Goal: Task Accomplishment & Management: Manage account settings

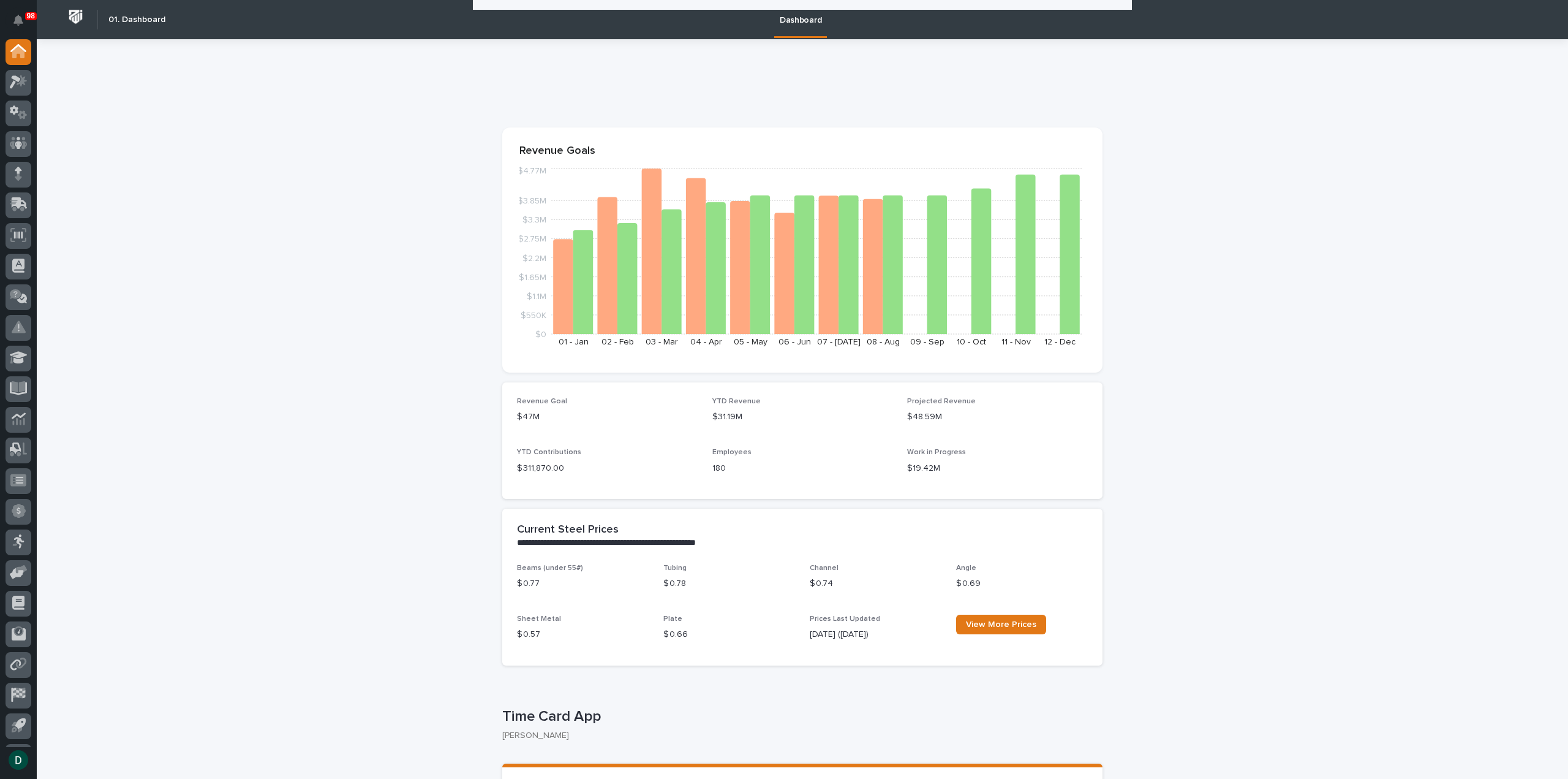
scroll to position [1164, 0]
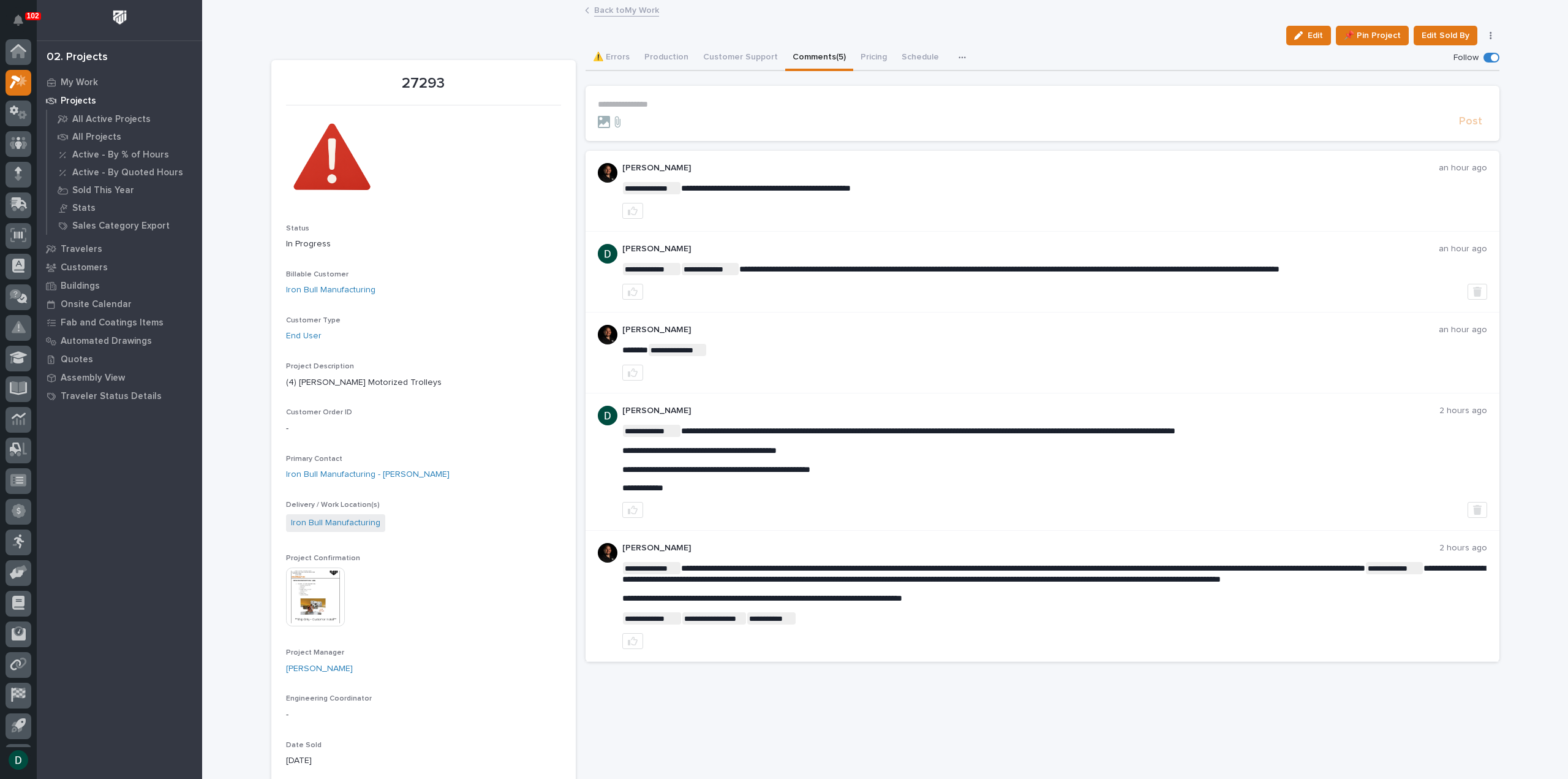
scroll to position [27, 0]
click at [609, 10] on link "Back to My Work" at bounding box center [626, 9] width 65 height 14
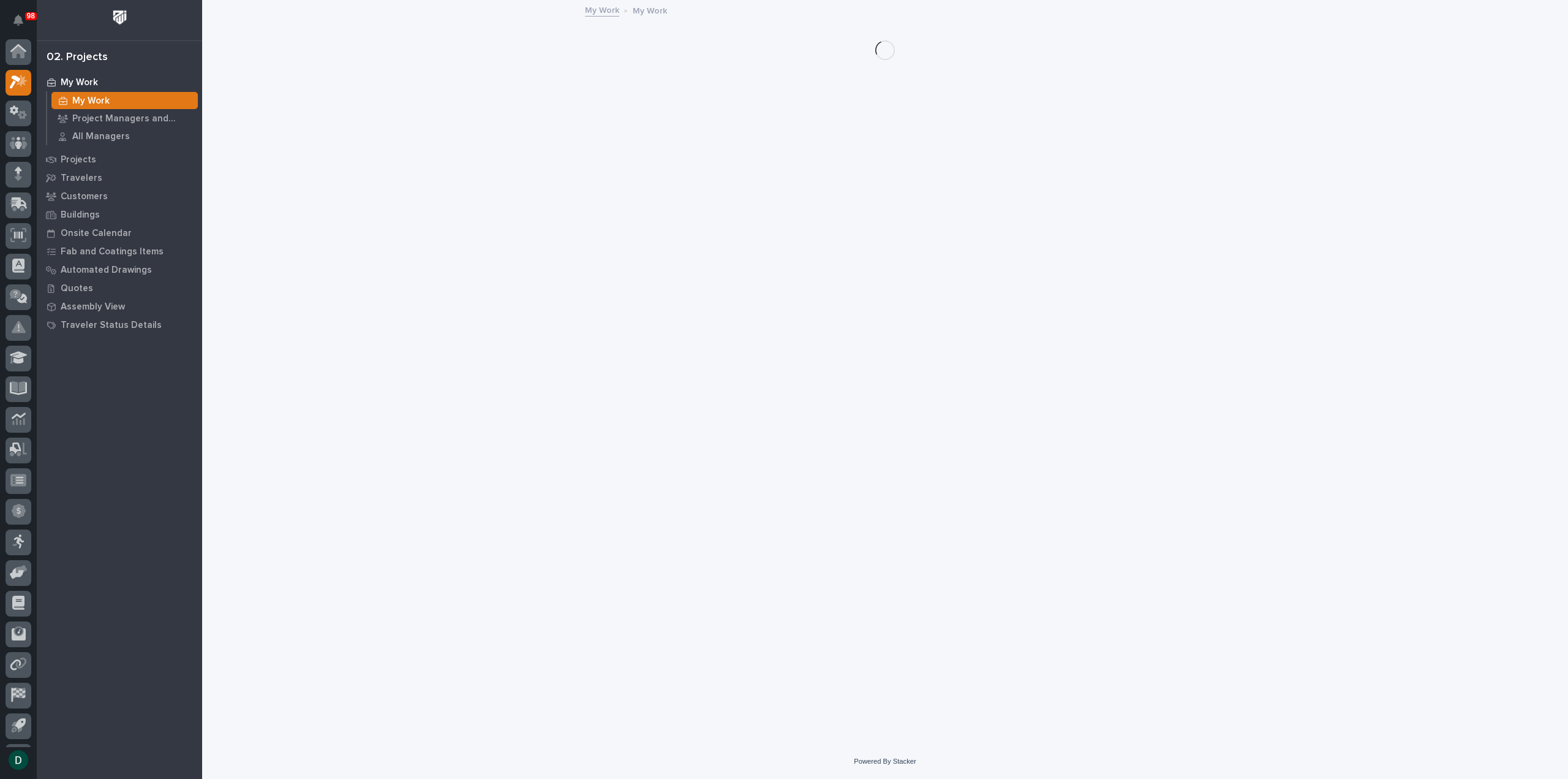
scroll to position [27, 0]
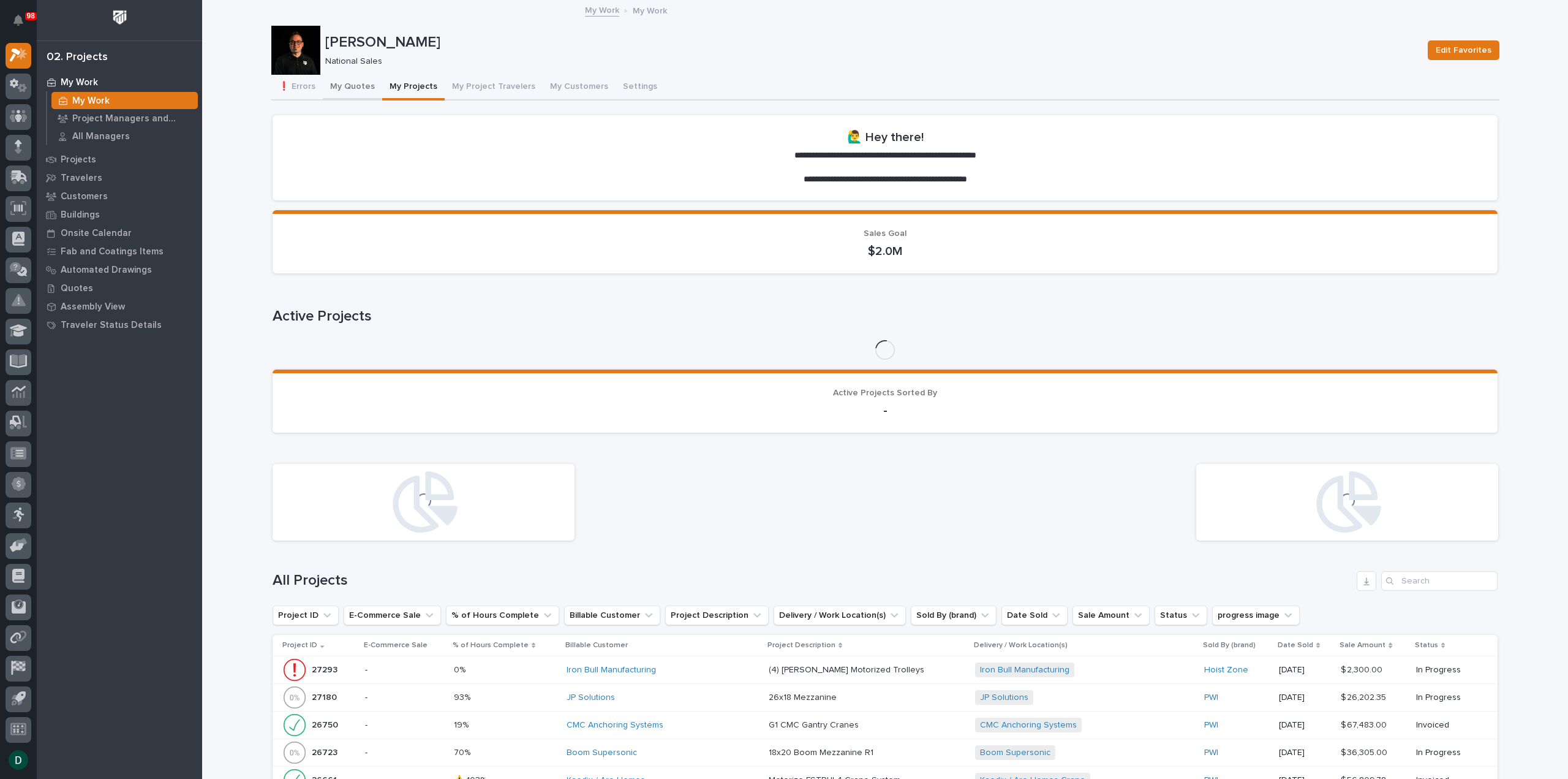
click at [346, 83] on button "My Quotes" at bounding box center [352, 87] width 60 height 26
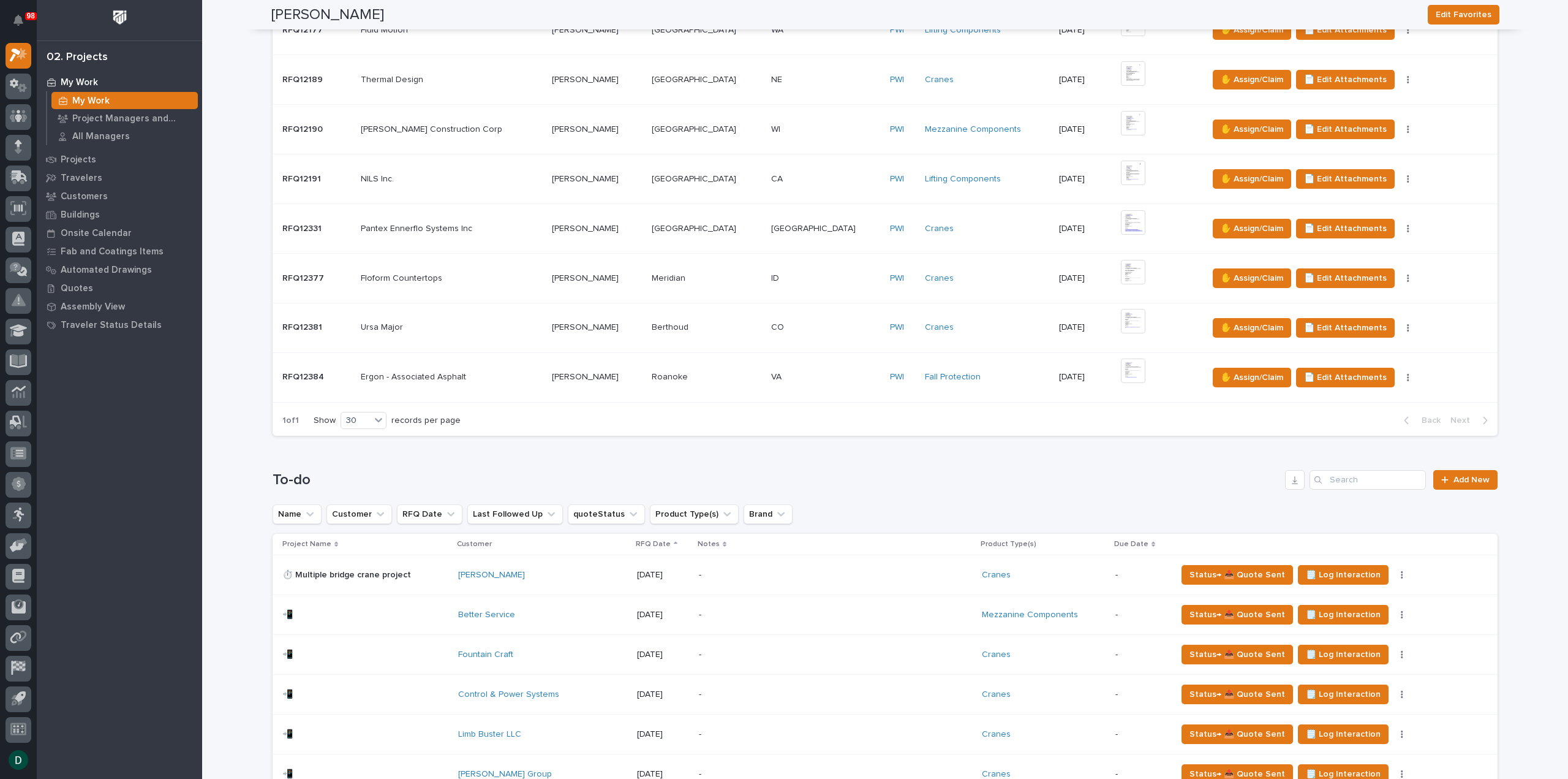
scroll to position [797, 0]
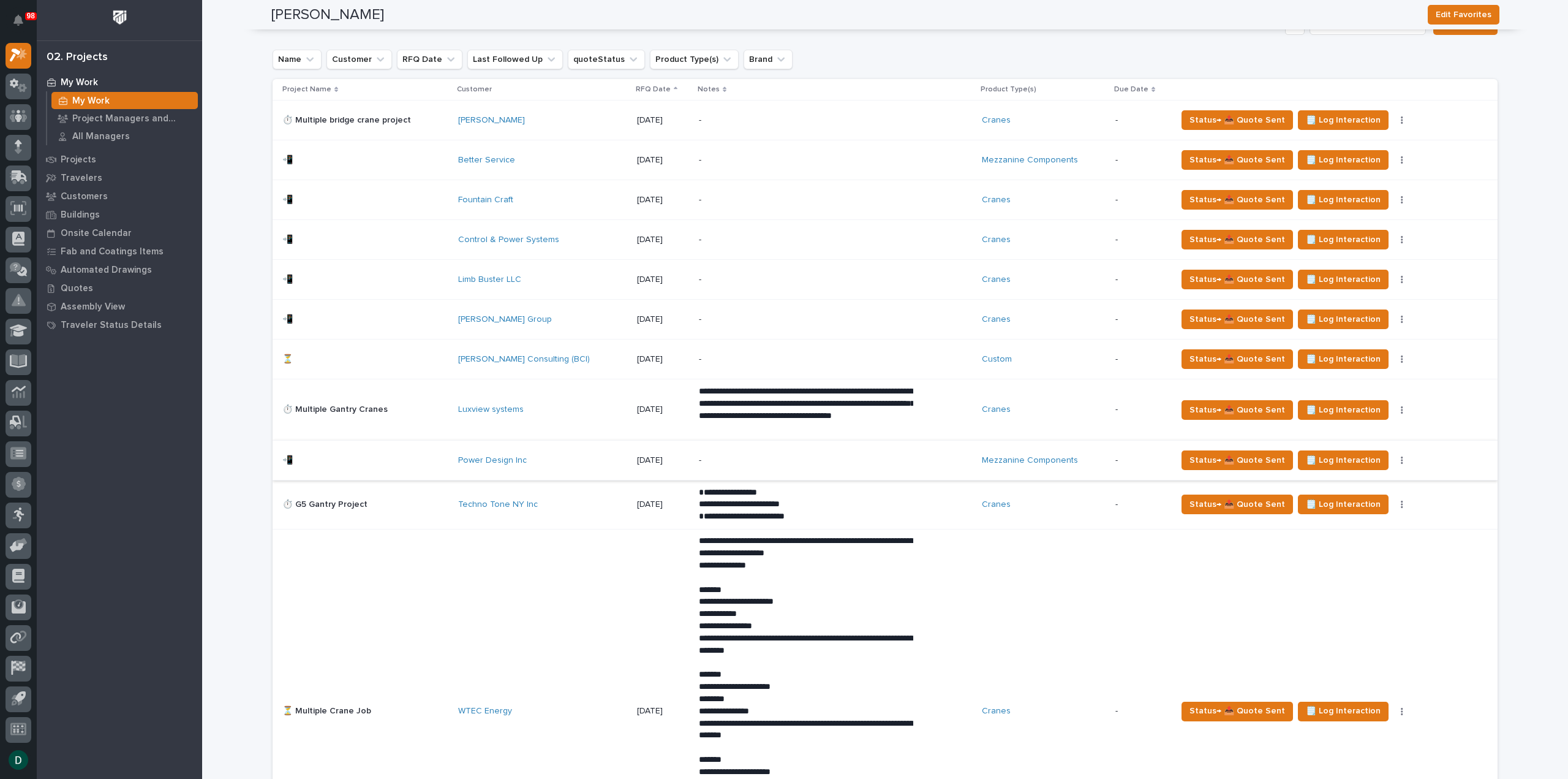
click at [409, 315] on p at bounding box center [365, 319] width 166 height 10
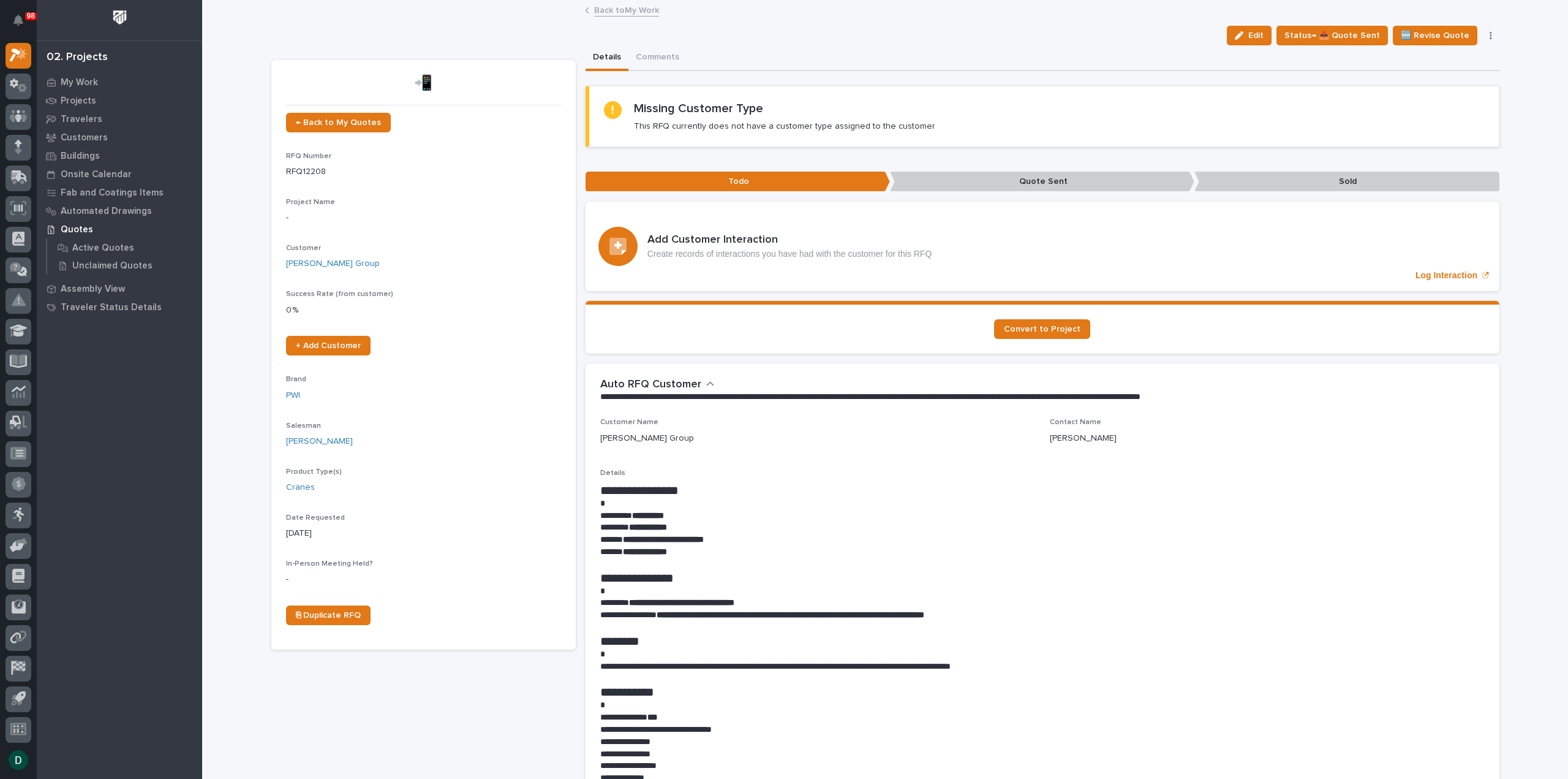
click at [1490, 31] on icon "button" at bounding box center [1491, 35] width 3 height 9
click at [1430, 157] on span "🚩 Edit Flags" at bounding box center [1417, 158] width 50 height 14
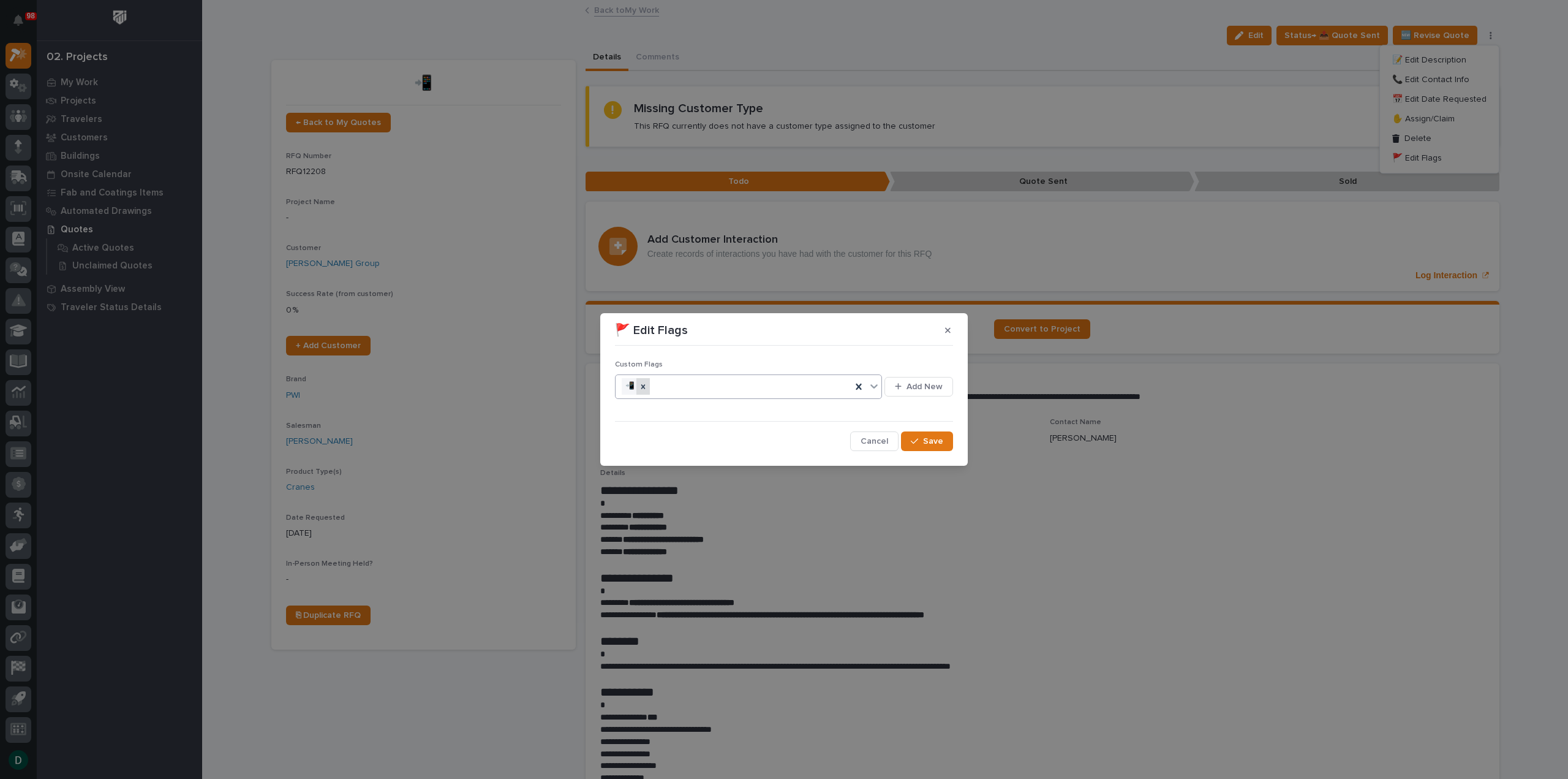
click at [647, 388] on icon at bounding box center [643, 386] width 9 height 9
click at [920, 435] on button "Save" at bounding box center [927, 441] width 52 height 20
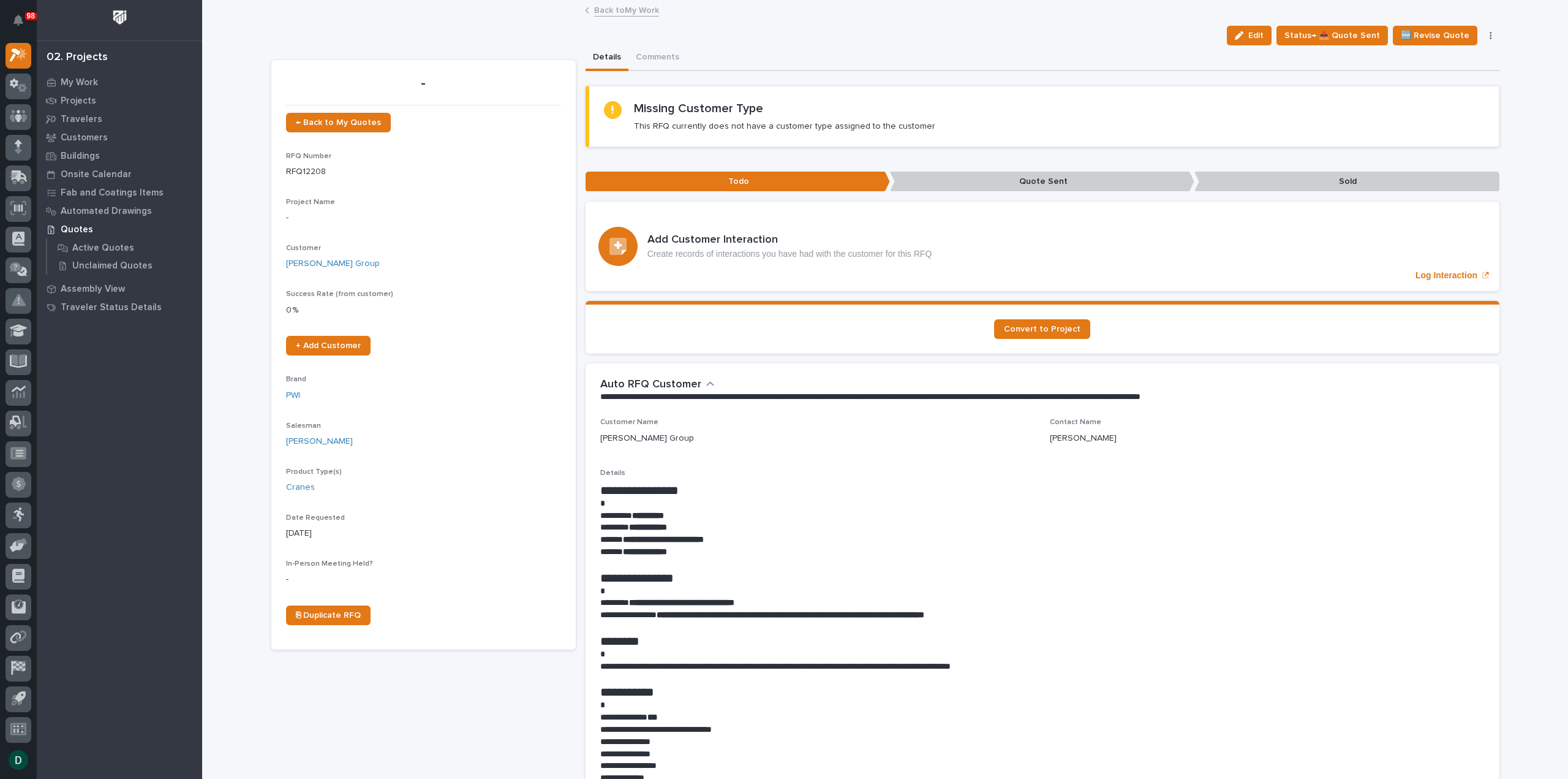
click at [635, 11] on link "Back to My Work" at bounding box center [626, 9] width 65 height 14
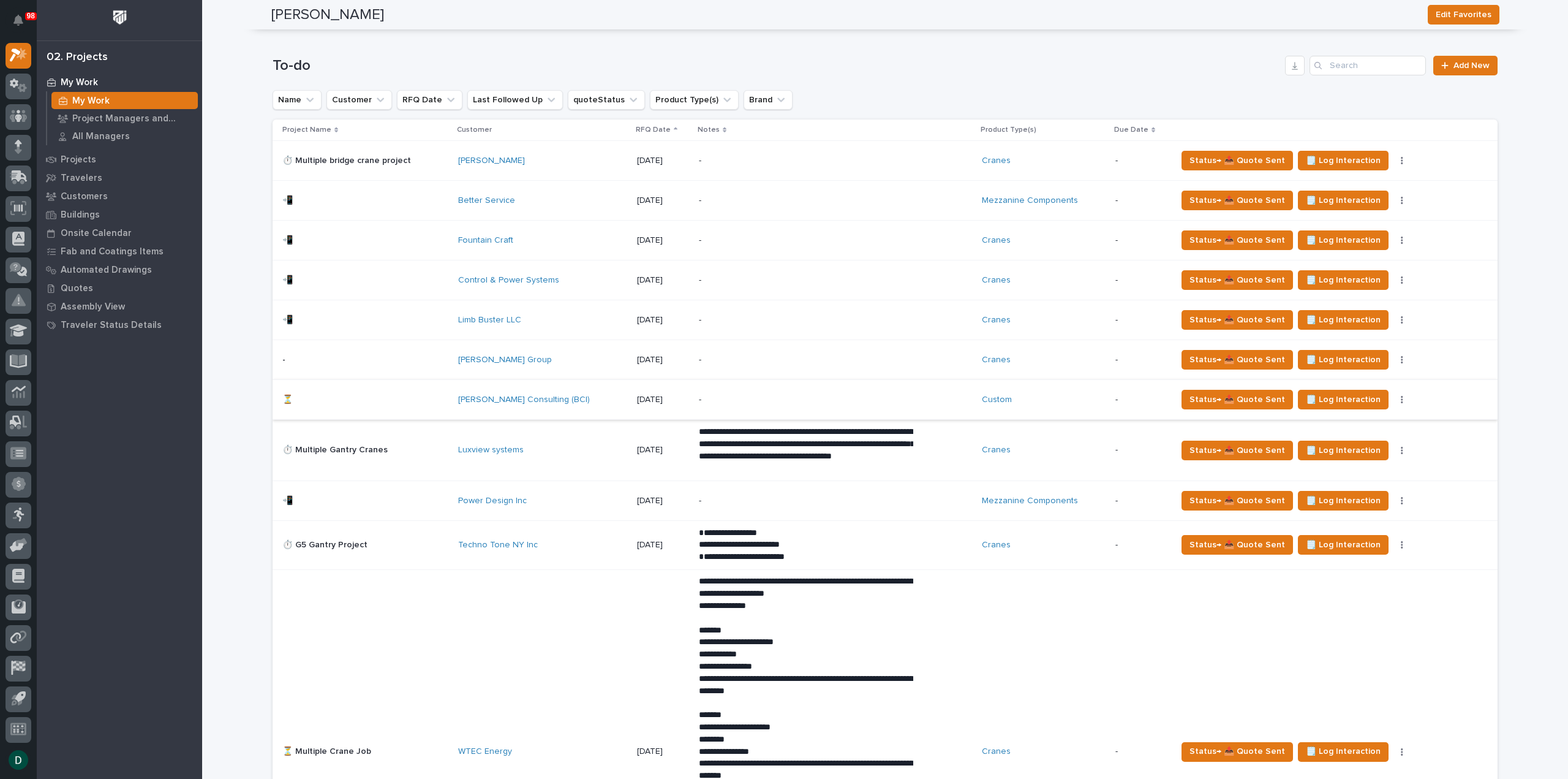
scroll to position [858, 0]
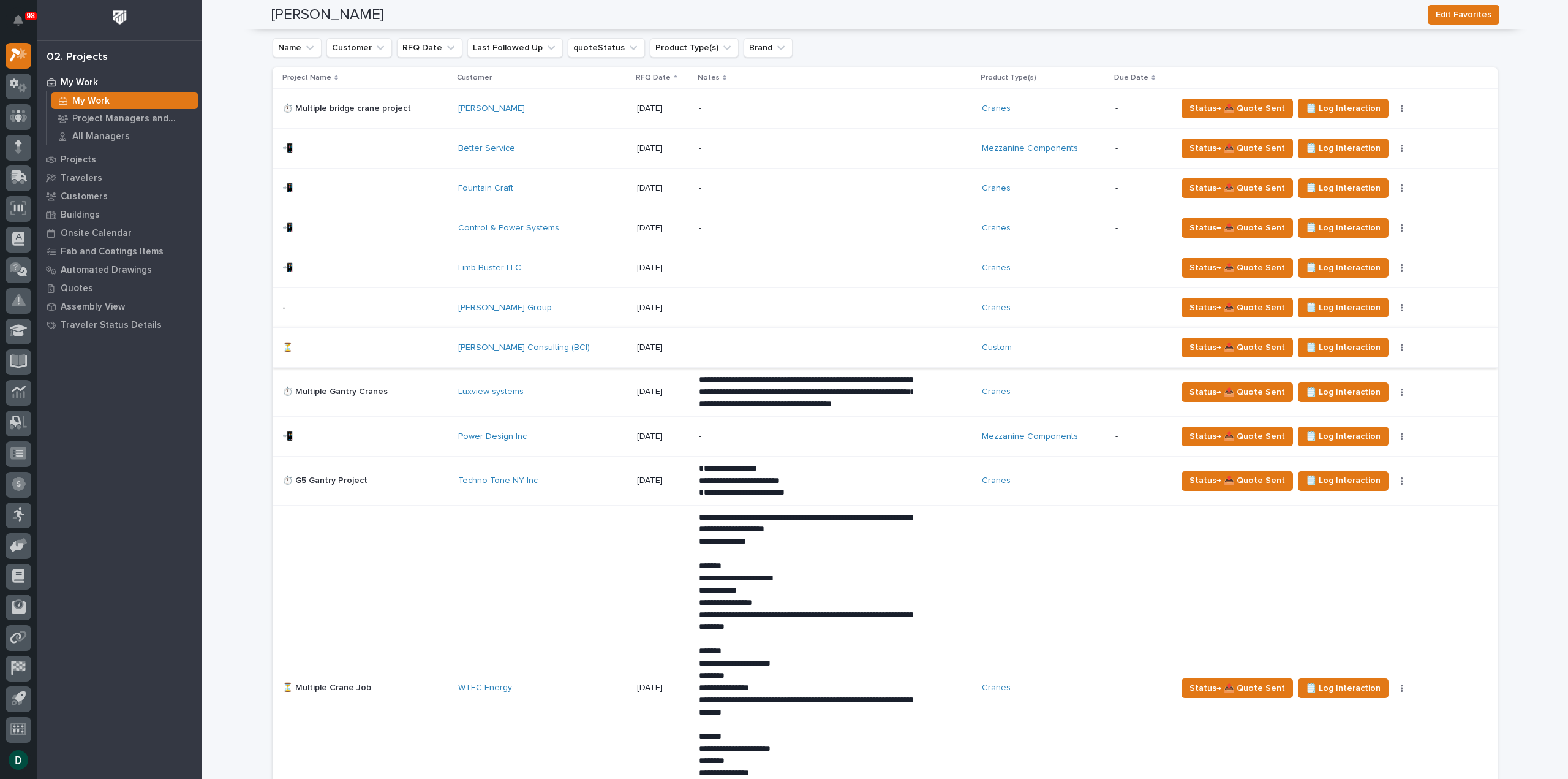
click at [421, 306] on p at bounding box center [365, 308] width 166 height 10
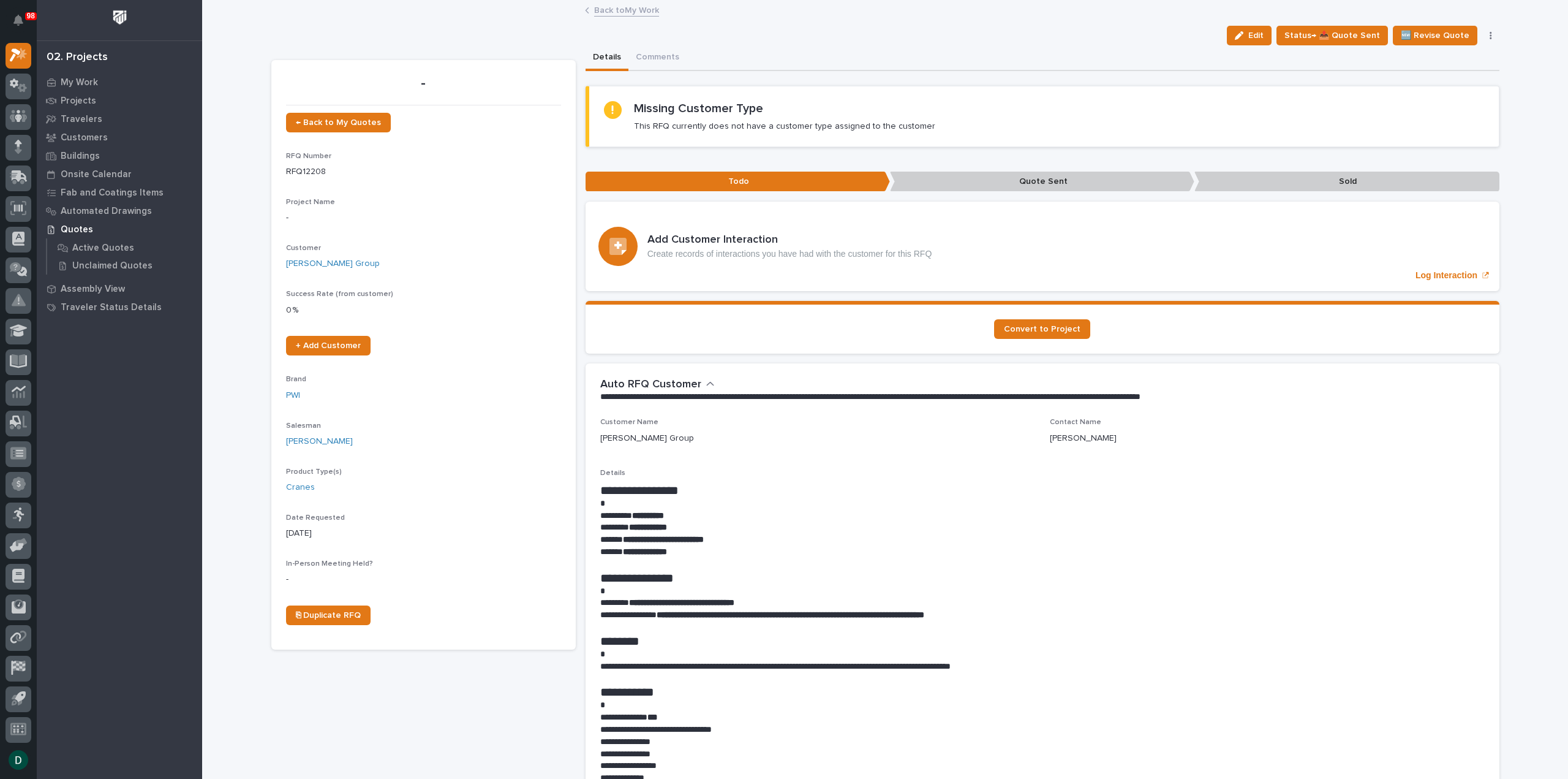
scroll to position [27, 0]
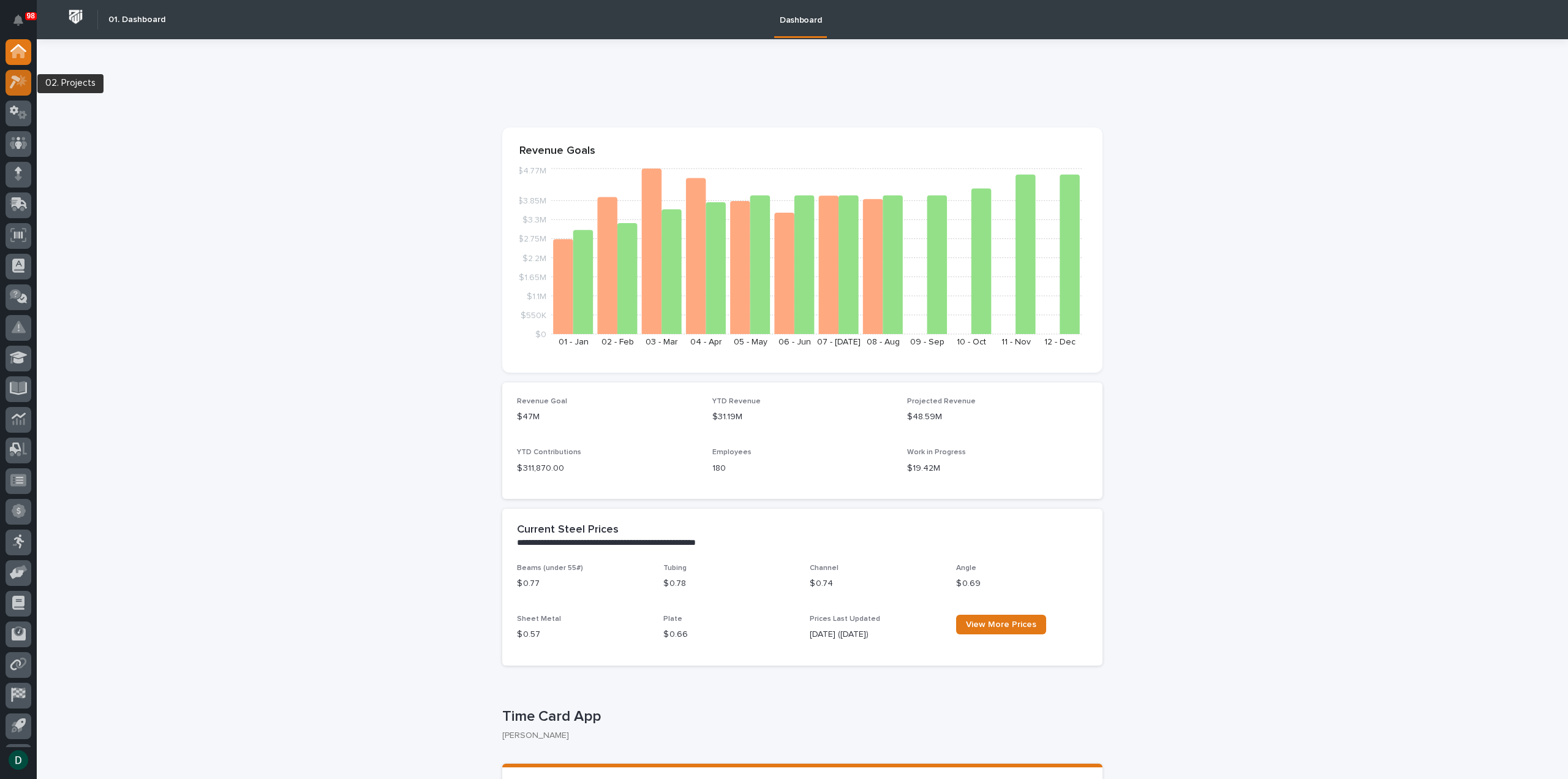
click at [22, 87] on icon at bounding box center [18, 81] width 18 height 14
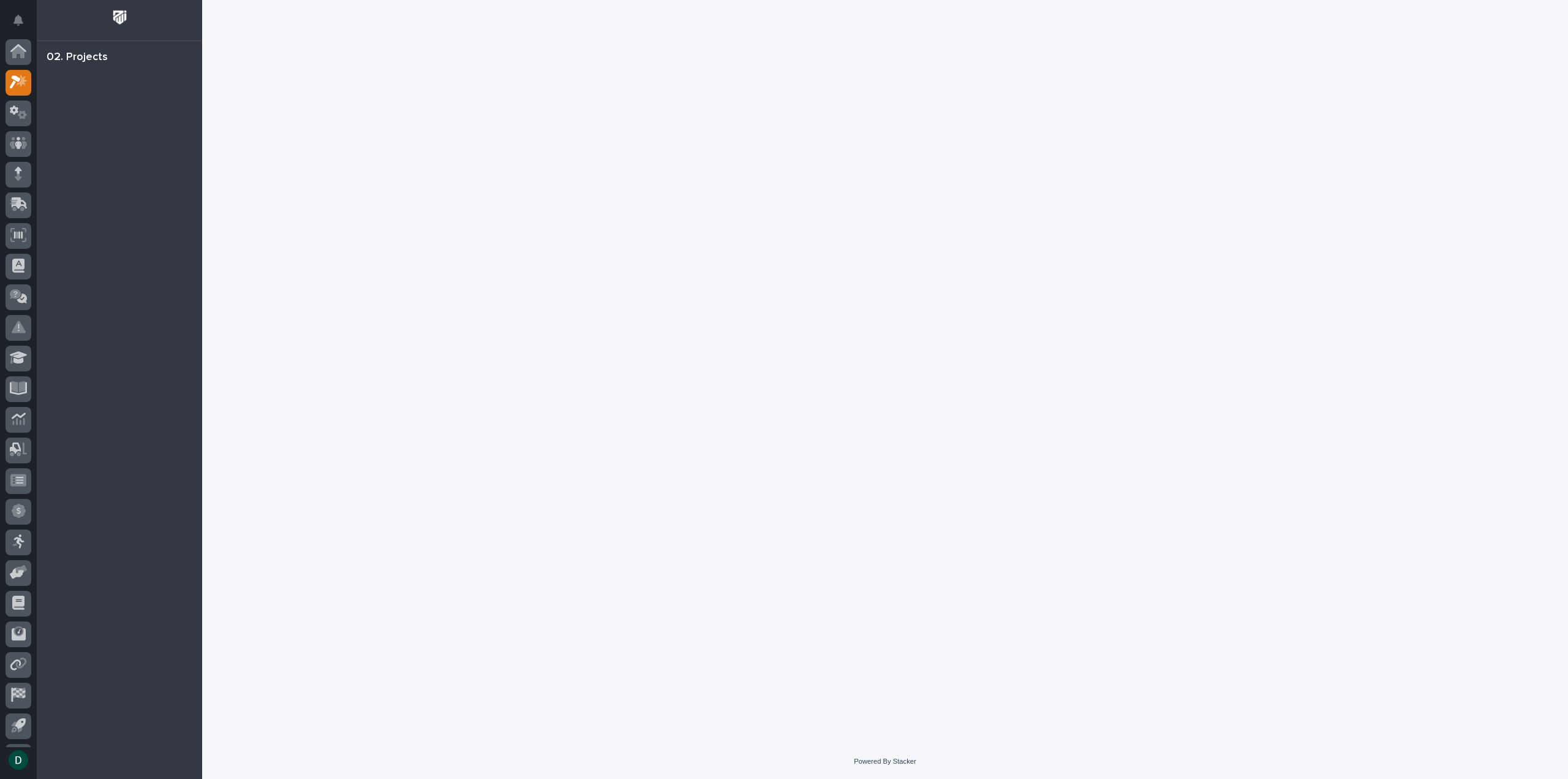
scroll to position [27, 0]
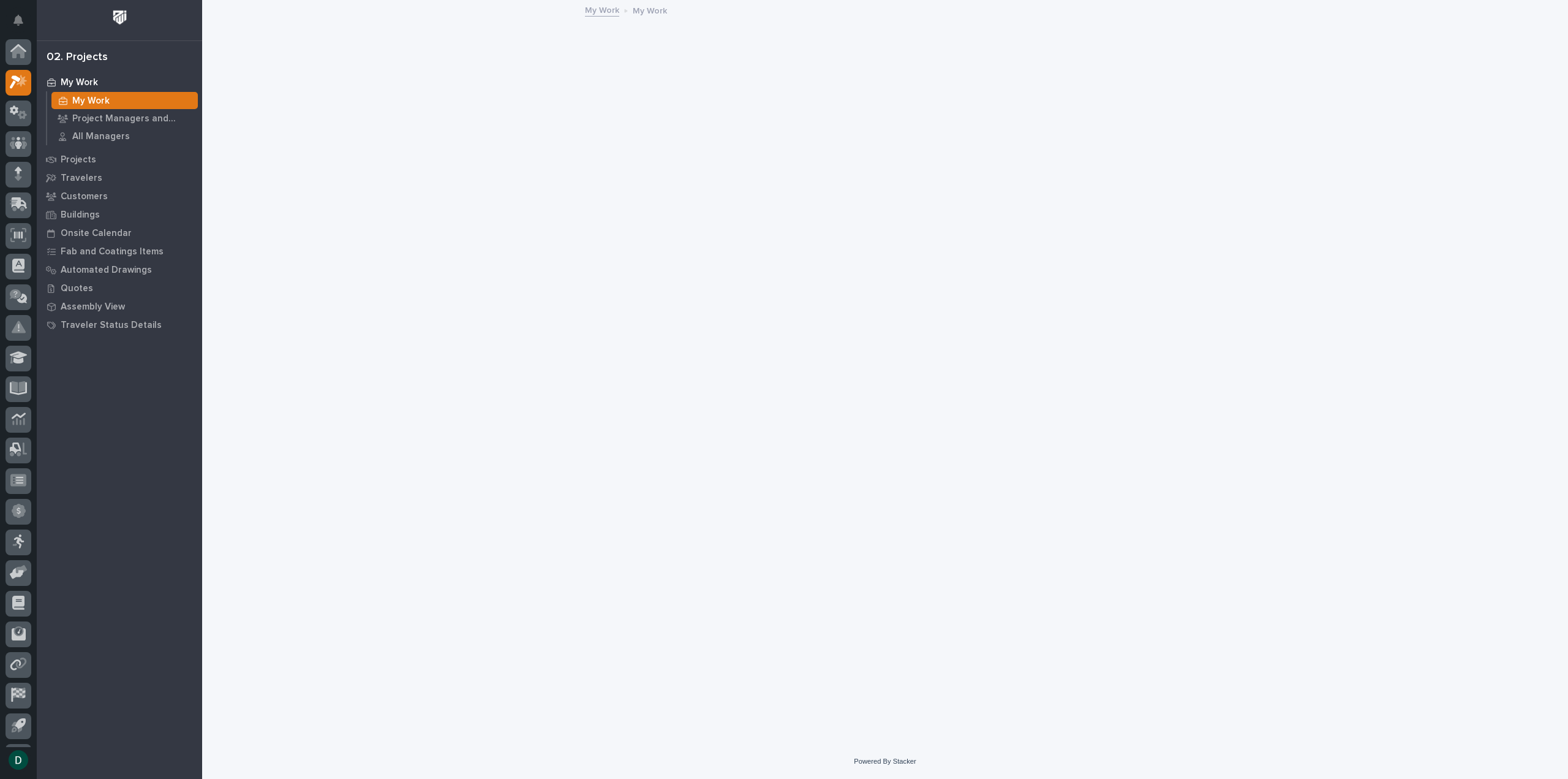
scroll to position [27, 0]
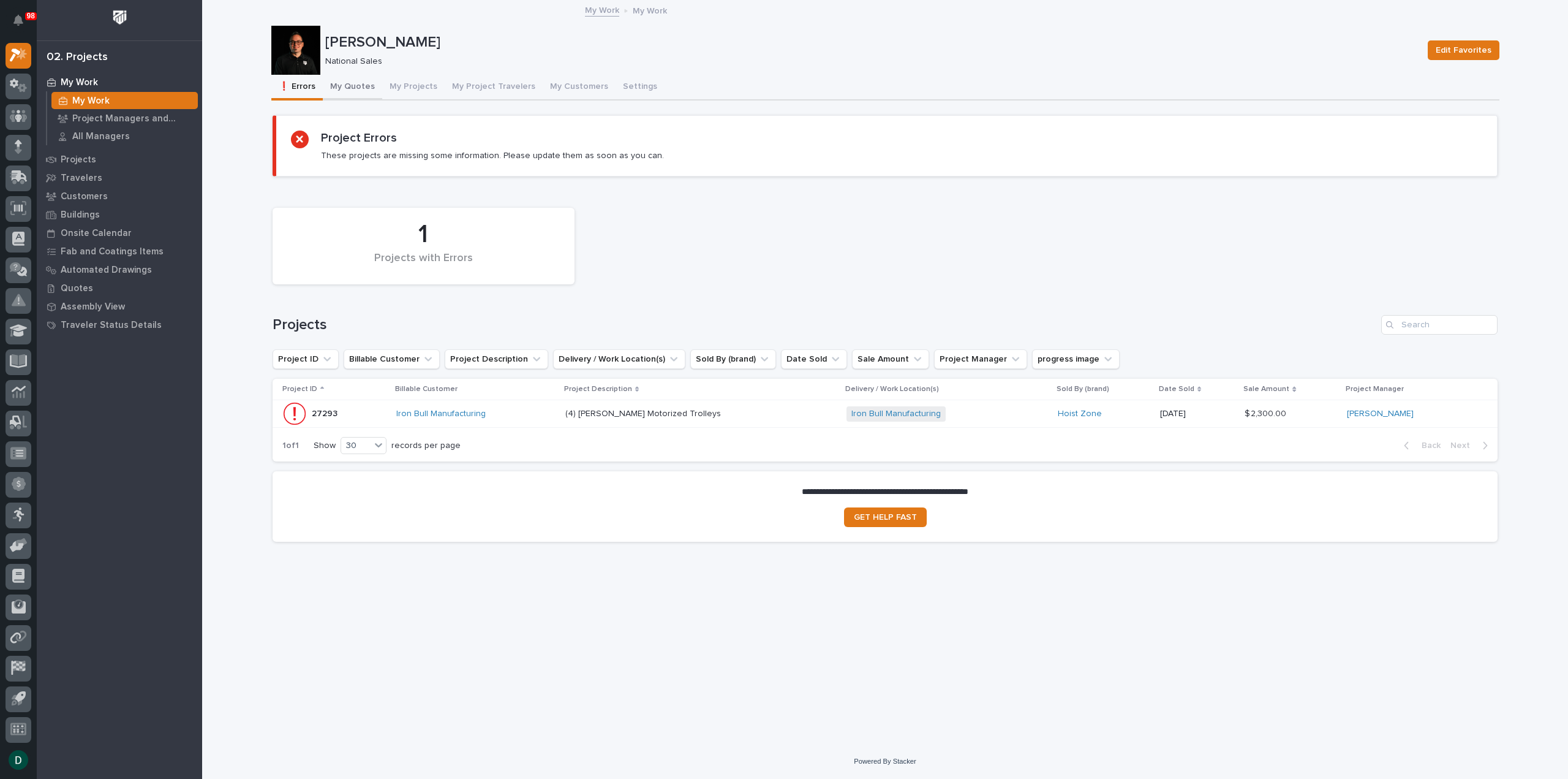
click at [351, 85] on button "My Quotes" at bounding box center [352, 87] width 60 height 26
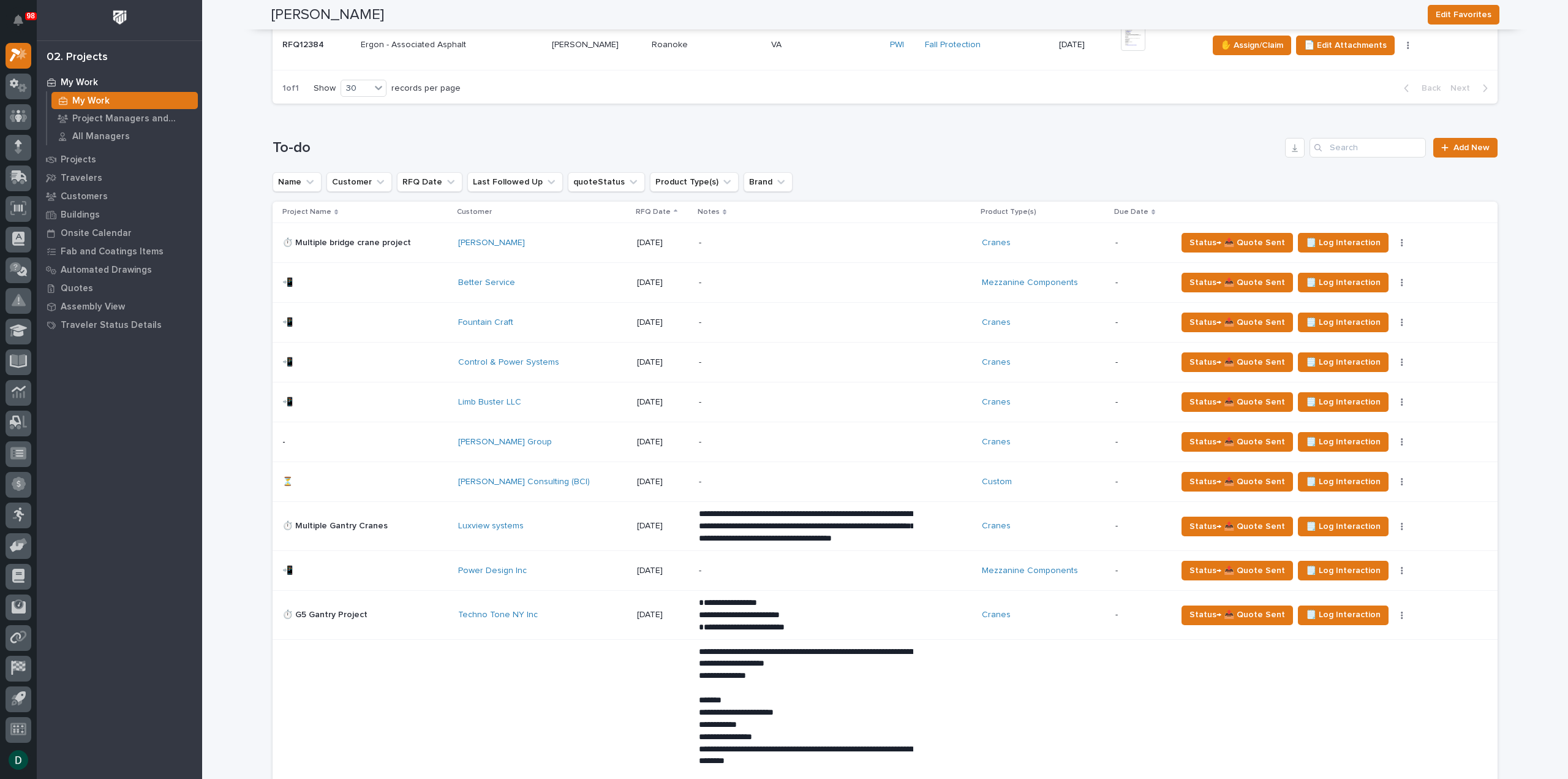
scroll to position [919, 0]
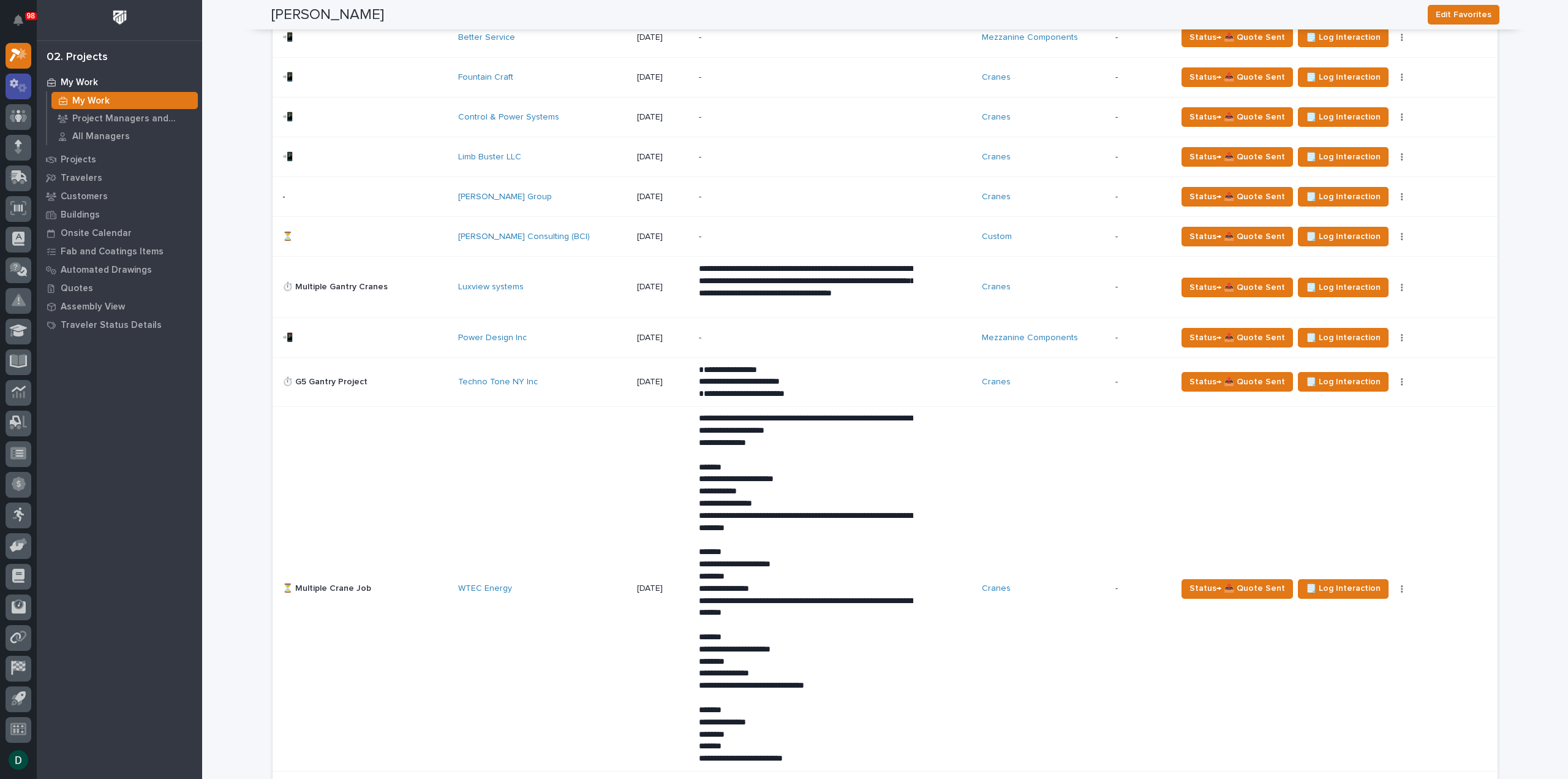
click at [22, 90] on icon at bounding box center [22, 88] width 9 height 9
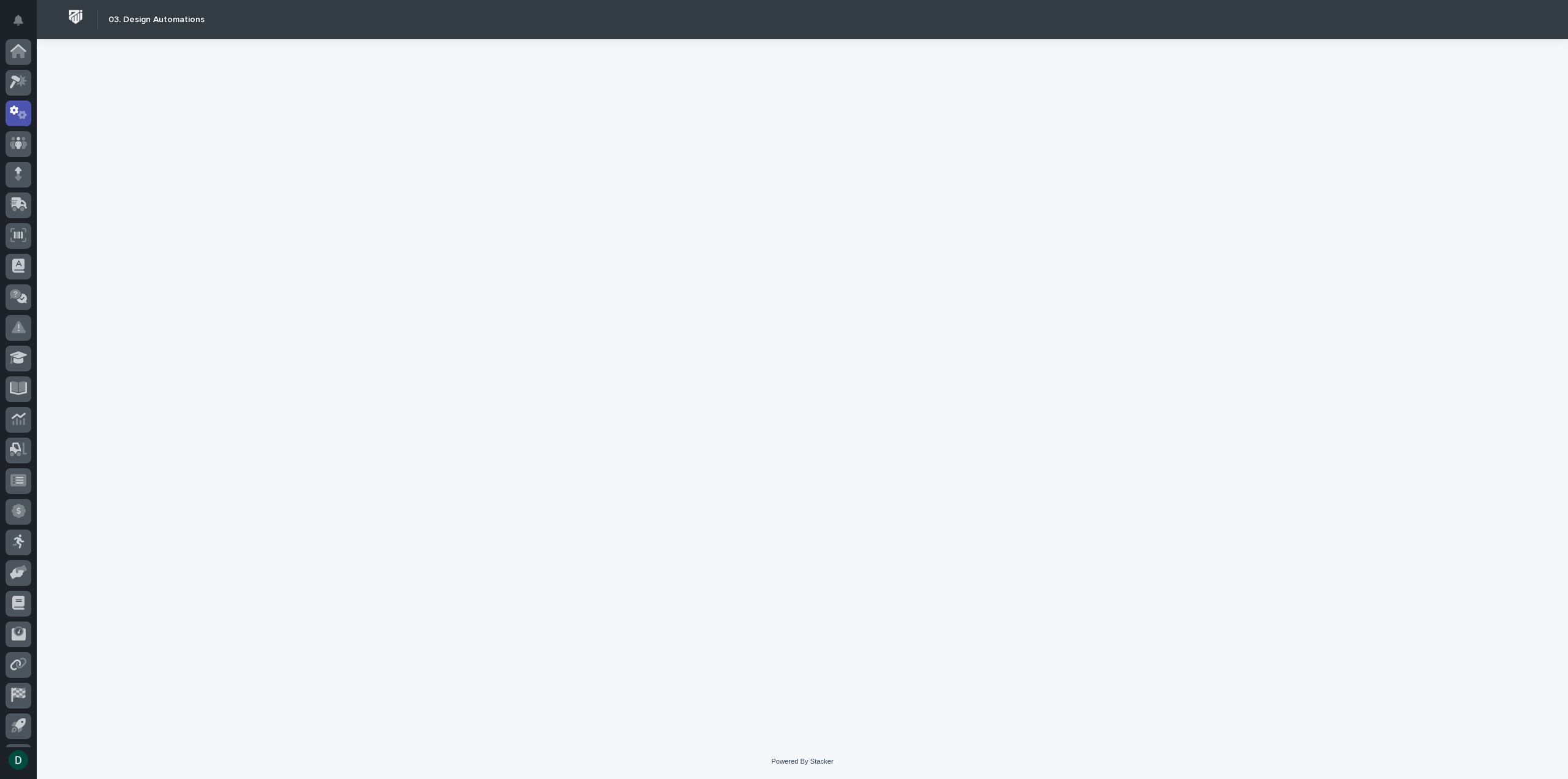
scroll to position [27, 0]
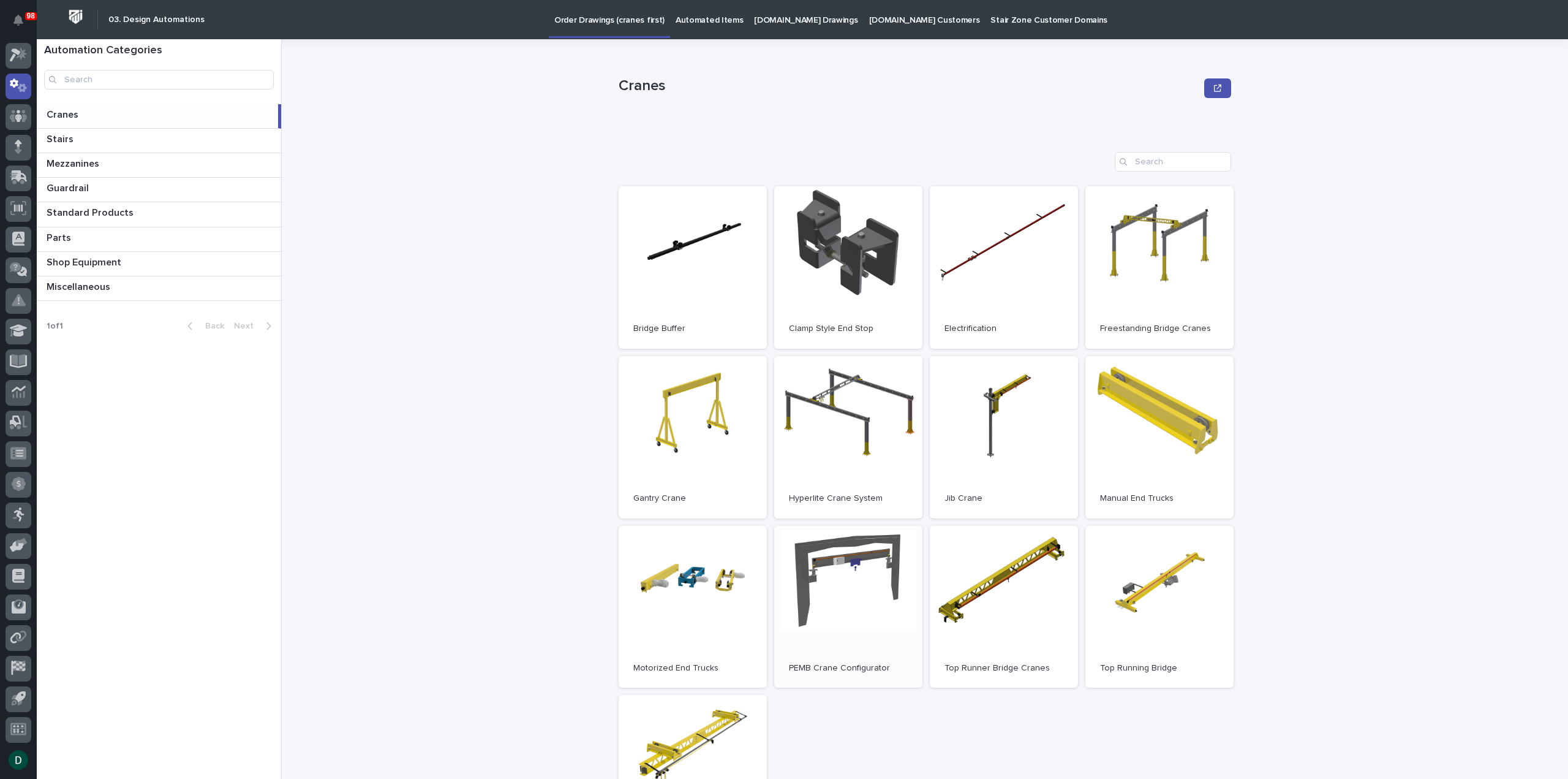
click at [865, 608] on link "Open" at bounding box center [848, 607] width 148 height 163
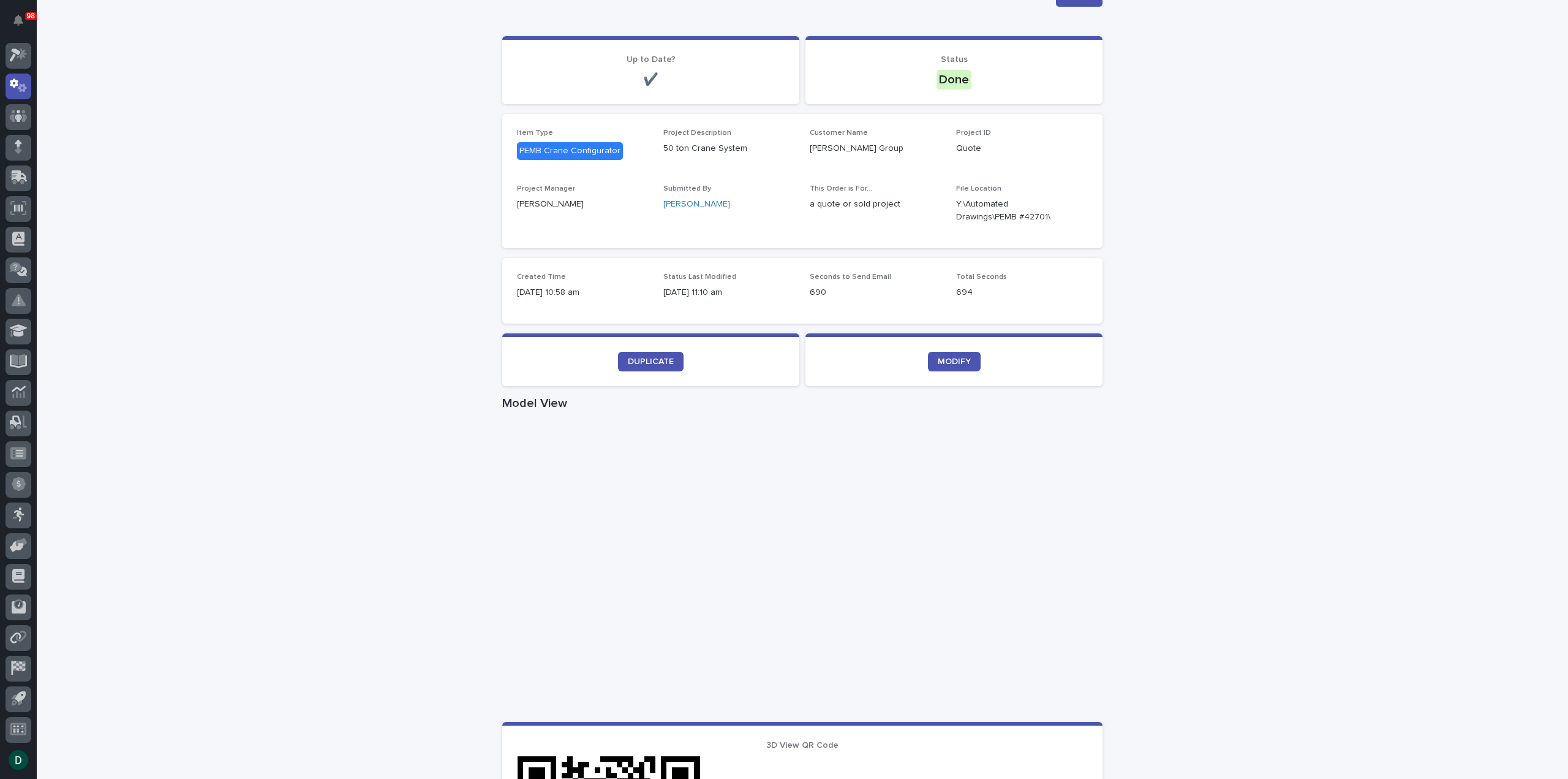
scroll to position [123, 0]
click at [655, 365] on link "DUPLICATE" at bounding box center [651, 360] width 66 height 20
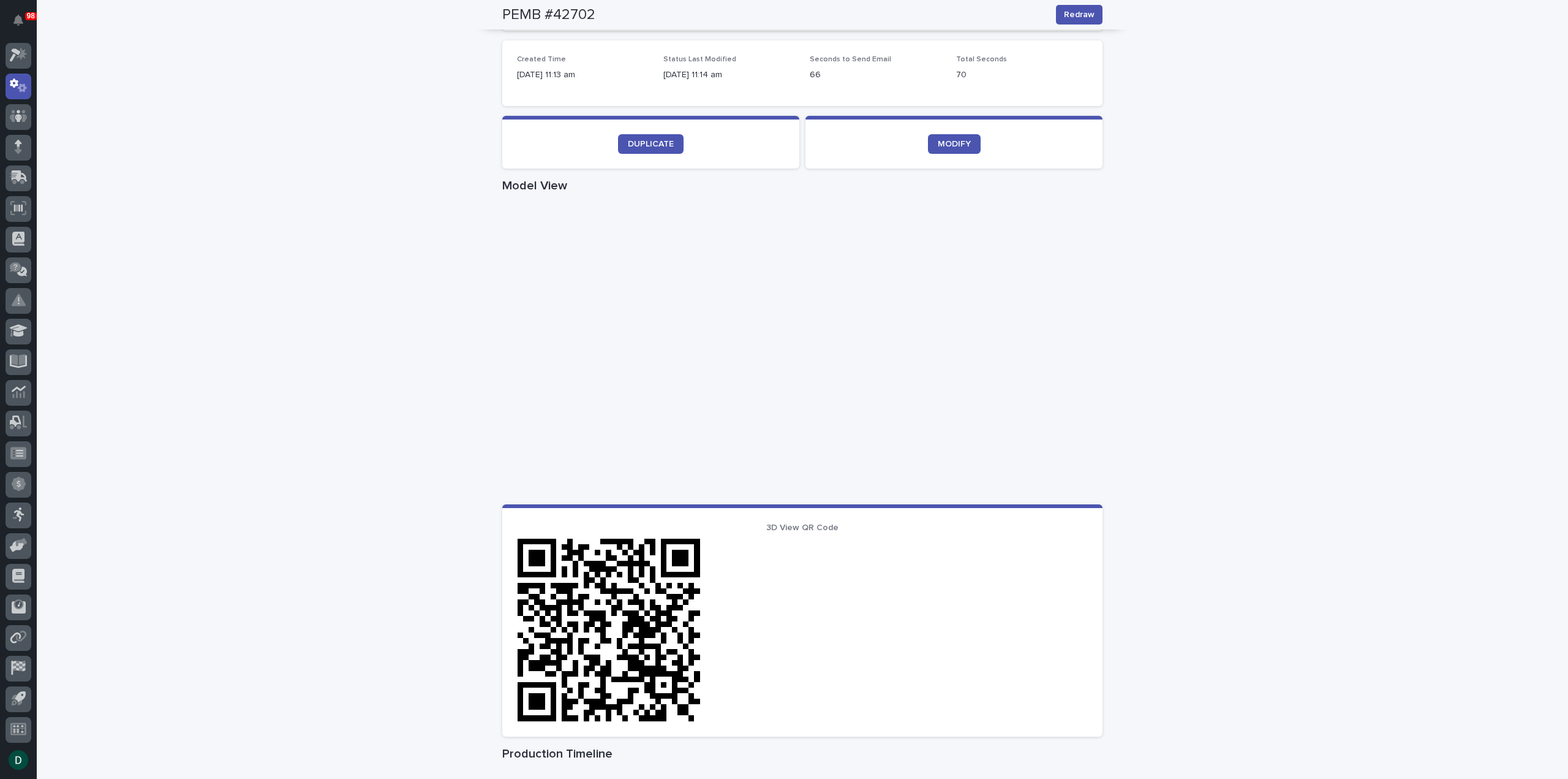
scroll to position [339, 0]
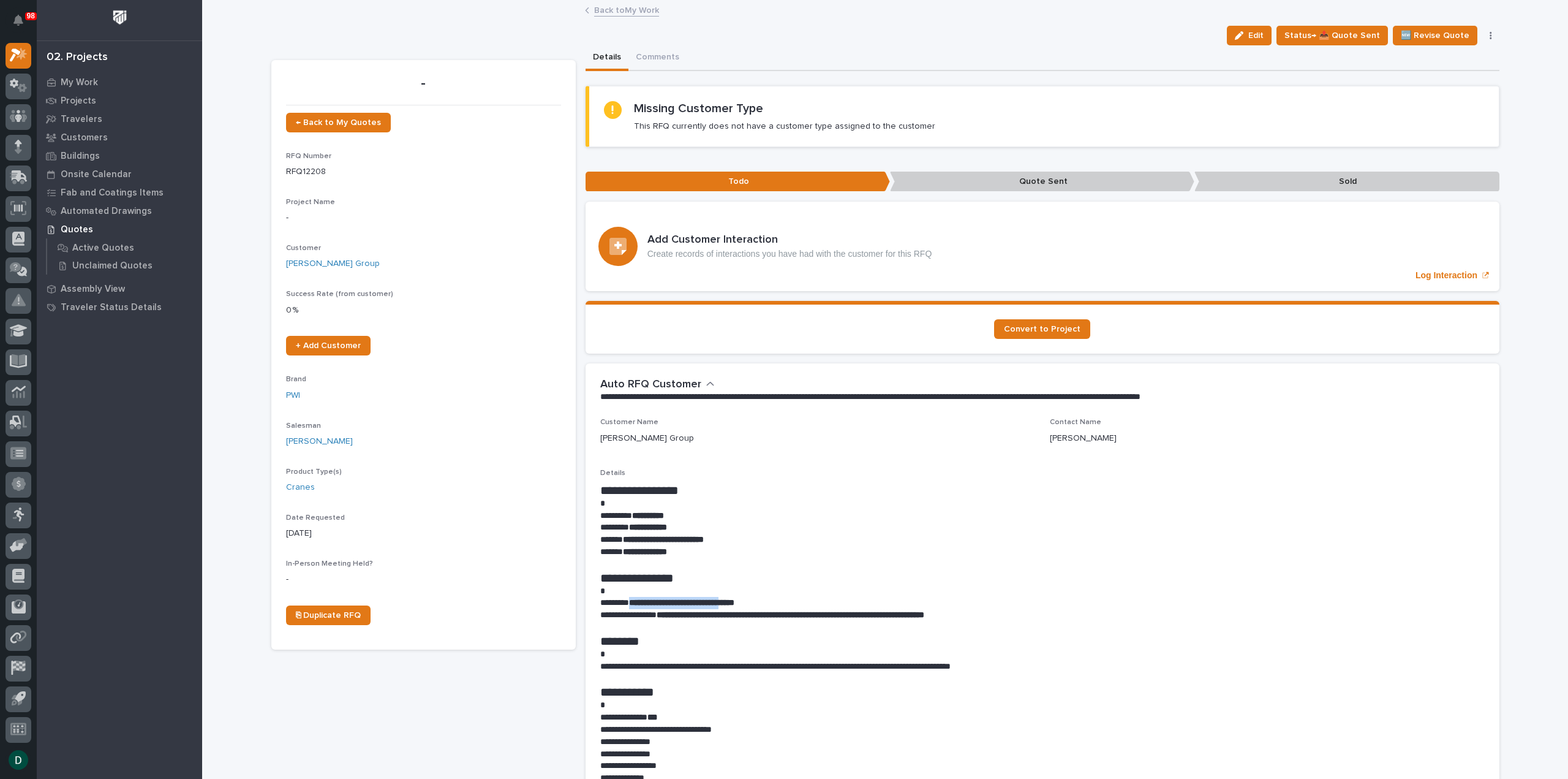
drag, startPoint x: 752, startPoint y: 599, endPoint x: 631, endPoint y: 603, distance: 121.1
click at [631, 603] on strong "**********" at bounding box center [682, 602] width 106 height 9
copy strong "**********"
click at [610, 7] on link "Back to My Work" at bounding box center [626, 9] width 65 height 14
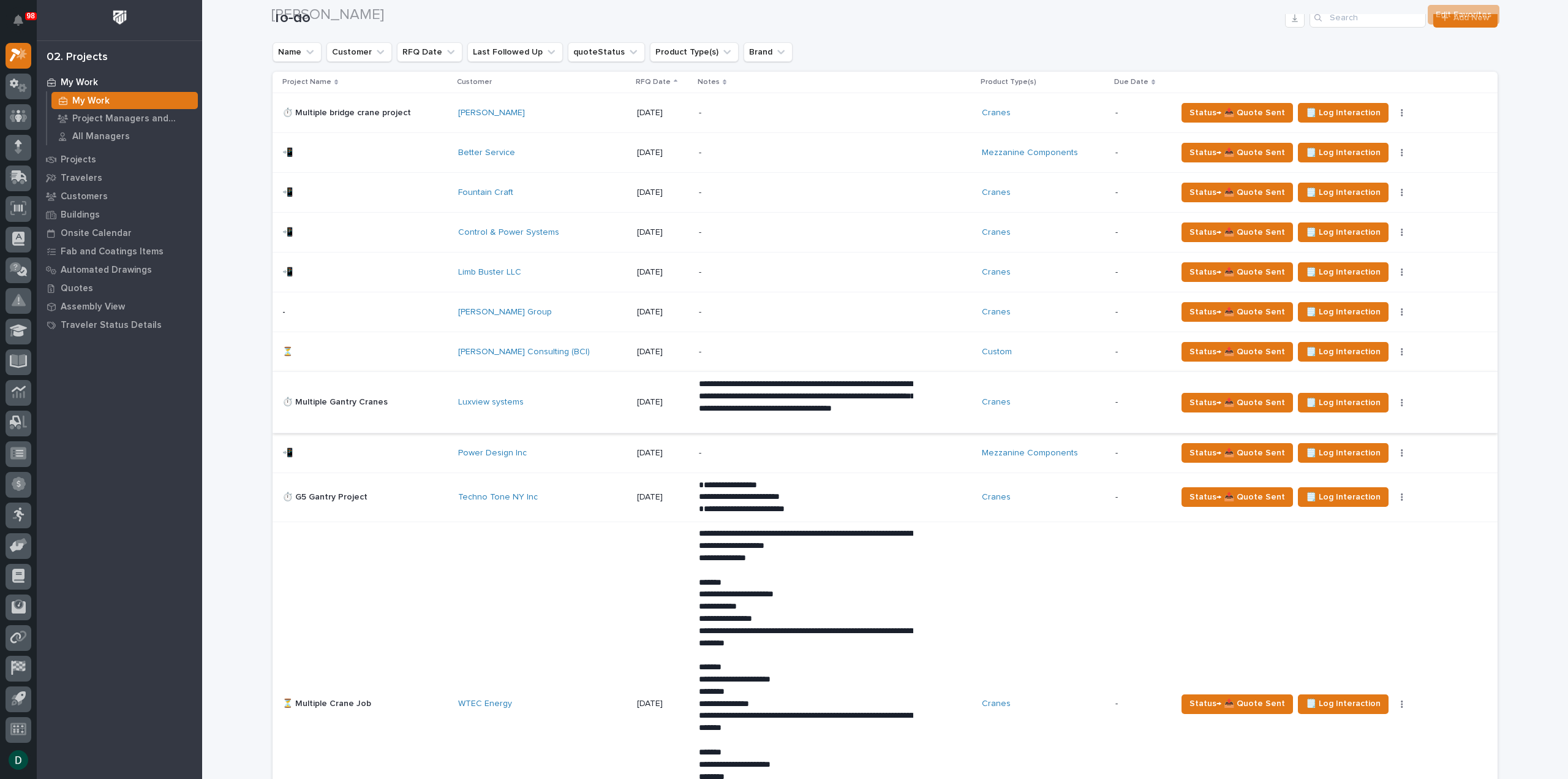
scroll to position [858, 0]
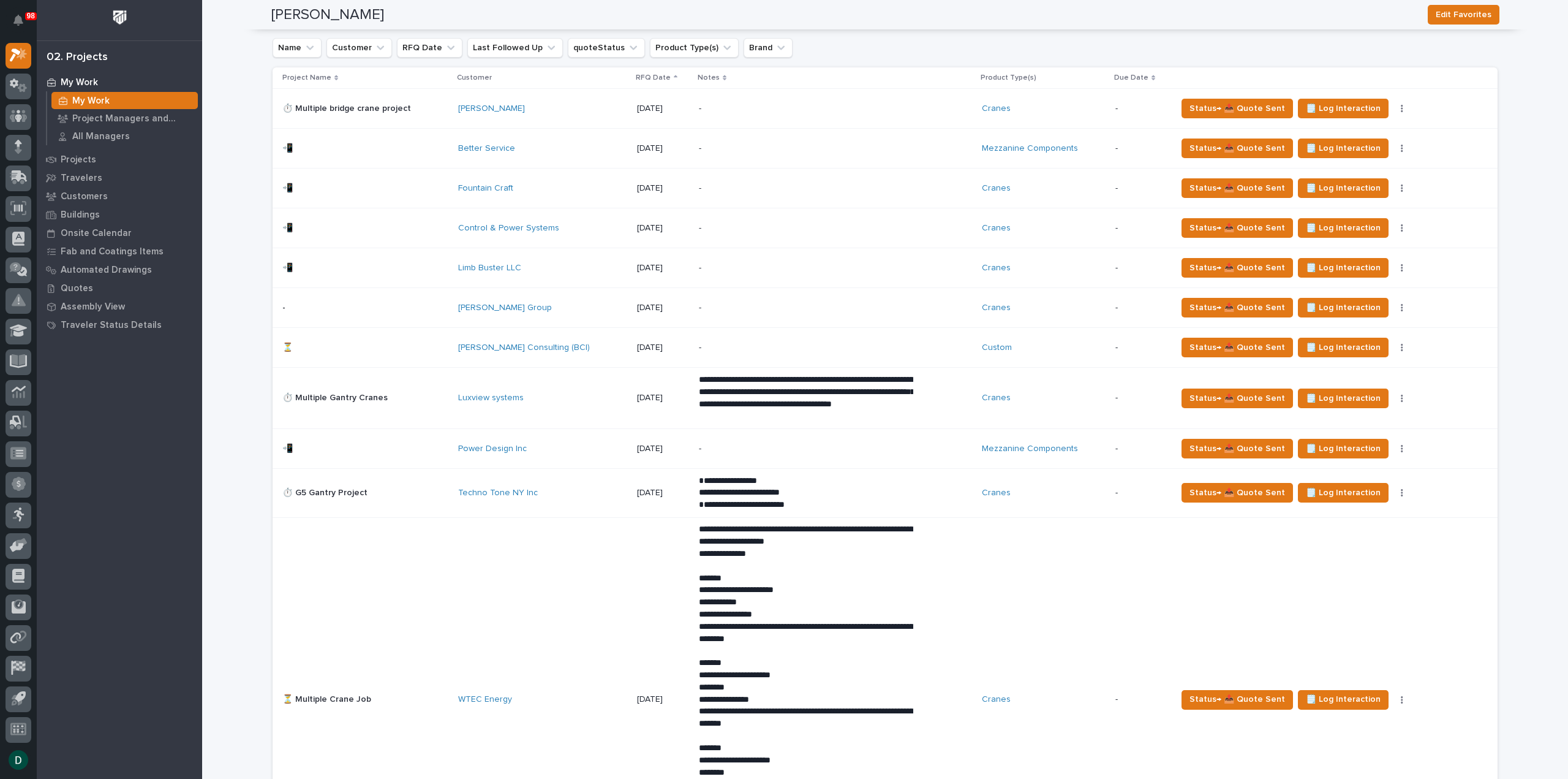
click at [450, 342] on td "⏳ ⏳" at bounding box center [363, 348] width 181 height 40
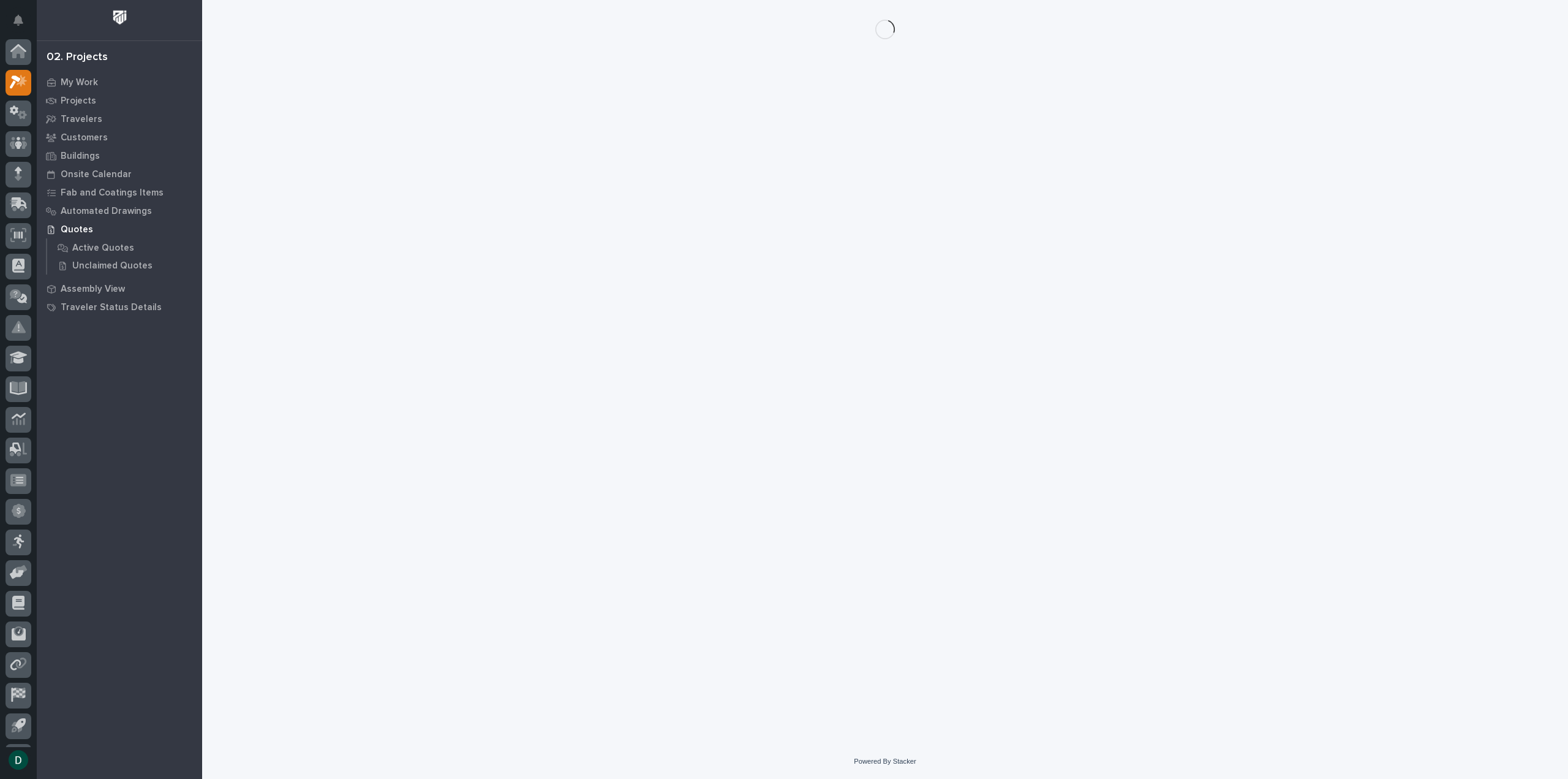
scroll to position [27, 0]
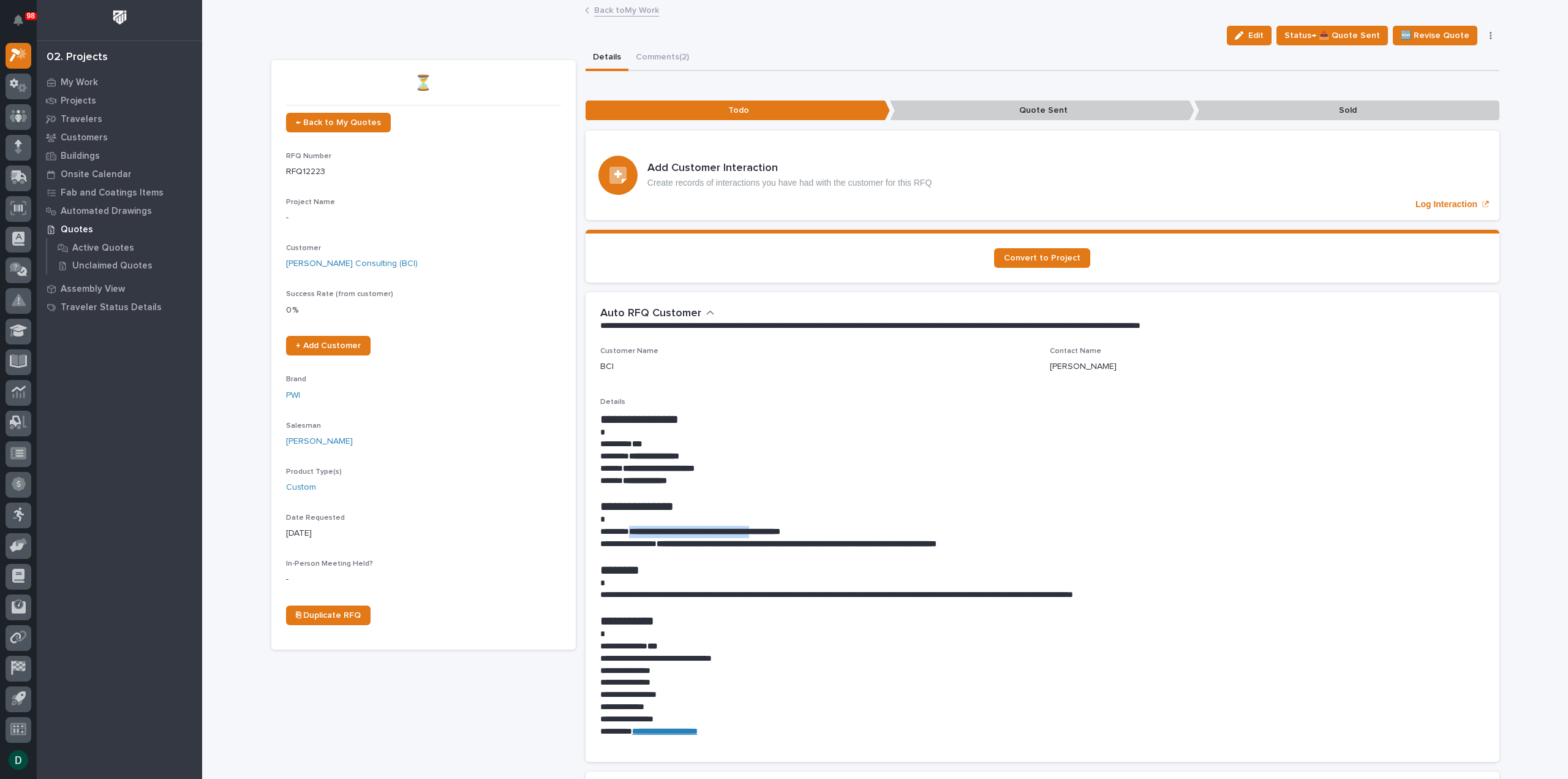
drag, startPoint x: 783, startPoint y: 529, endPoint x: 630, endPoint y: 531, distance: 153.0
click at [630, 531] on p "**********" at bounding box center [1042, 532] width 884 height 12
copy strong "**********"
click at [1341, 33] on span "Status→ 📤 Quote Sent" at bounding box center [1333, 35] width 96 height 14
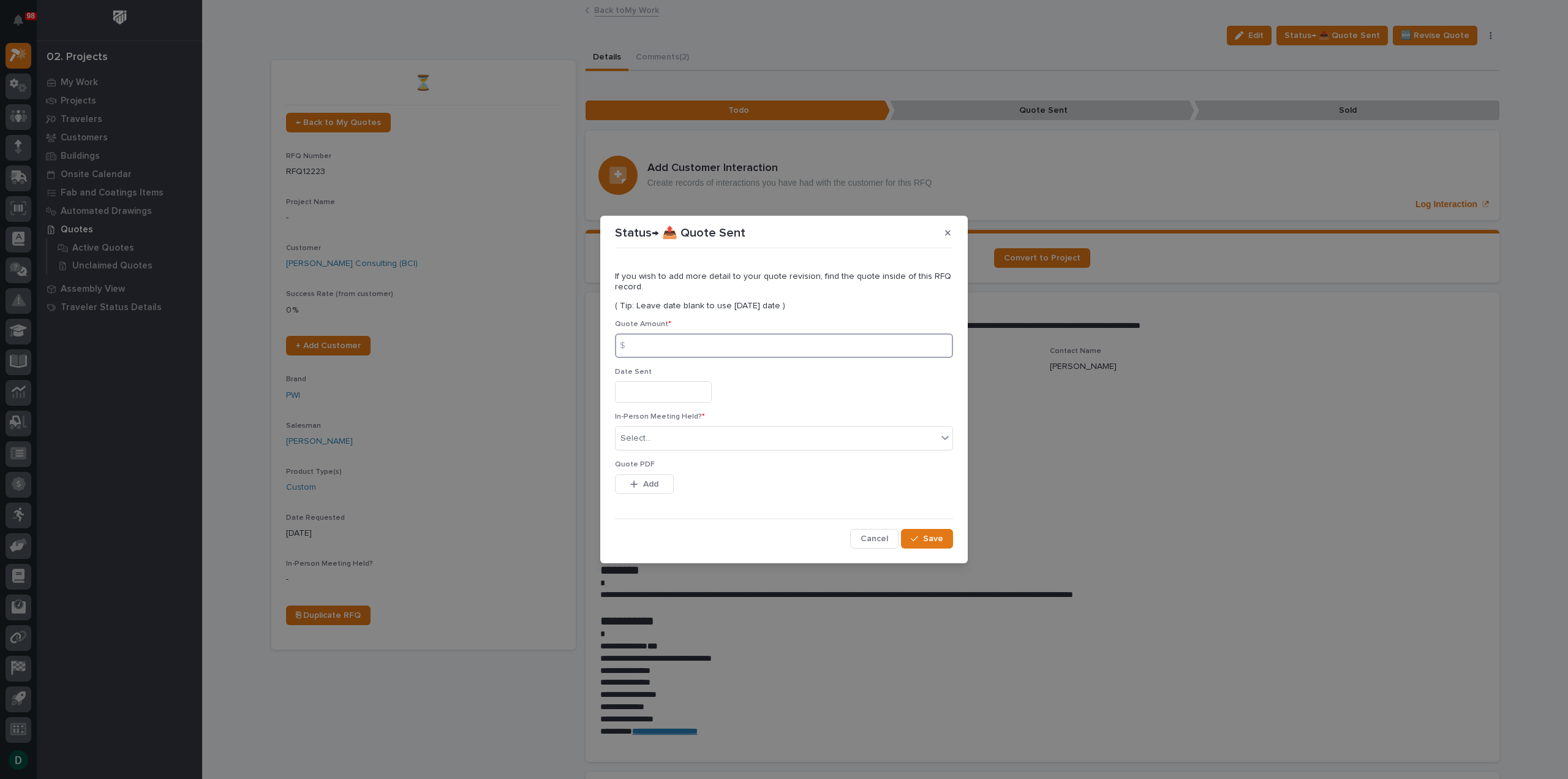
drag, startPoint x: 694, startPoint y: 344, endPoint x: 697, endPoint y: 338, distance: 6.7
click at [696, 341] on input at bounding box center [784, 345] width 338 height 24
type input "19661"
click at [653, 390] on input "text" at bounding box center [663, 391] width 97 height 22
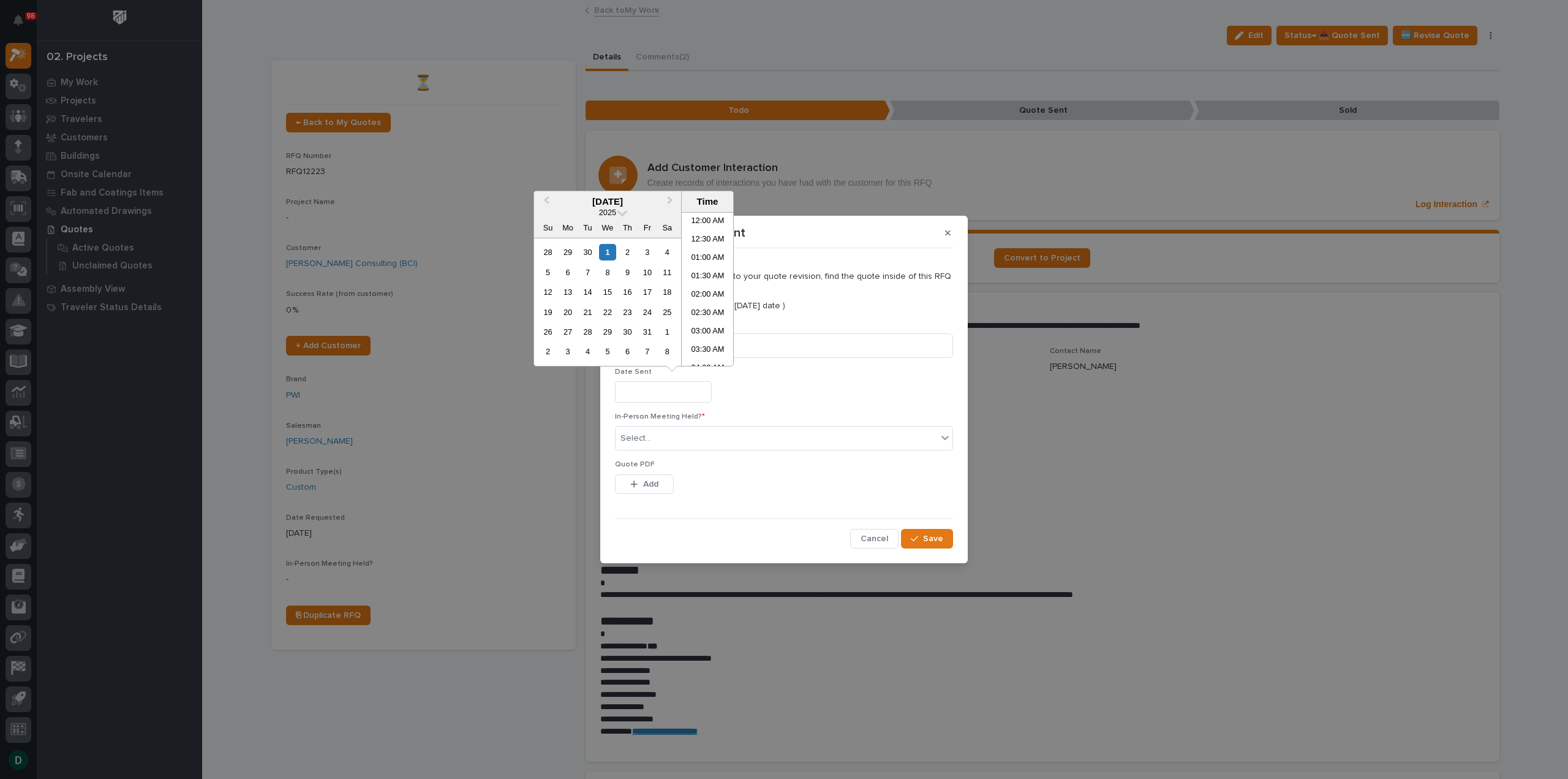
scroll to position [355, 0]
drag, startPoint x: 604, startPoint y: 251, endPoint x: 602, endPoint y: 276, distance: 25.1
click at [604, 250] on div "1" at bounding box center [607, 252] width 16 height 16
type input "**********"
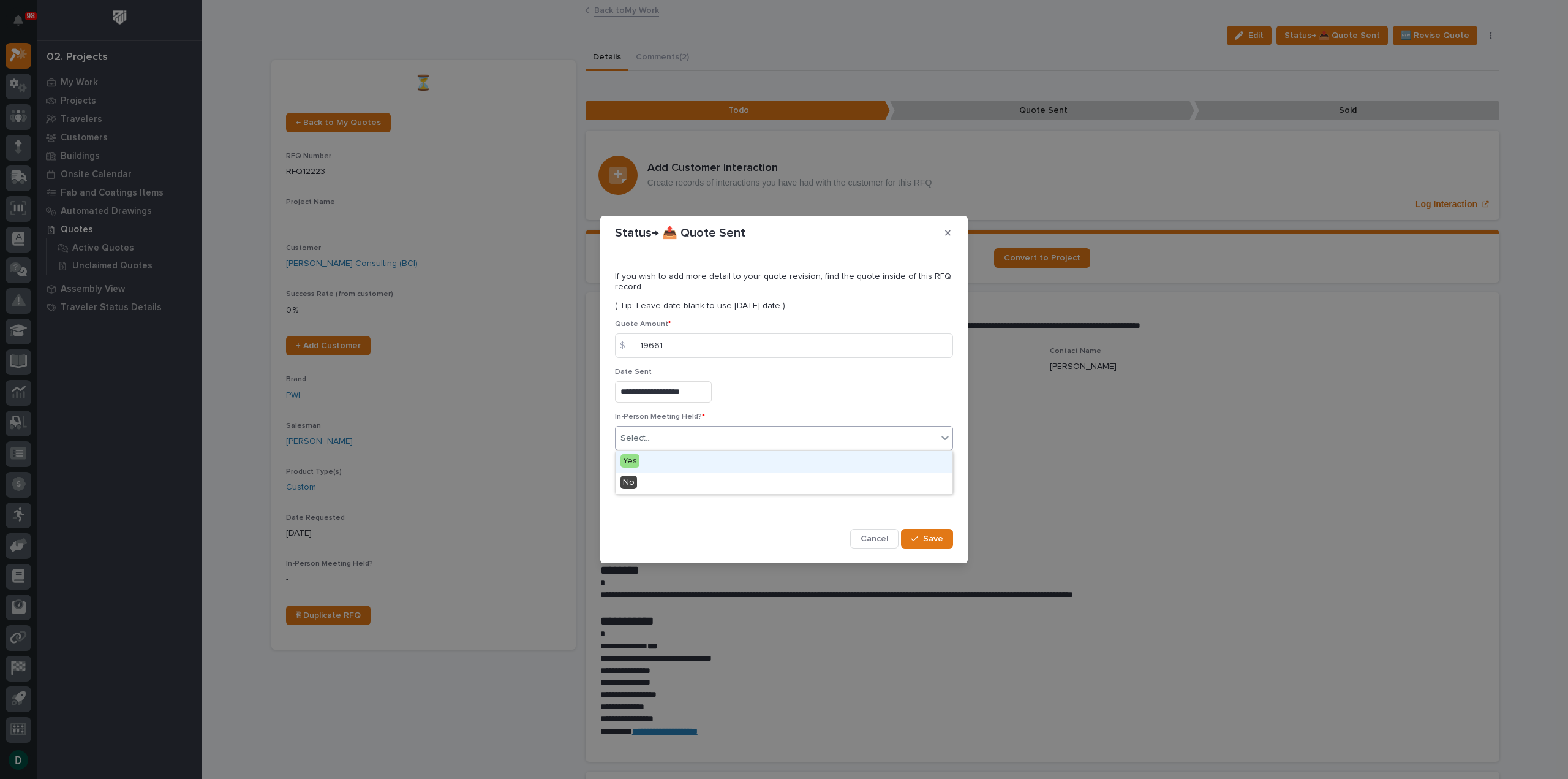
click at [639, 435] on div "Select..." at bounding box center [636, 439] width 31 height 13
click at [633, 484] on span "No" at bounding box center [629, 482] width 16 height 14
click at [645, 480] on span "Add" at bounding box center [650, 484] width 15 height 11
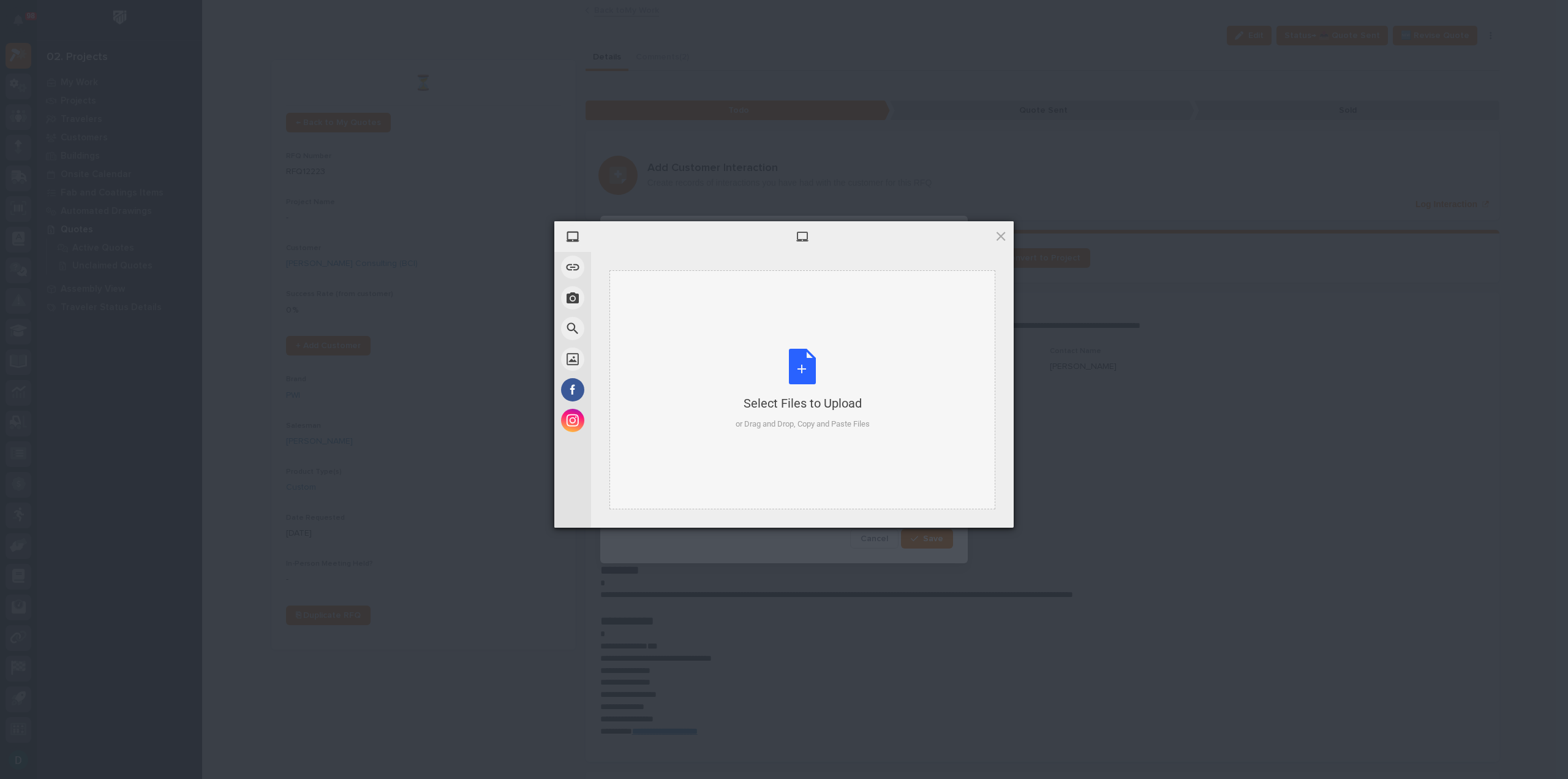
click at [816, 367] on div "Select Files to Upload or Drag and Drop, Copy and Paste Files" at bounding box center [802, 390] width 134 height 81
click at [970, 504] on span "Upload 1" at bounding box center [977, 511] width 62 height 24
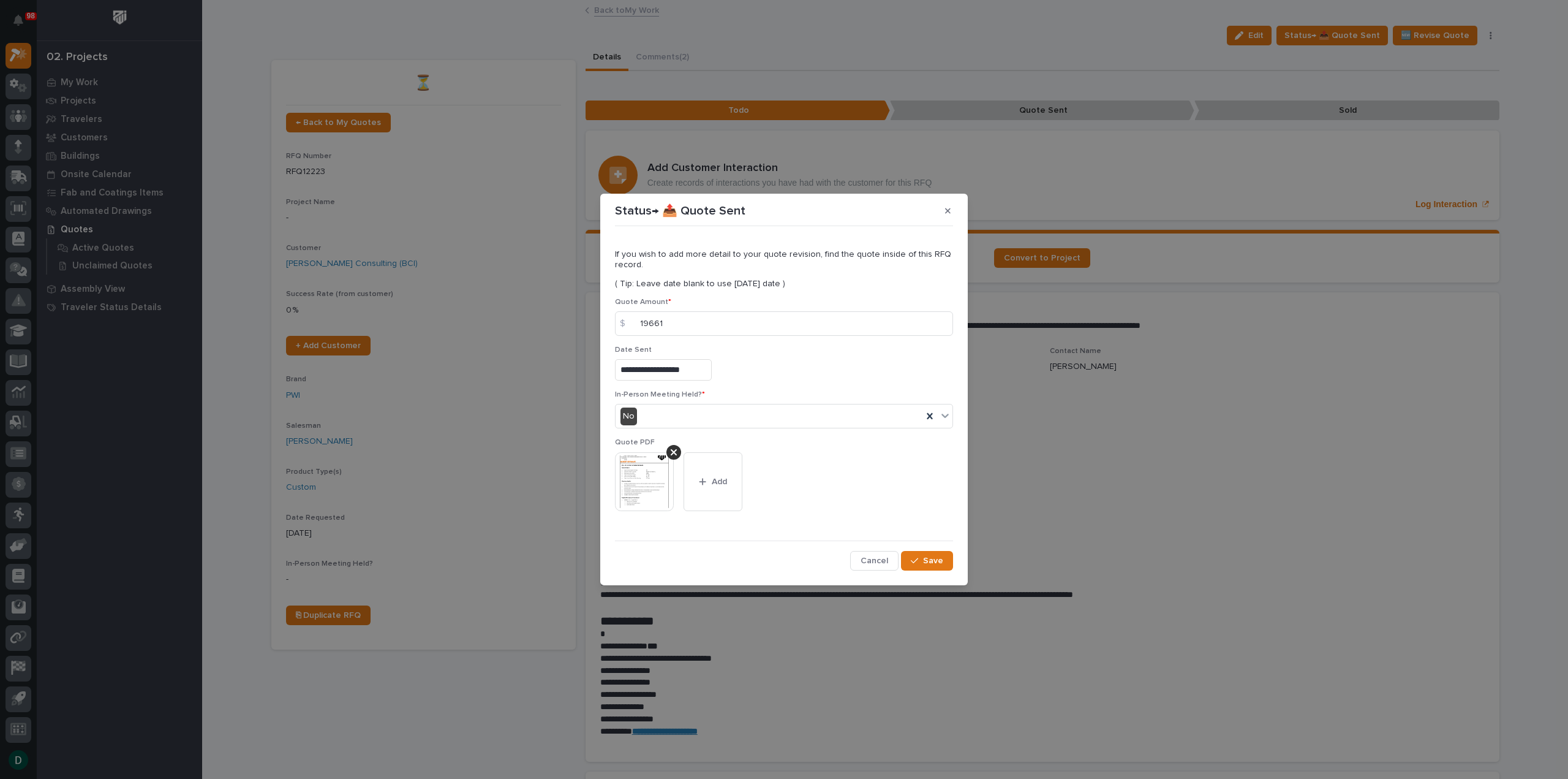
drag, startPoint x: 930, startPoint y: 557, endPoint x: 967, endPoint y: 565, distance: 37.9
click at [930, 556] on span "Save" at bounding box center [933, 561] width 20 height 11
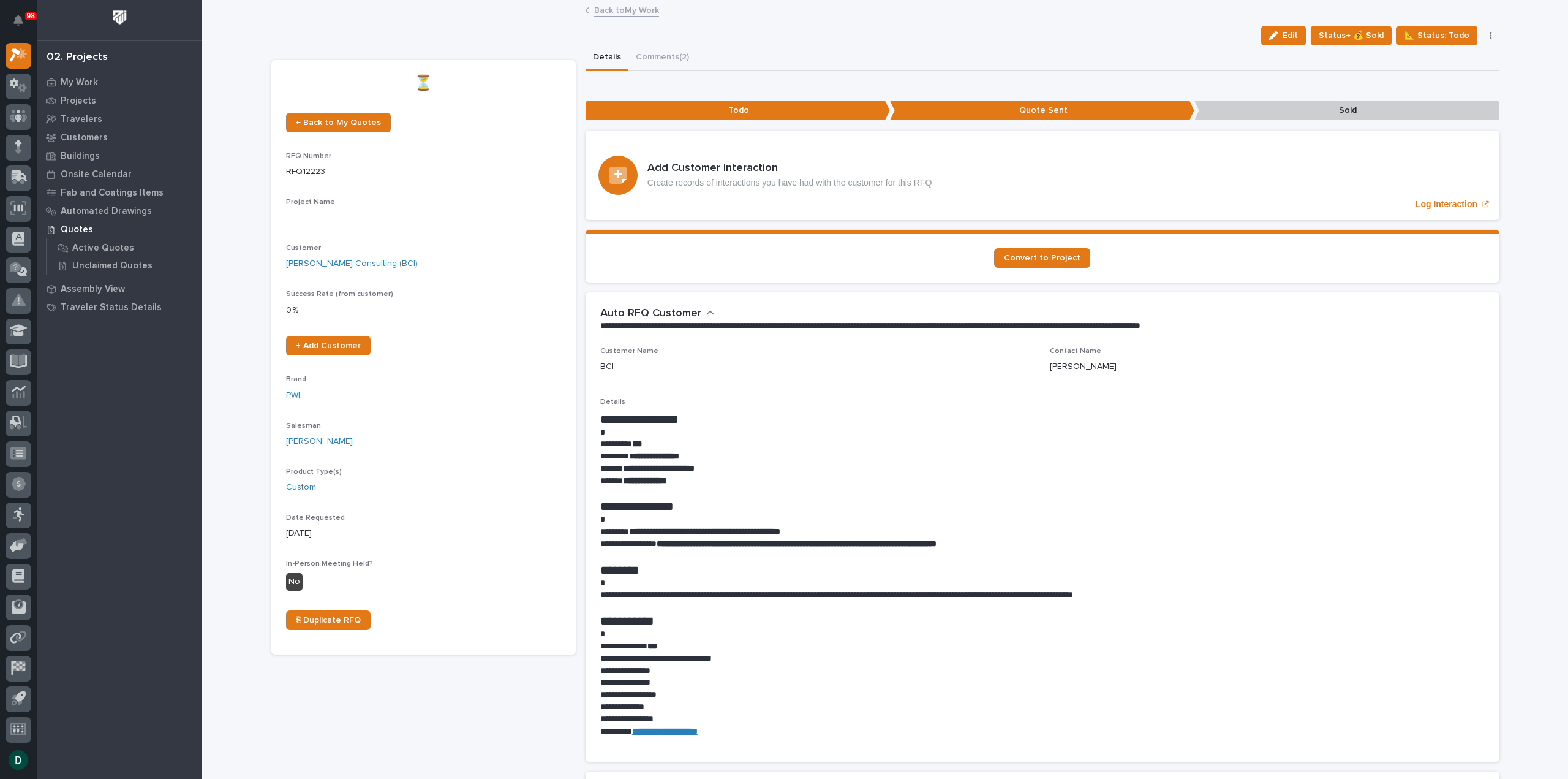
click at [612, 12] on link "Back to My Work" at bounding box center [626, 9] width 65 height 14
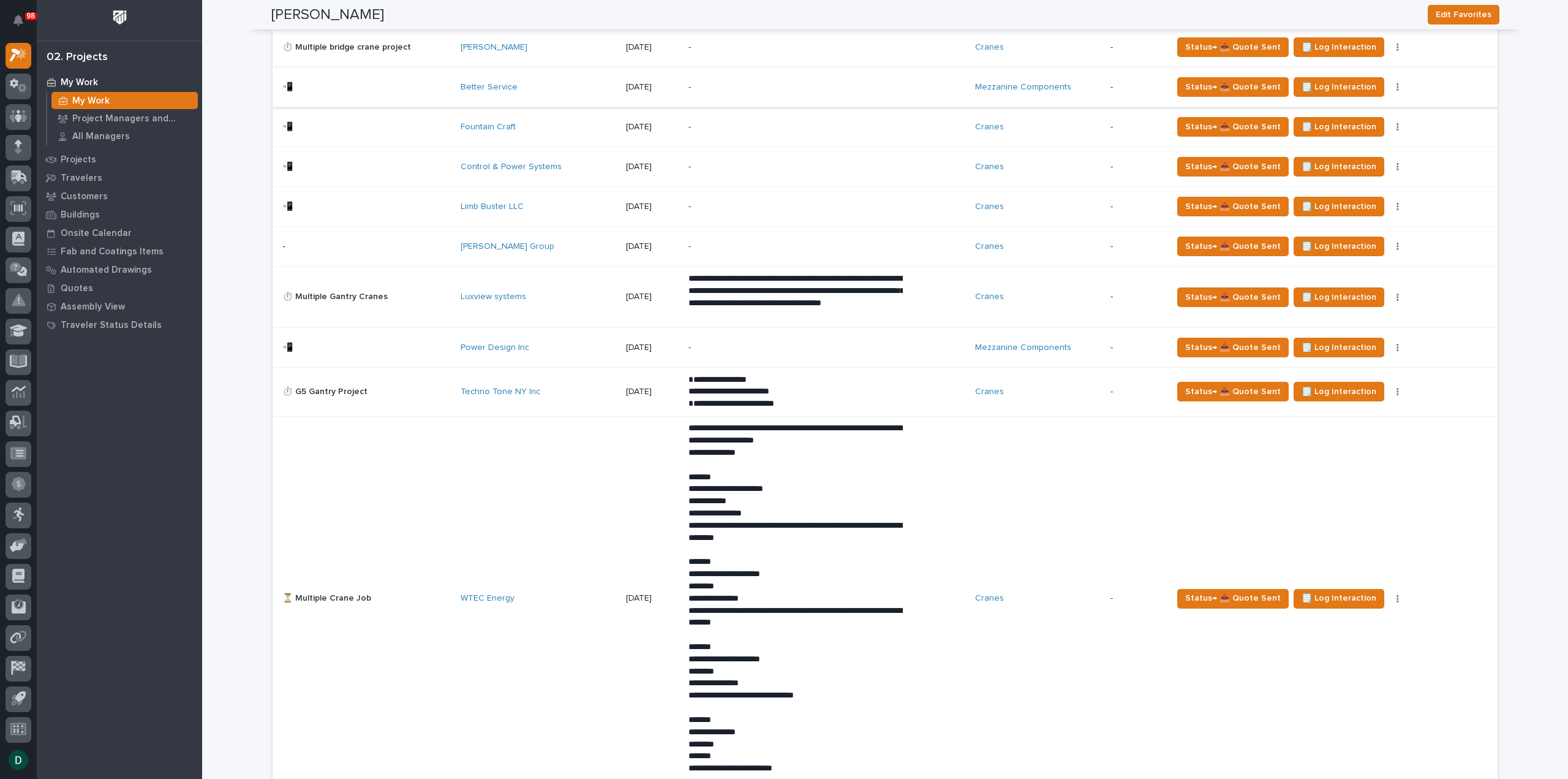
scroll to position [797, 0]
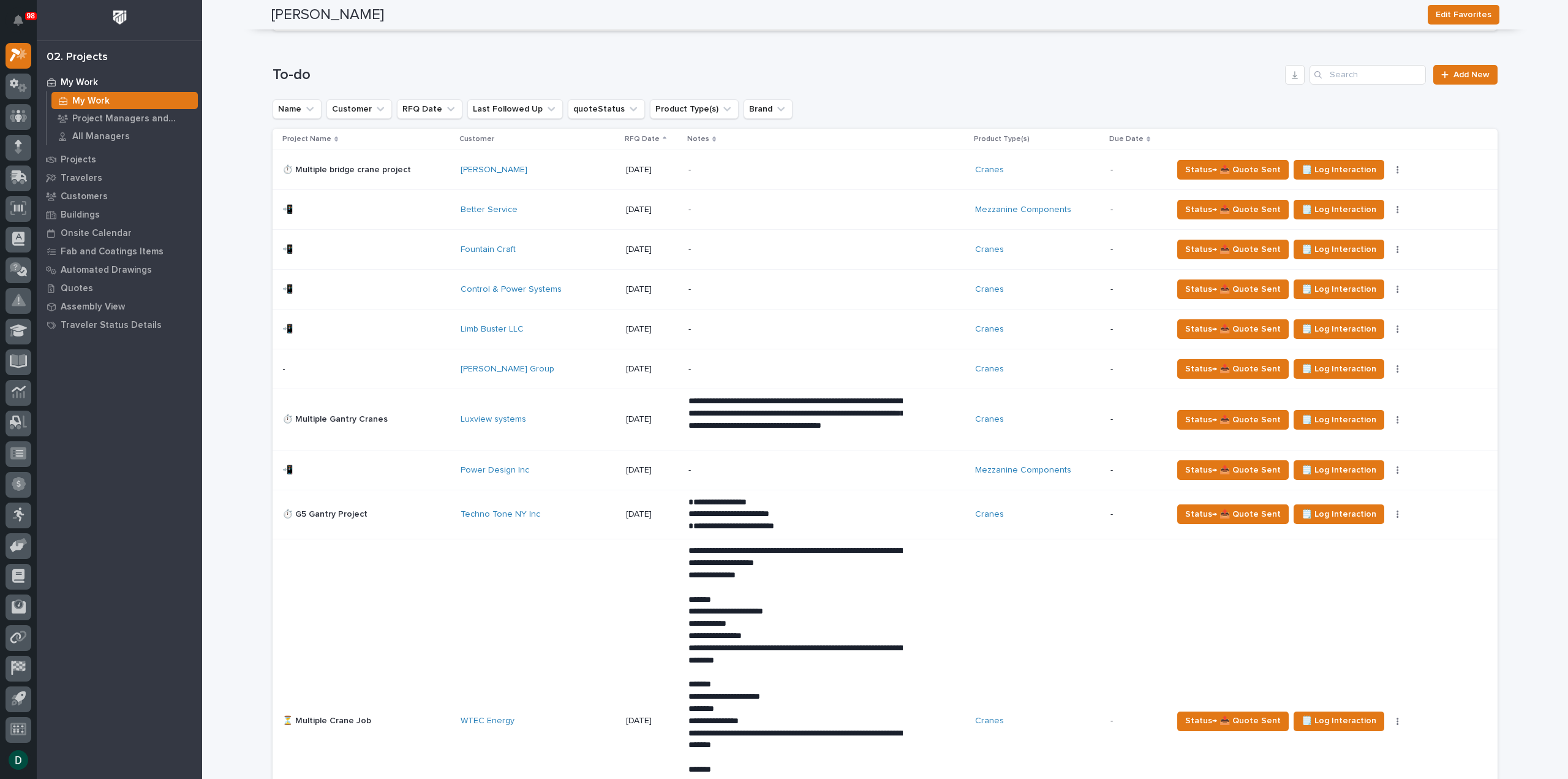
click at [406, 205] on p at bounding box center [366, 210] width 168 height 10
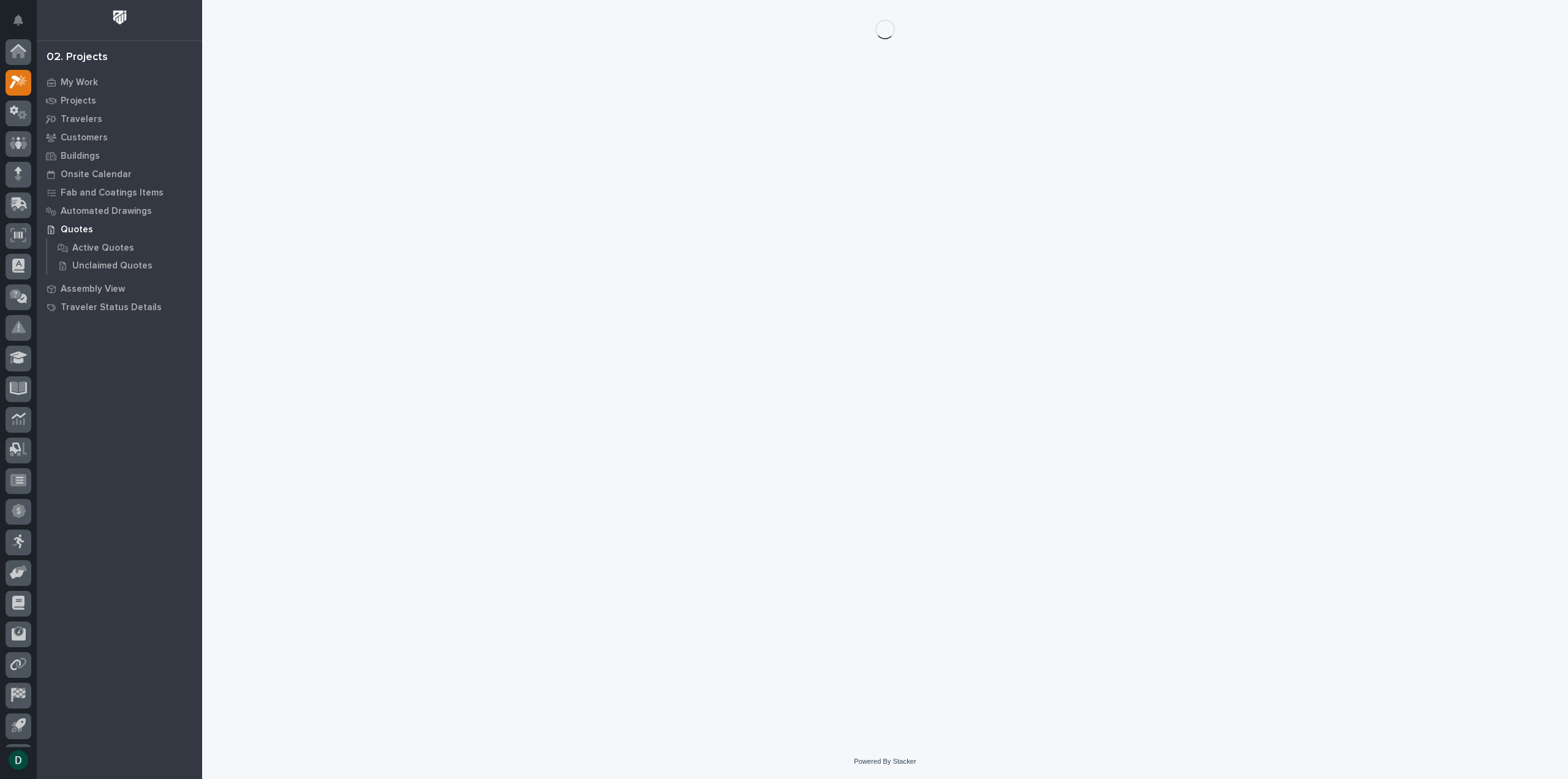
scroll to position [27, 0]
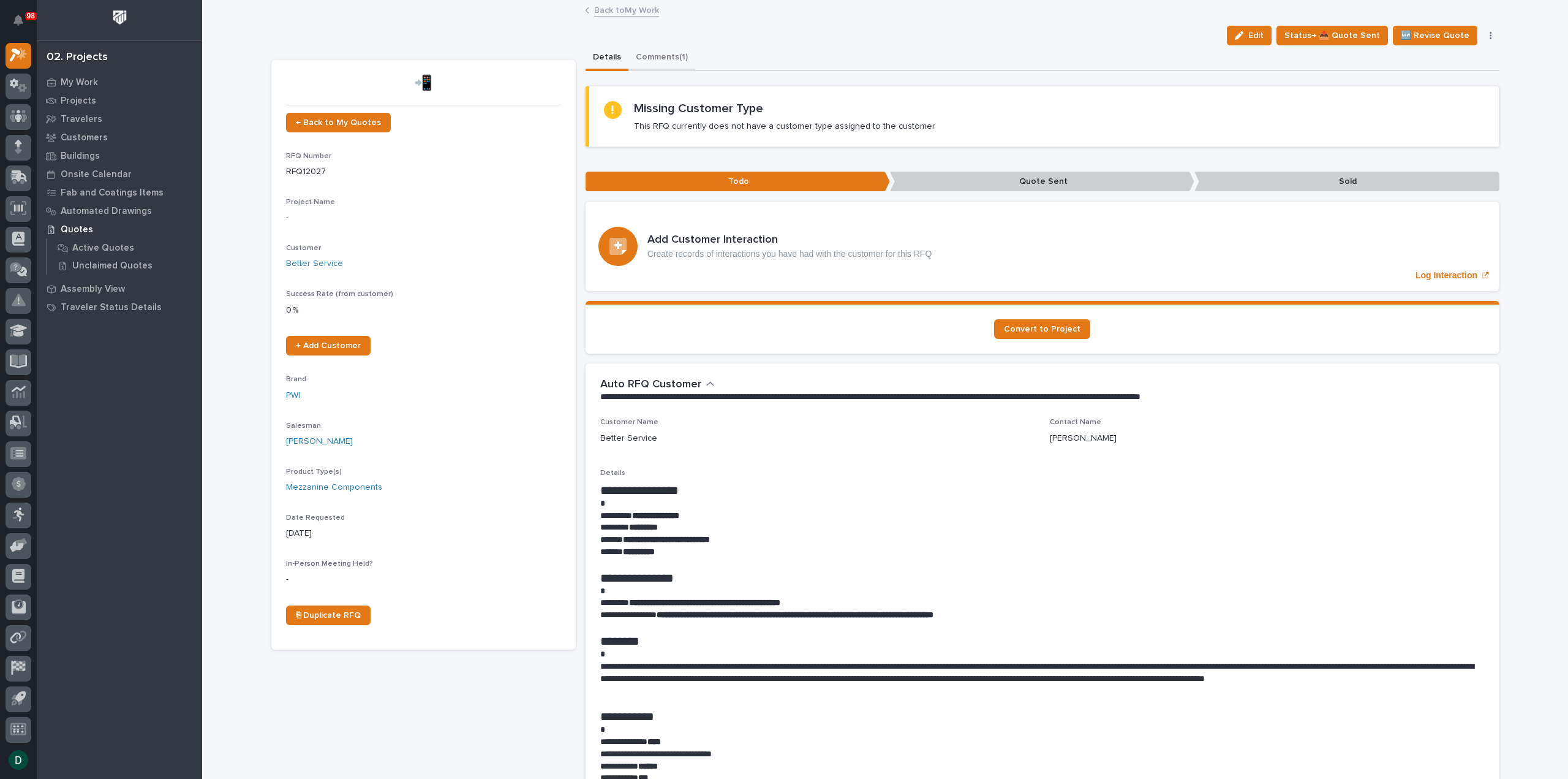
click at [667, 58] on button "Comments (1)" at bounding box center [662, 58] width 67 height 26
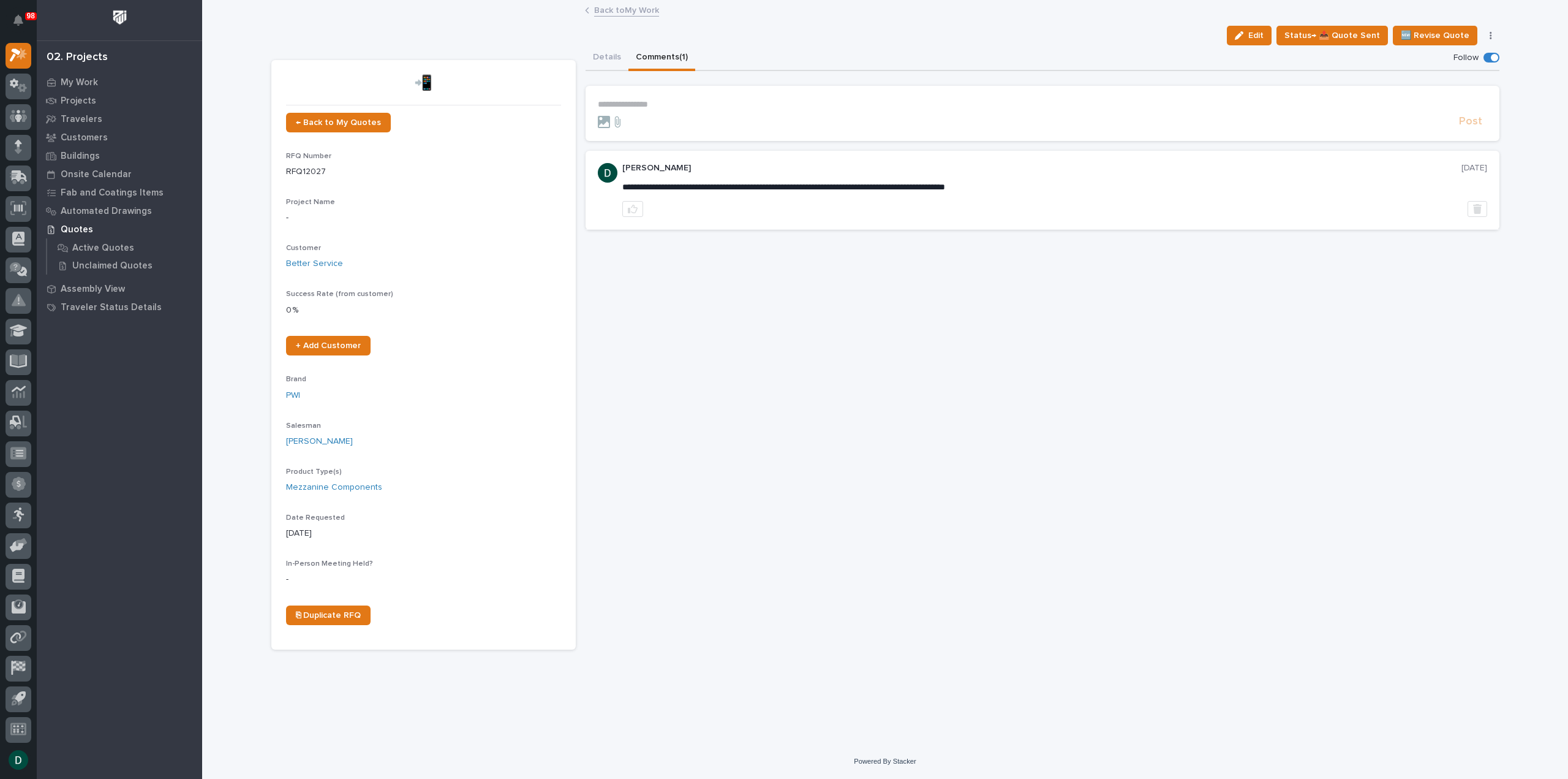
click at [664, 102] on p "**********" at bounding box center [1042, 104] width 890 height 10
drag, startPoint x: 1462, startPoint y: 125, endPoint x: 1434, endPoint y: 128, distance: 28.2
click at [1464, 125] on span "Post" at bounding box center [1471, 125] width 24 height 14
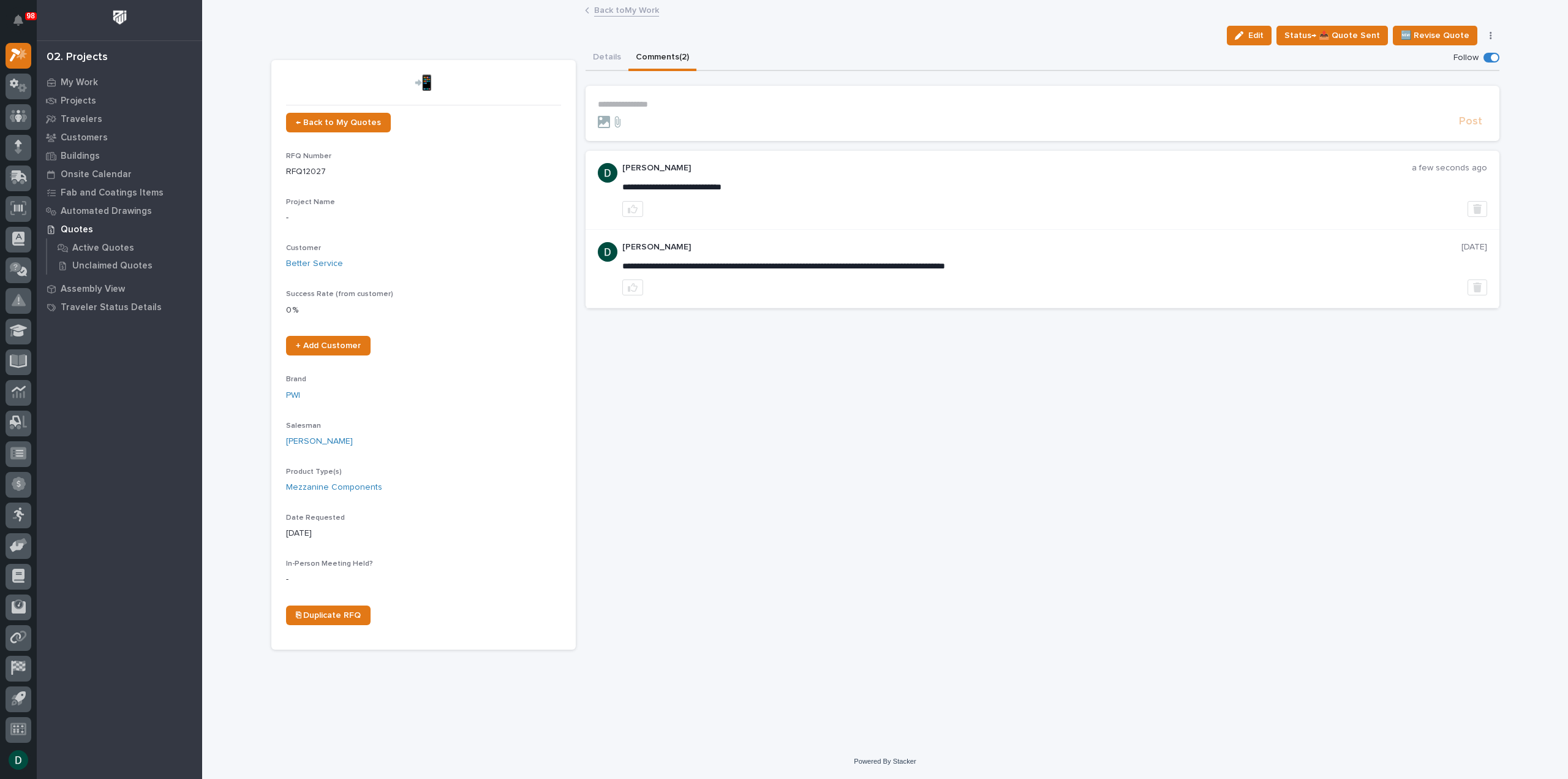
click at [643, 9] on link "Back to My Work" at bounding box center [626, 9] width 65 height 14
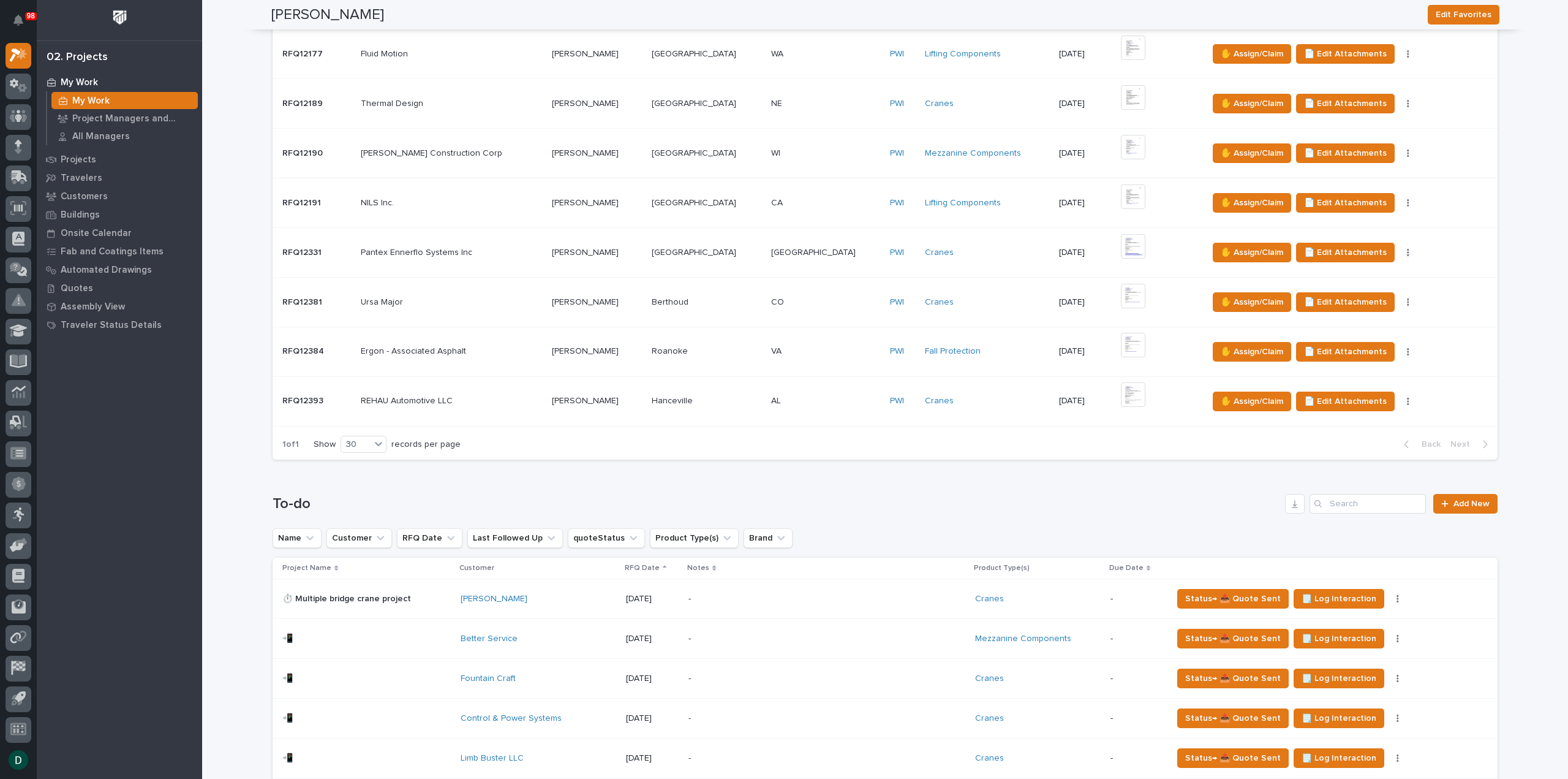
scroll to position [612, 0]
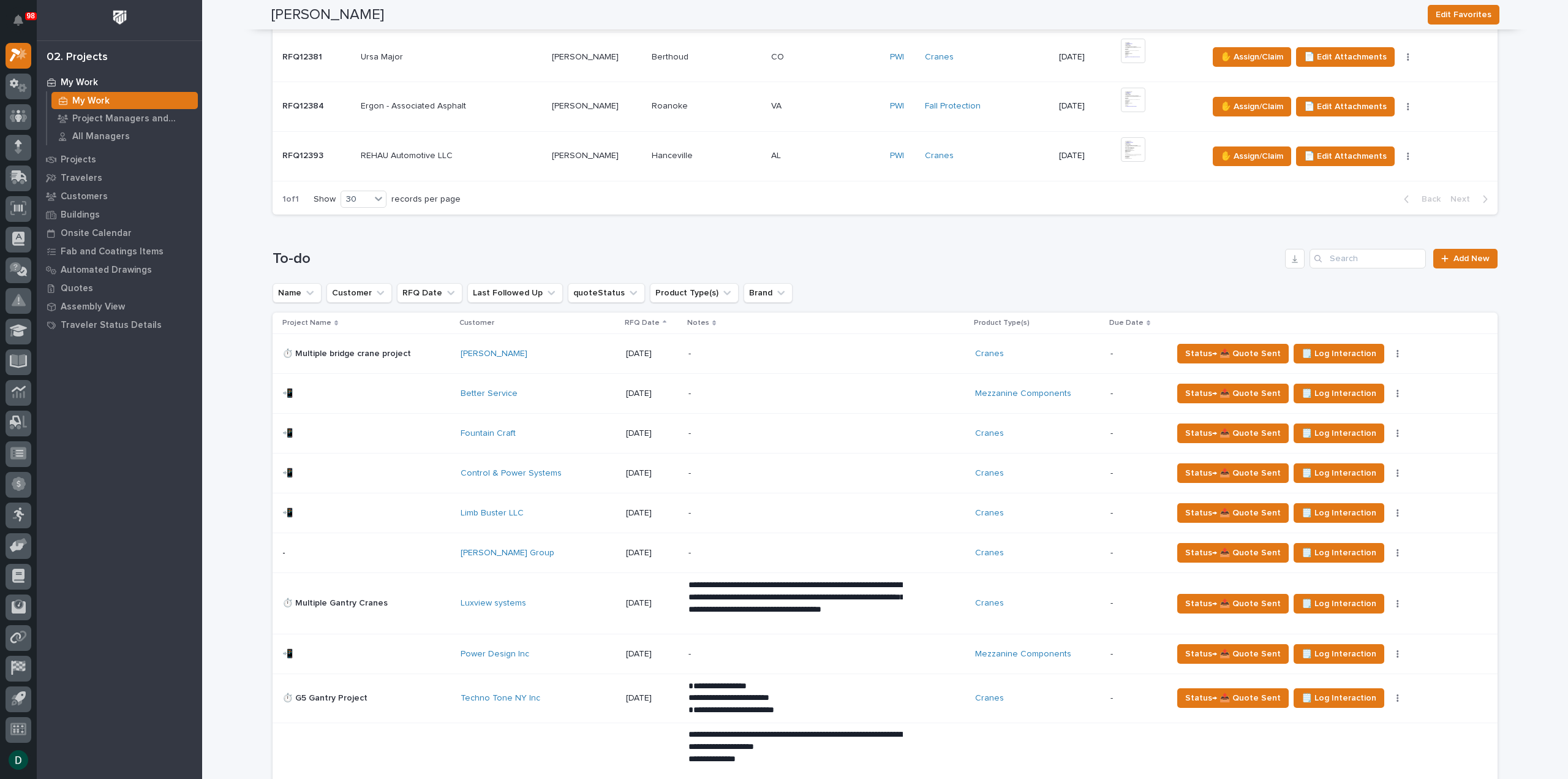
click at [441, 432] on p at bounding box center [366, 433] width 168 height 10
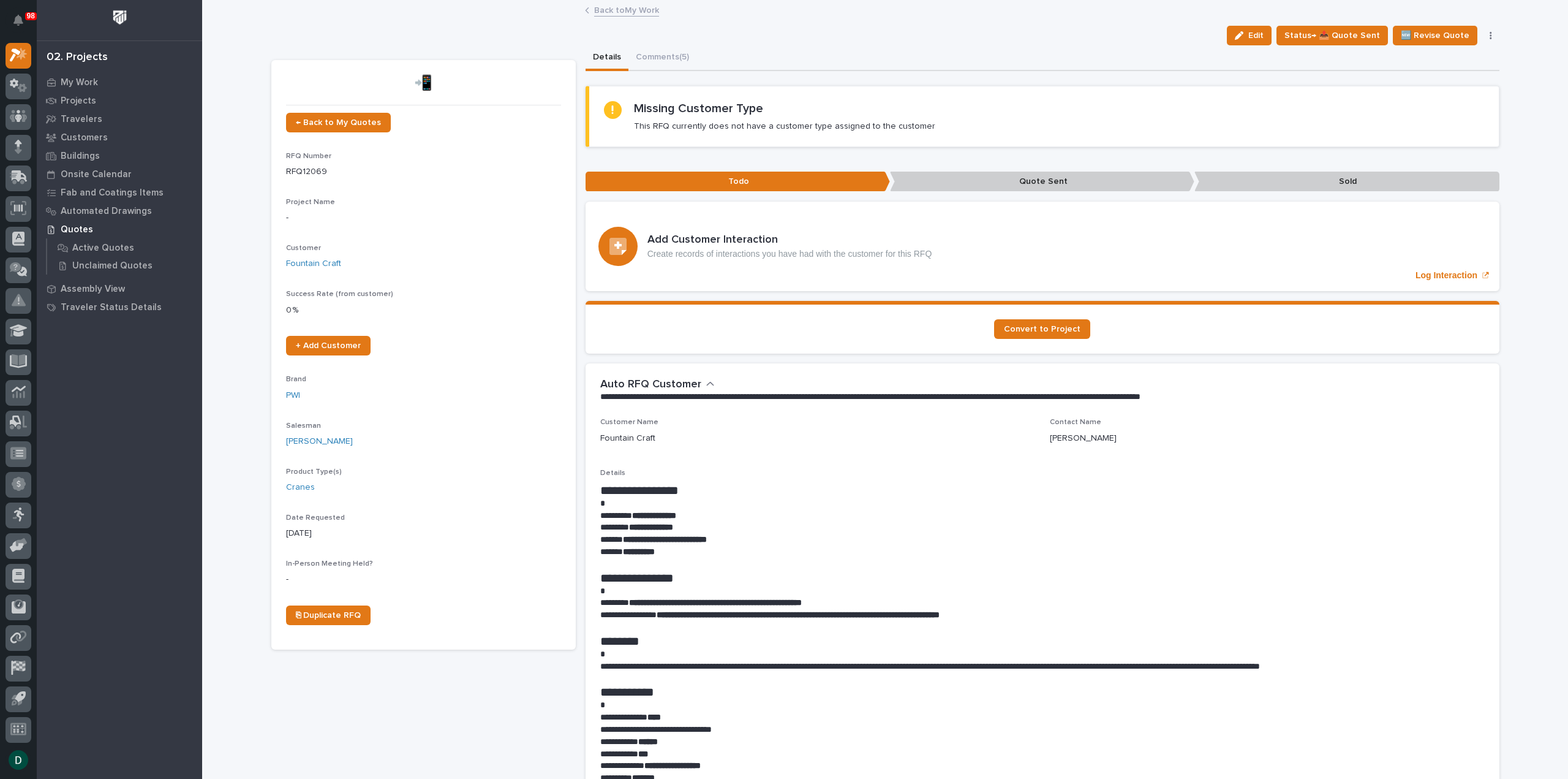
click at [654, 57] on button "Comments (5)" at bounding box center [663, 58] width 68 height 26
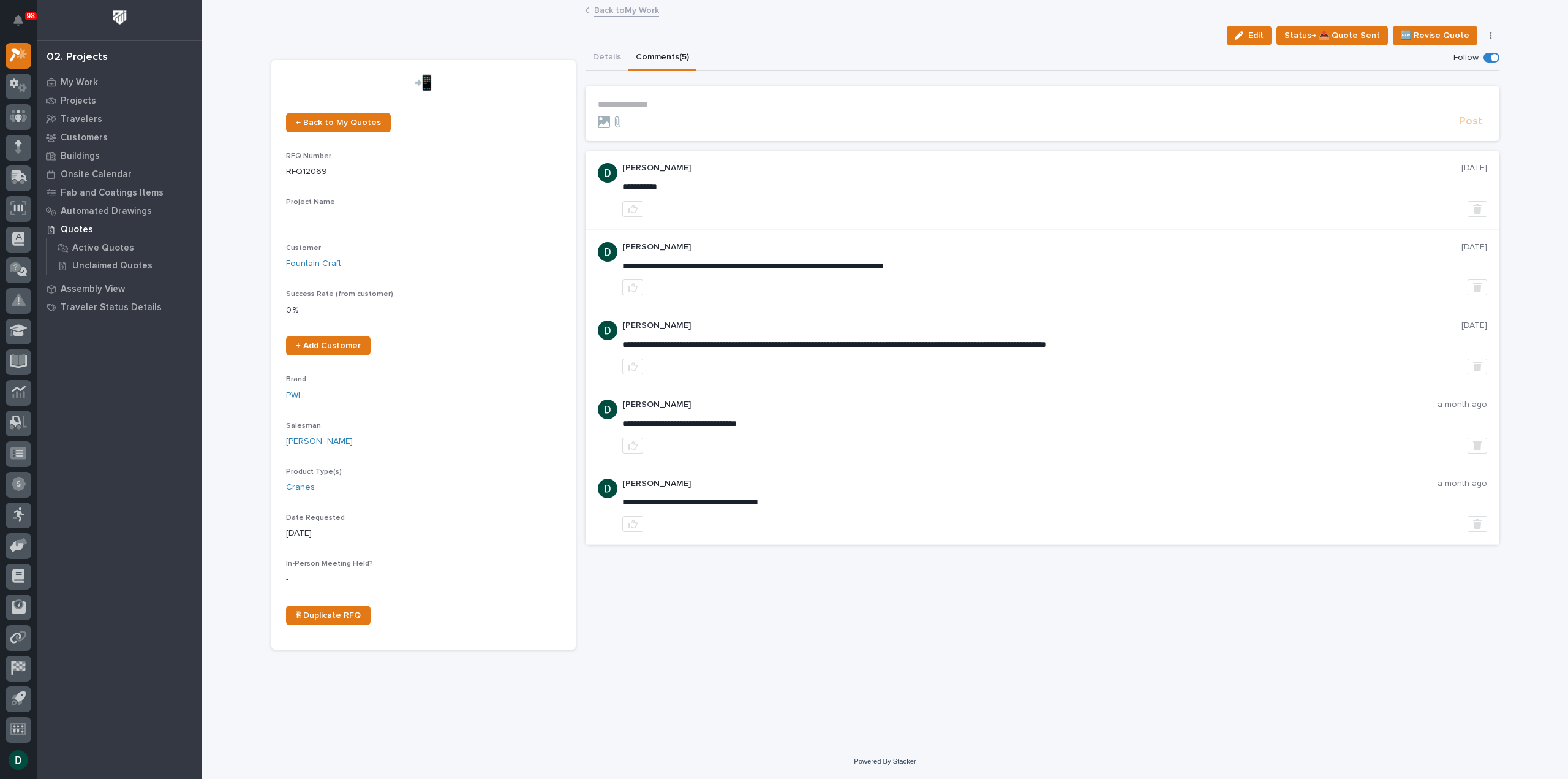
click at [667, 89] on section "**********" at bounding box center [1042, 113] width 914 height 55
click at [662, 96] on section "**********" at bounding box center [1042, 113] width 914 height 55
click at [659, 104] on p "**********" at bounding box center [1042, 104] width 890 height 10
click at [1476, 122] on span "Post" at bounding box center [1471, 125] width 24 height 14
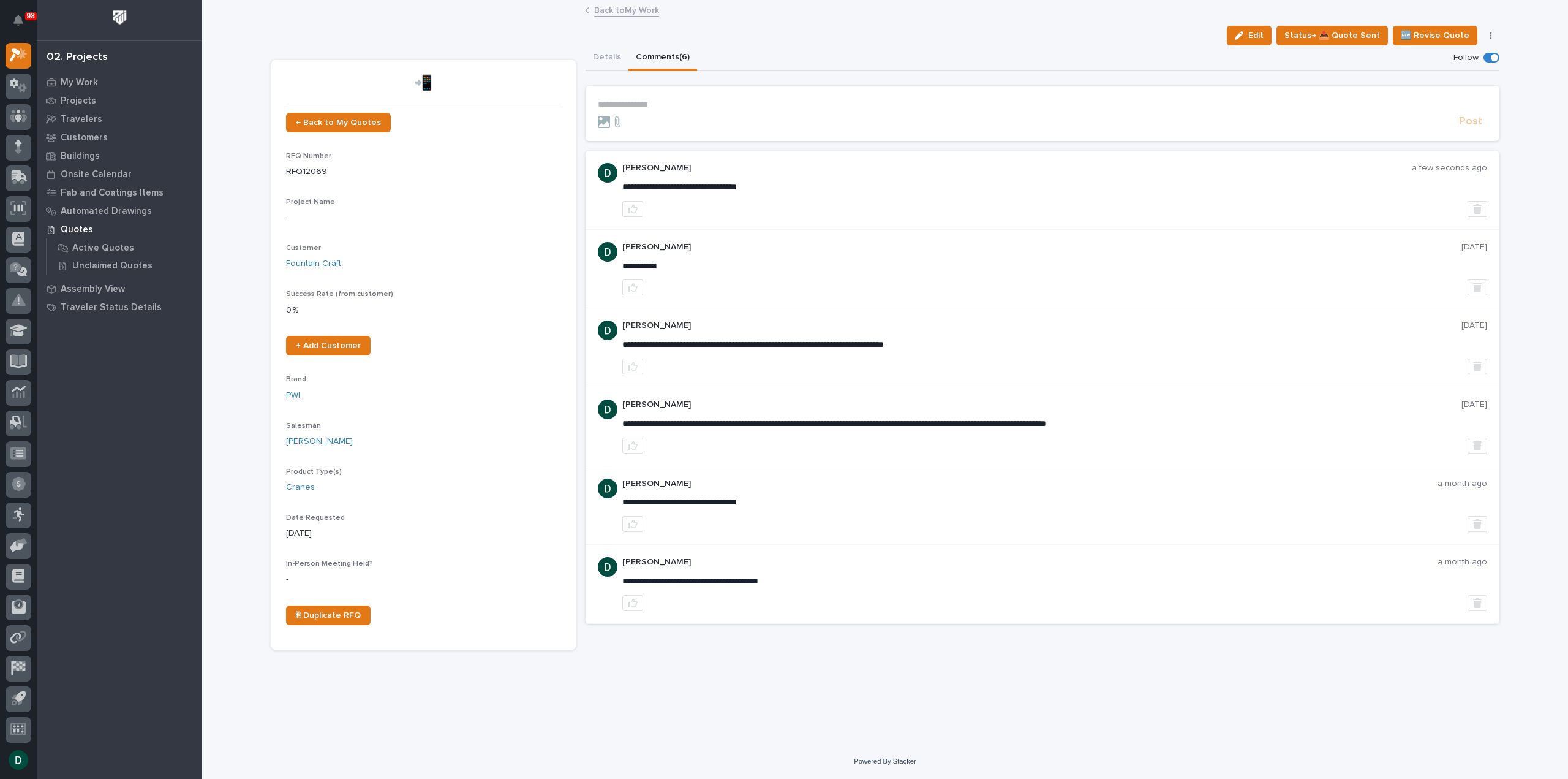
click at [623, 9] on link "Back to My Work" at bounding box center [626, 9] width 65 height 14
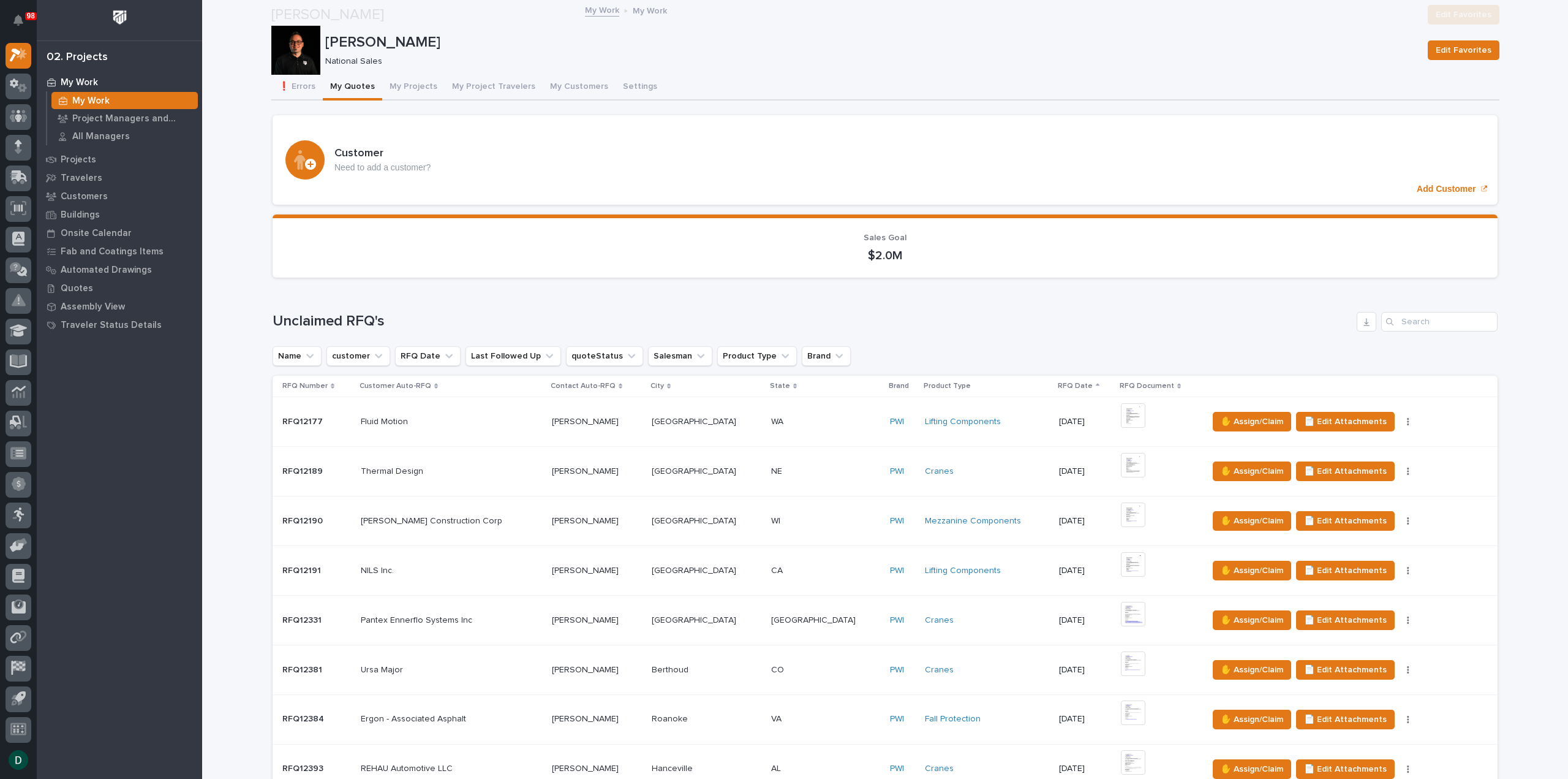
scroll to position [674, 0]
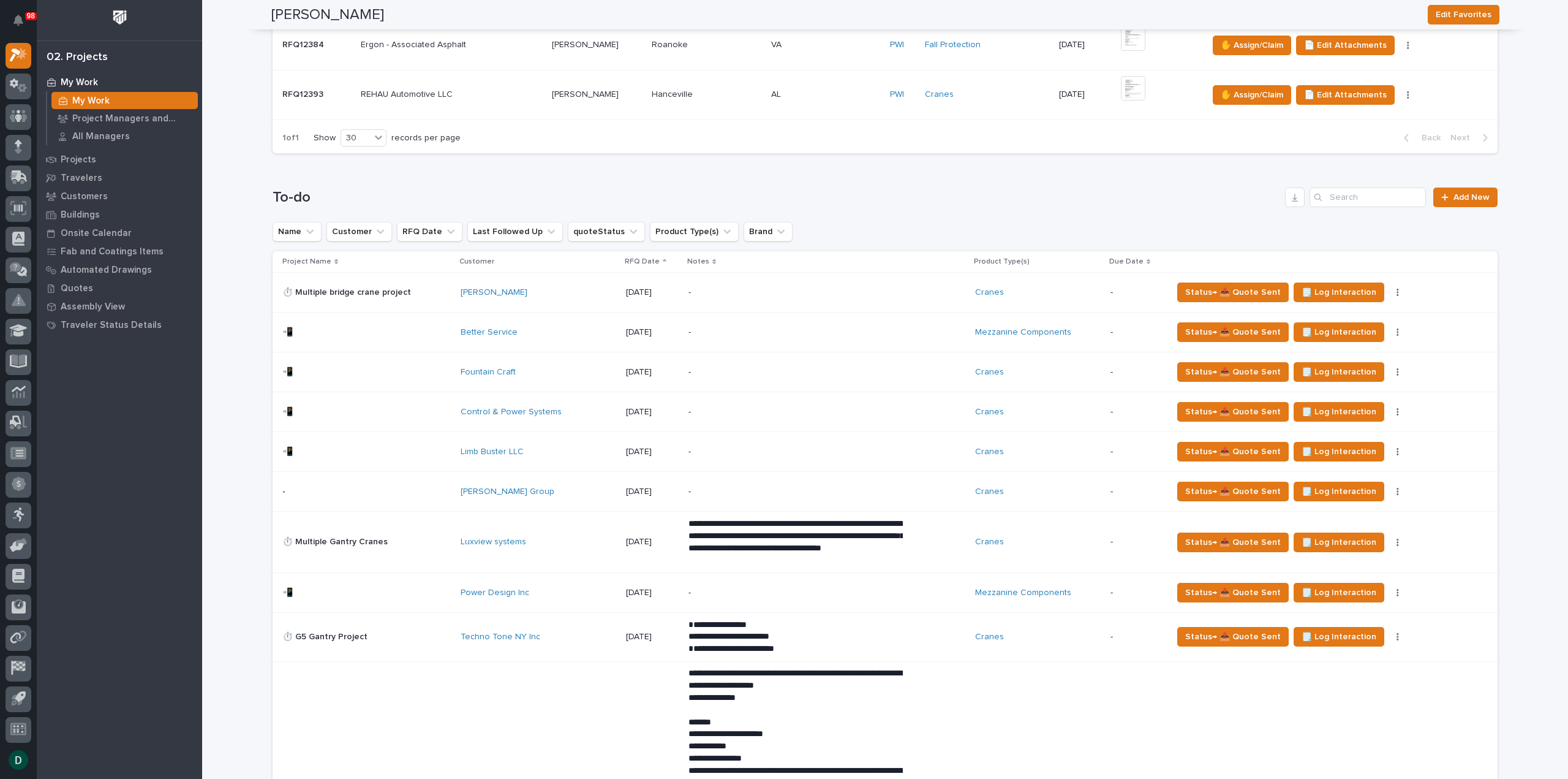
click at [440, 409] on p at bounding box center [366, 412] width 168 height 10
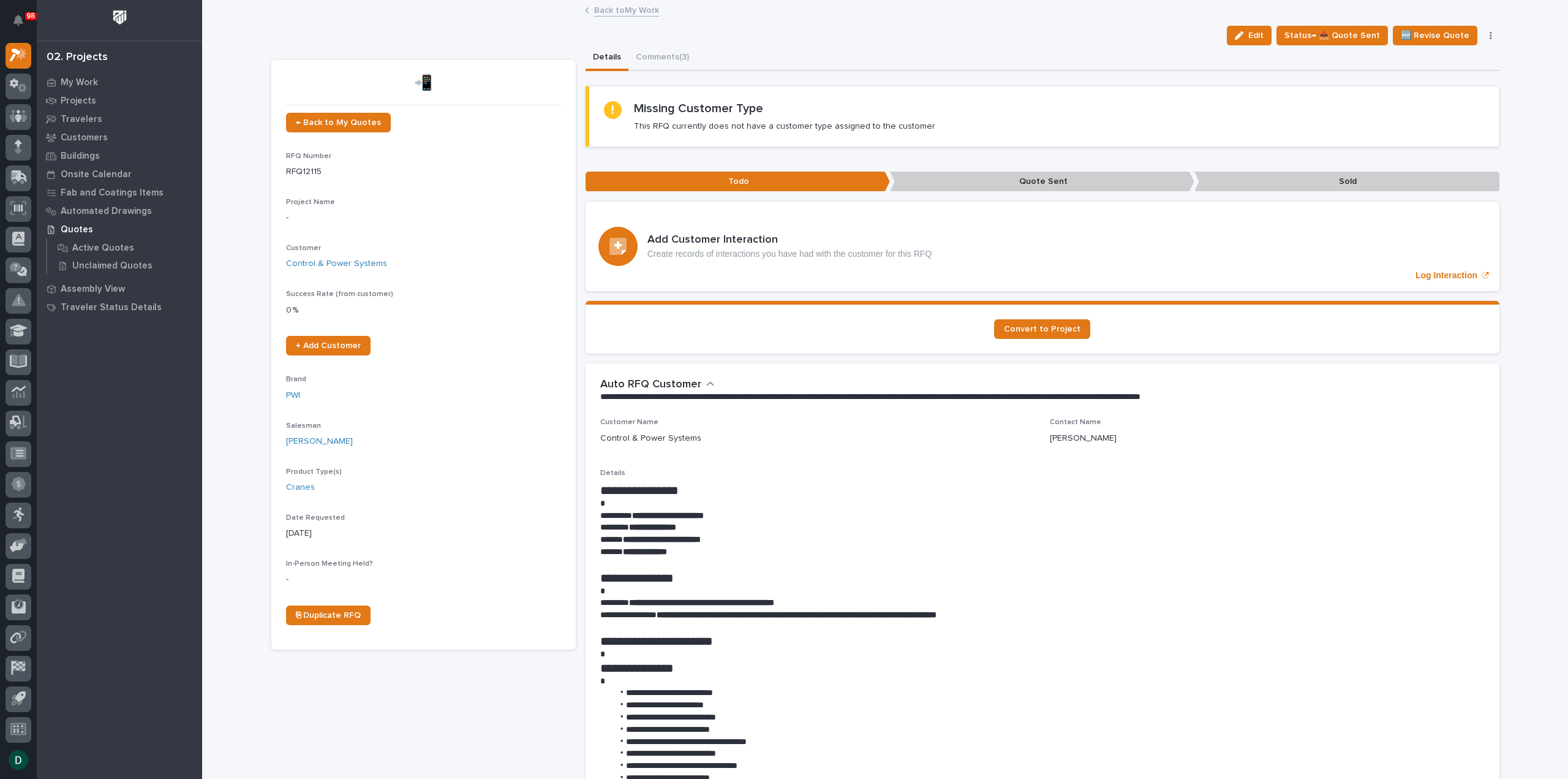
click at [1488, 29] on div "Edit Status→ 📤 Quote Sent 🆕 Revise Quote 📝 Edit Description 📞 Edit Contact Info…" at bounding box center [1360, 35] width 277 height 20
click at [1483, 31] on button "button" at bounding box center [1491, 35] width 17 height 9
click at [1182, 55] on div "Details Comments (3)" at bounding box center [1042, 58] width 914 height 26
click at [627, 4] on link "Back to My Work" at bounding box center [626, 9] width 65 height 14
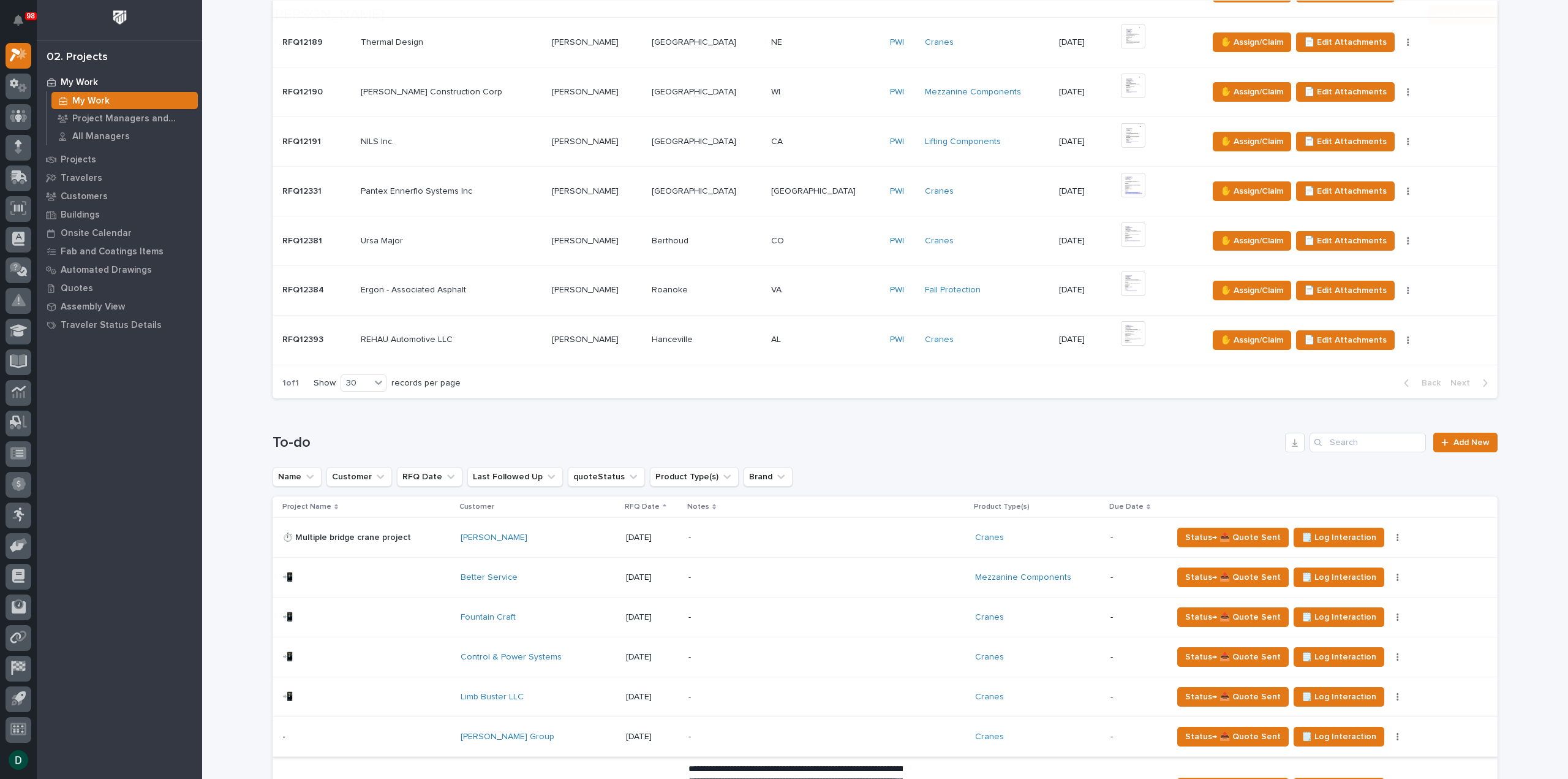
scroll to position [612, 0]
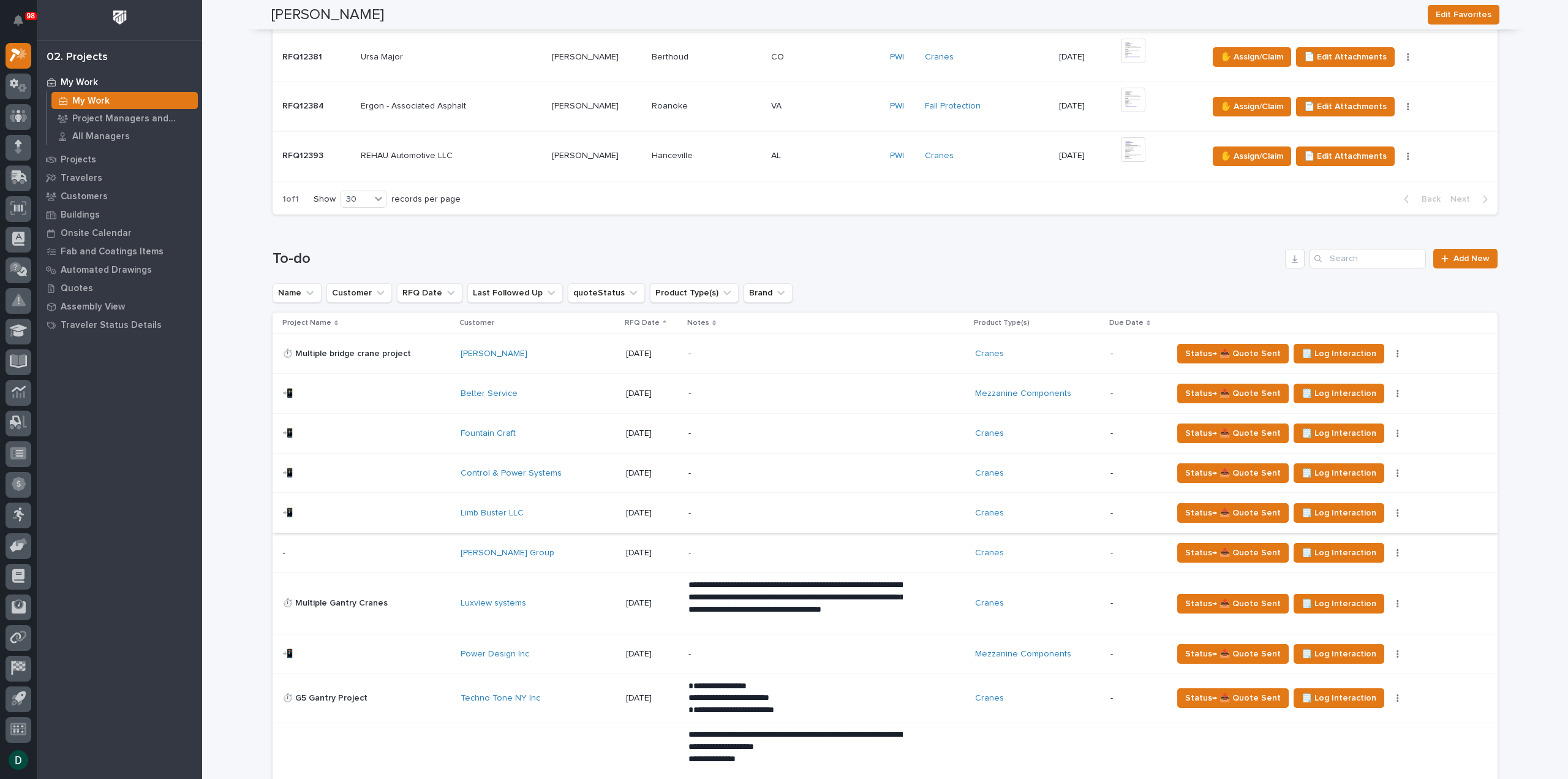
click at [1389, 509] on button "button" at bounding box center [1398, 513] width 17 height 9
click at [1350, 575] on span "Status→ ⏳ Inactive" at bounding box center [1323, 576] width 75 height 14
click at [1335, 573] on td "Status→ 📤 Quote Sent 🗒️ Log Interaction Status→ ❌ PWI Declined 🚩 Edit Flags Sta…" at bounding box center [1333, 603] width 330 height 61
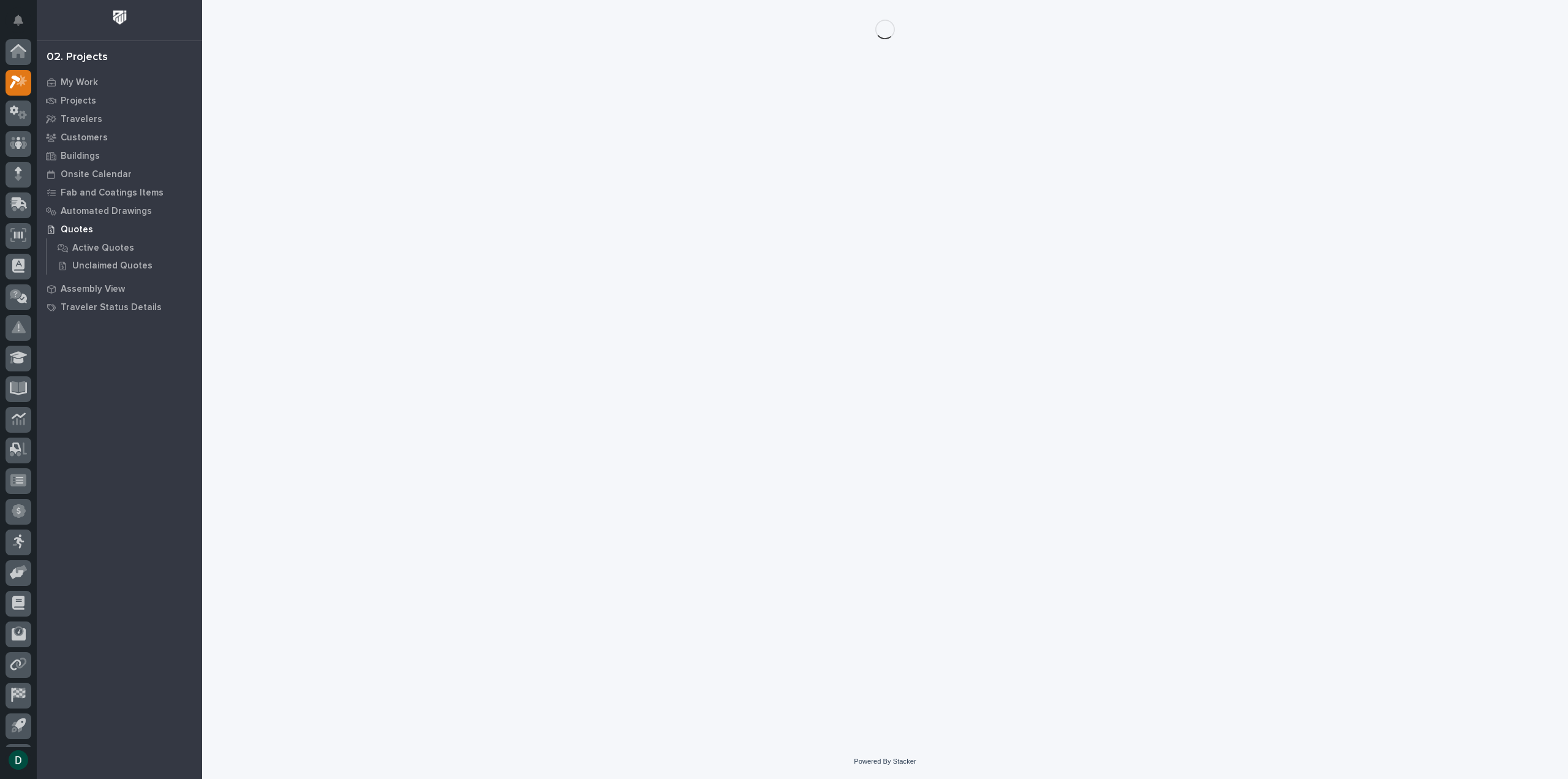
scroll to position [27, 0]
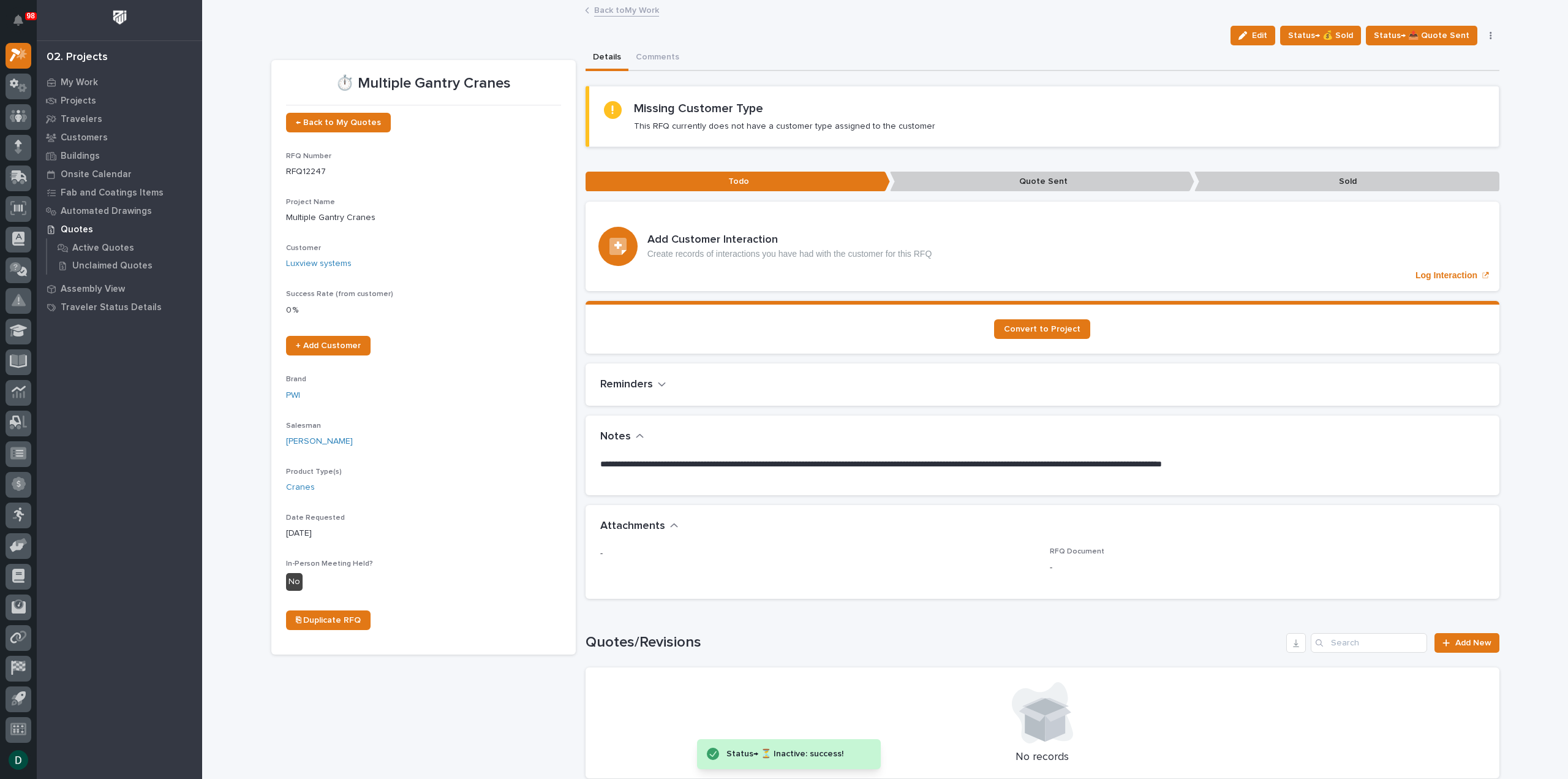
click at [633, 7] on link "Back to My Work" at bounding box center [626, 9] width 65 height 14
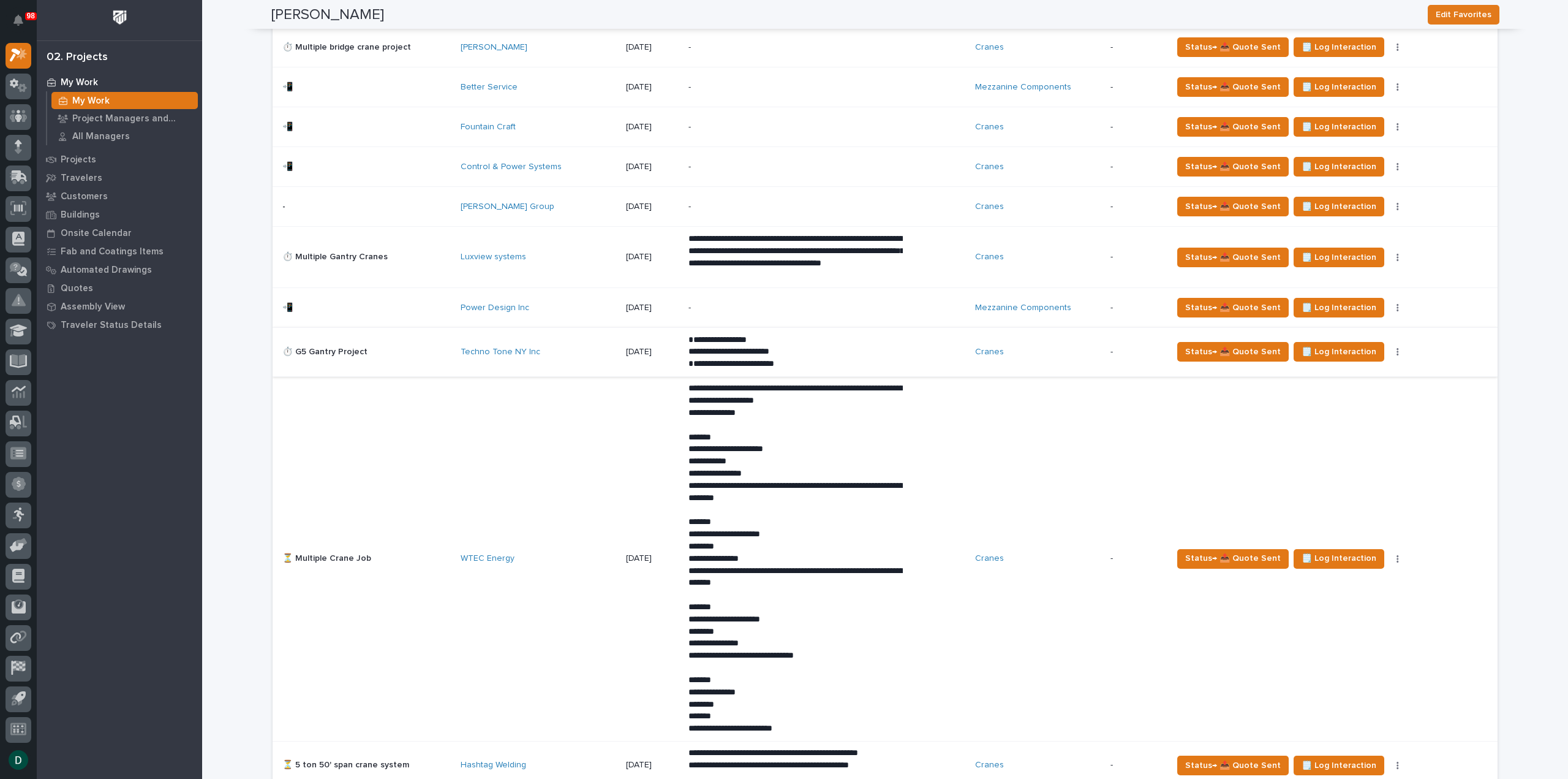
scroll to position [735, 0]
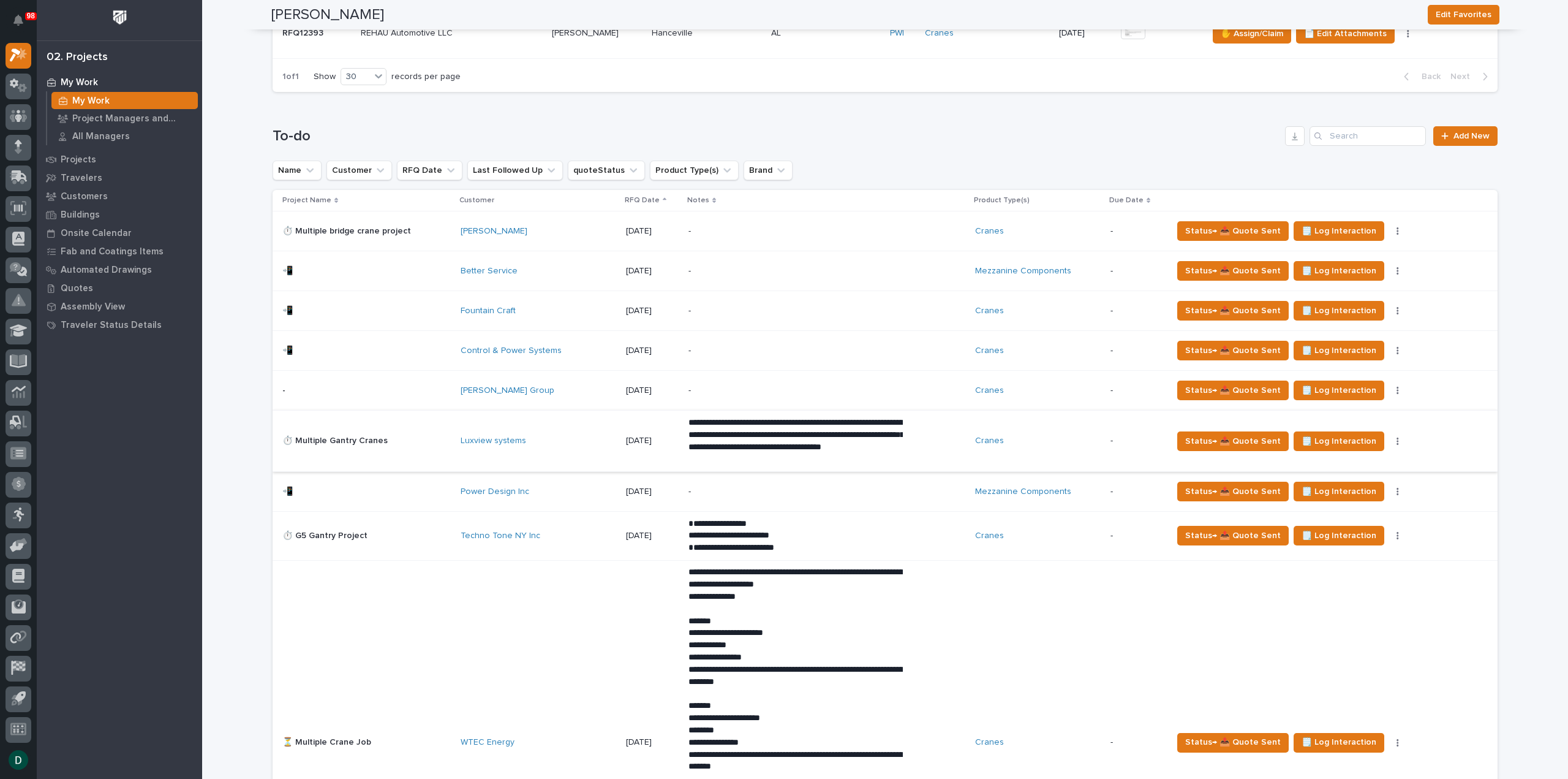
click at [1397, 437] on icon "button" at bounding box center [1398, 441] width 3 height 9
click at [1332, 500] on span "Status→ ⏳ Inactive" at bounding box center [1323, 504] width 75 height 14
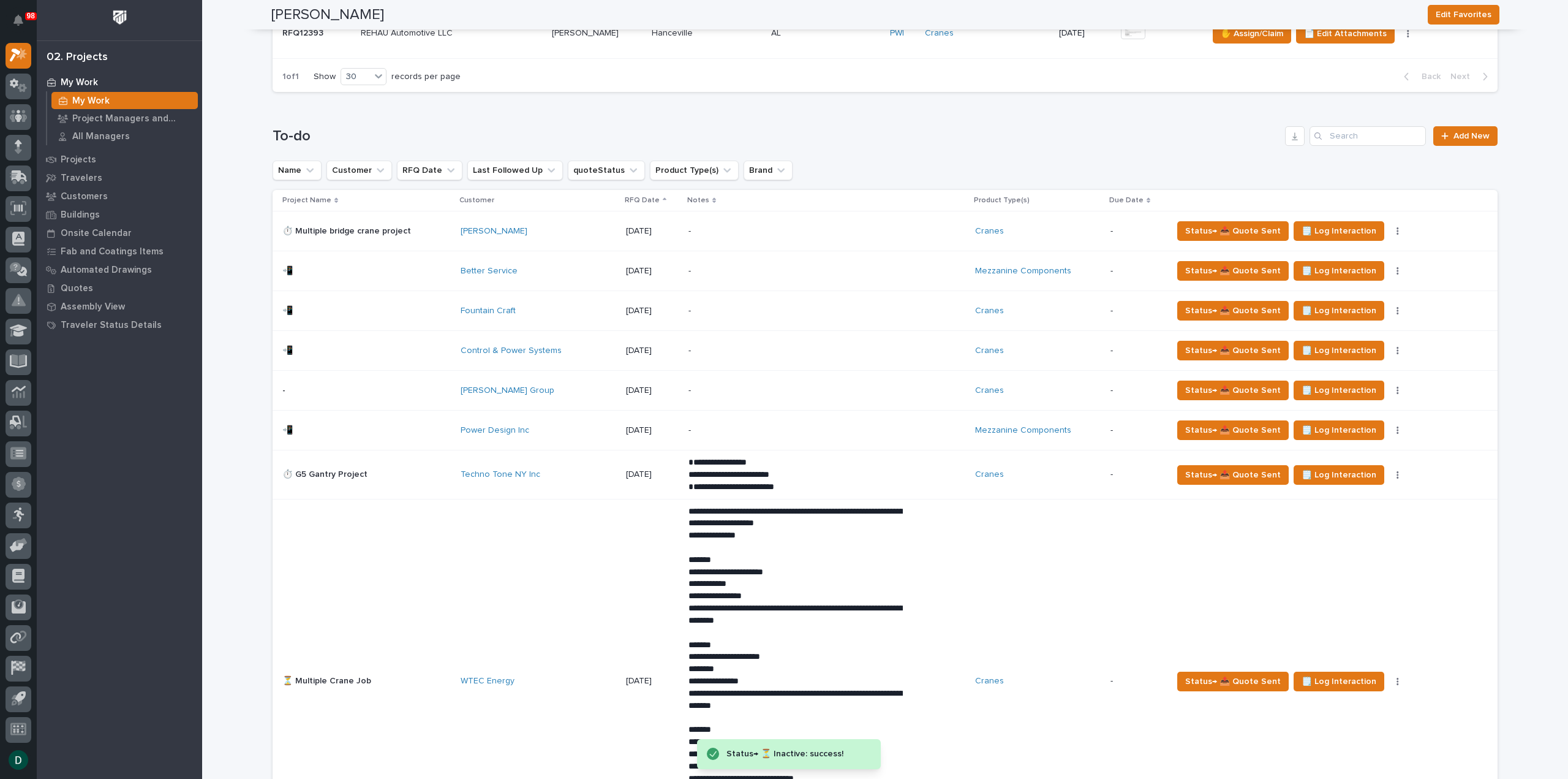
click at [456, 424] on td "Power Design Inc" at bounding box center [538, 430] width 165 height 40
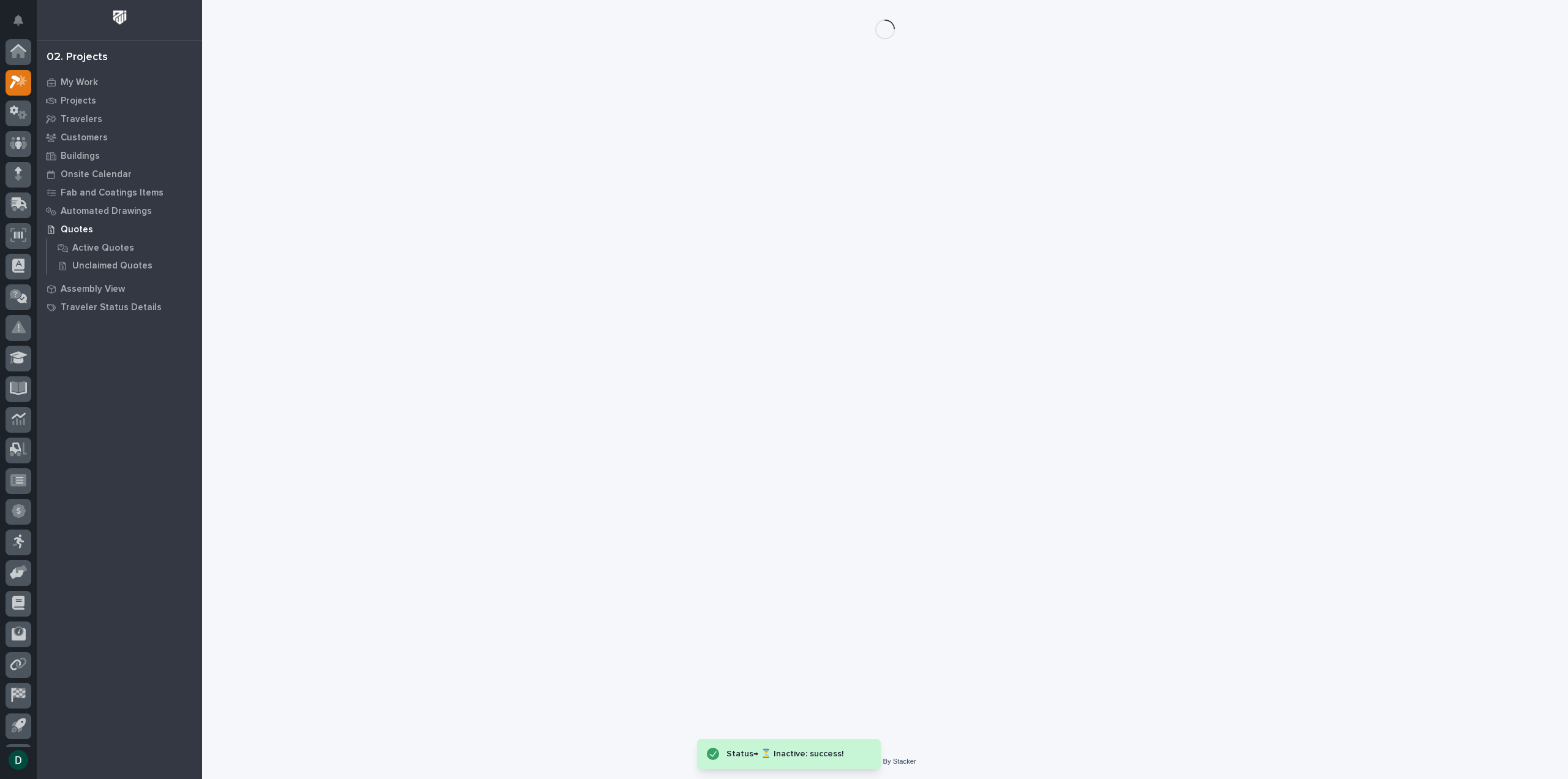
scroll to position [27, 0]
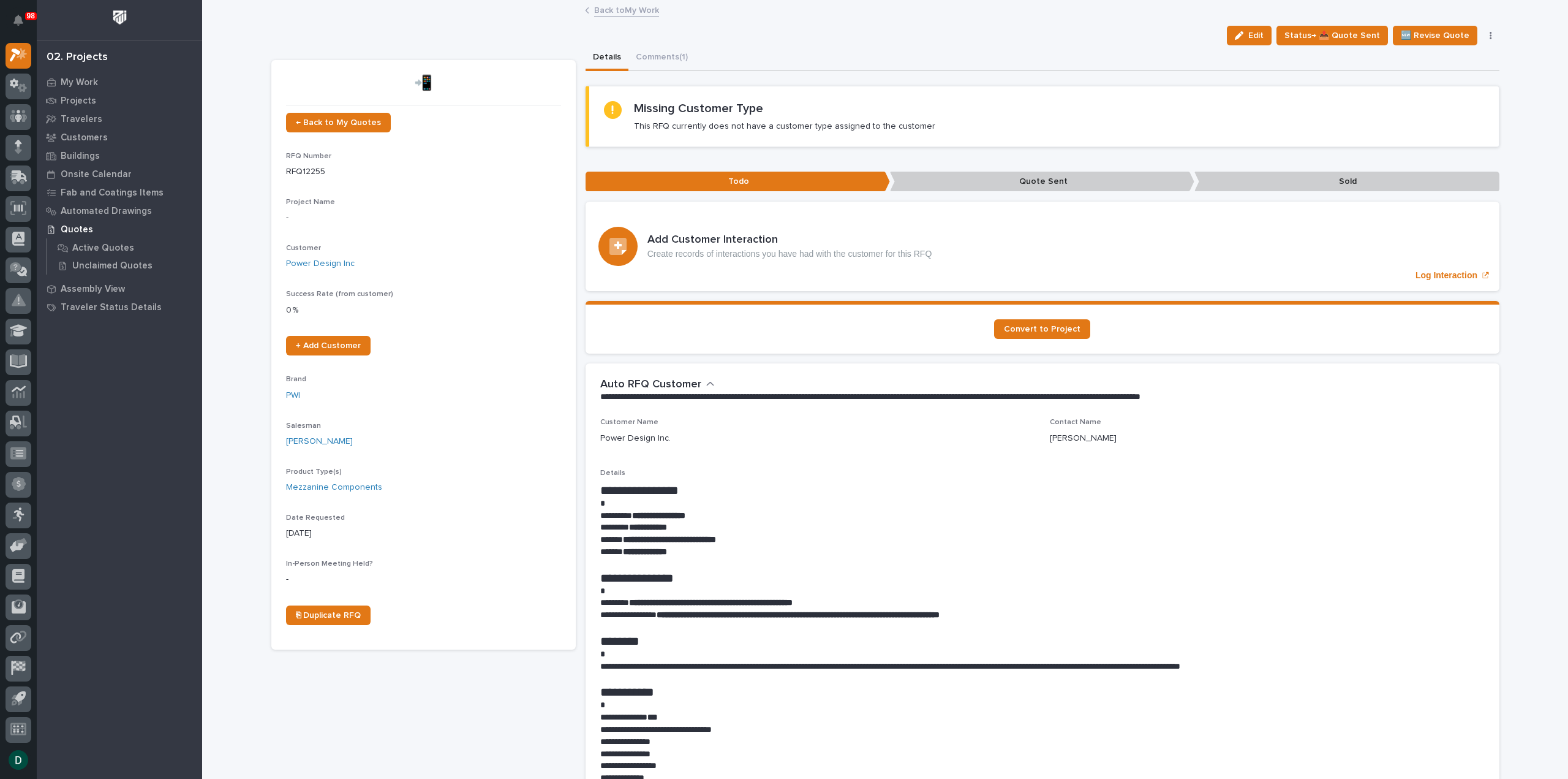
click at [836, 546] on p "**********" at bounding box center [1042, 552] width 884 height 12
click at [658, 53] on button "Comments (1)" at bounding box center [662, 58] width 67 height 26
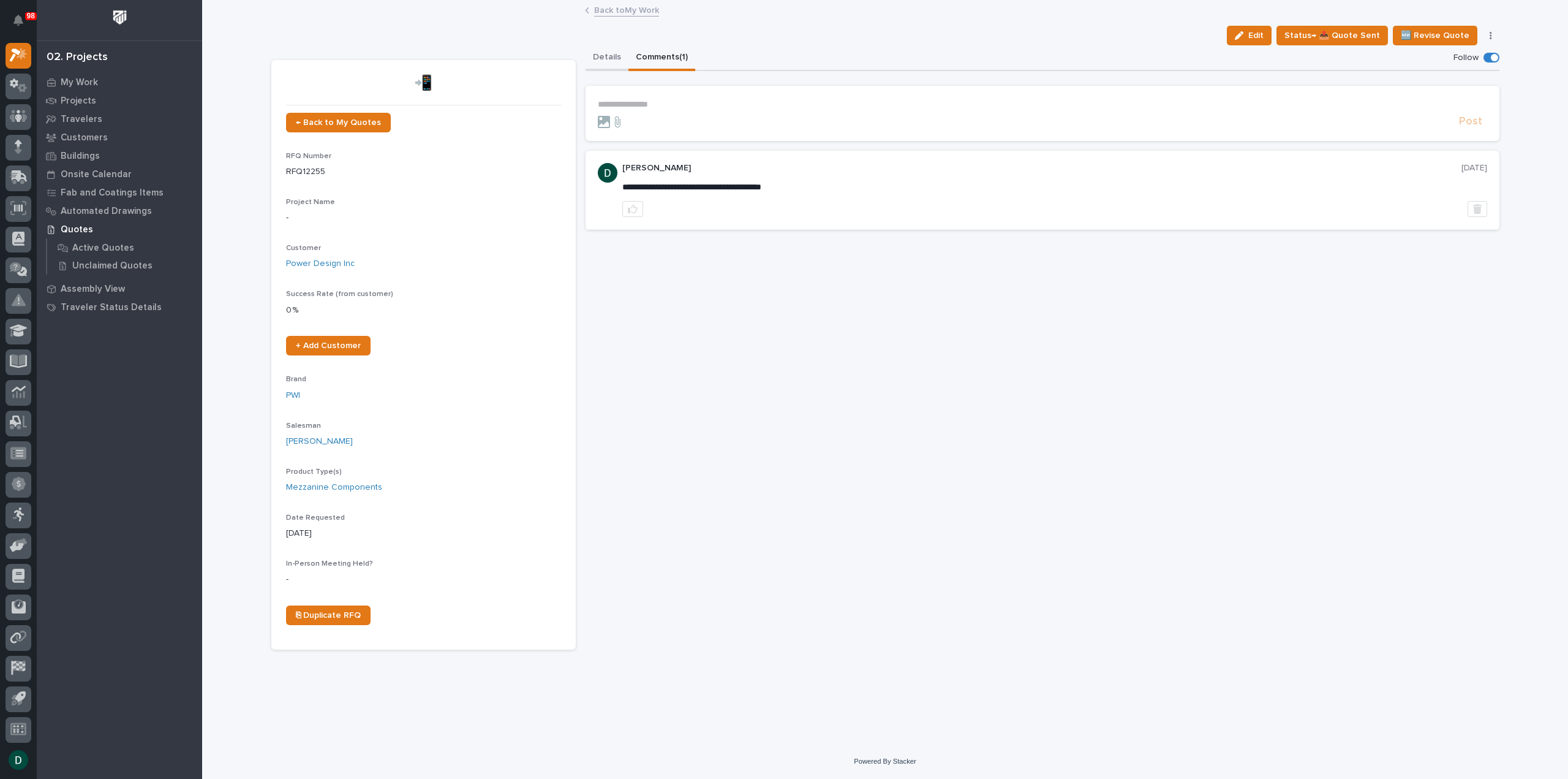
click at [614, 53] on button "Details" at bounding box center [606, 58] width 43 height 26
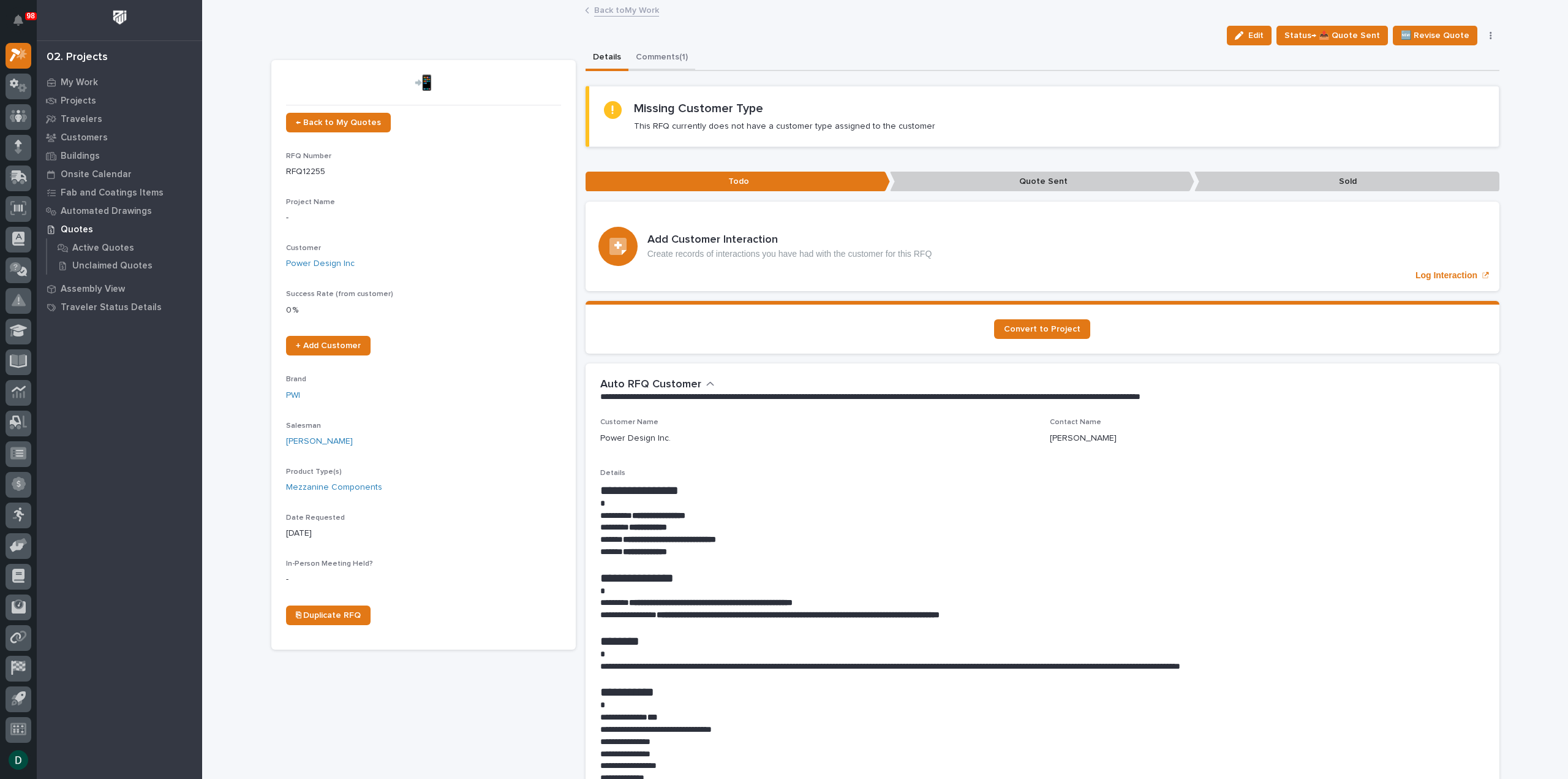
click at [654, 51] on button "Comments (1)" at bounding box center [662, 58] width 67 height 26
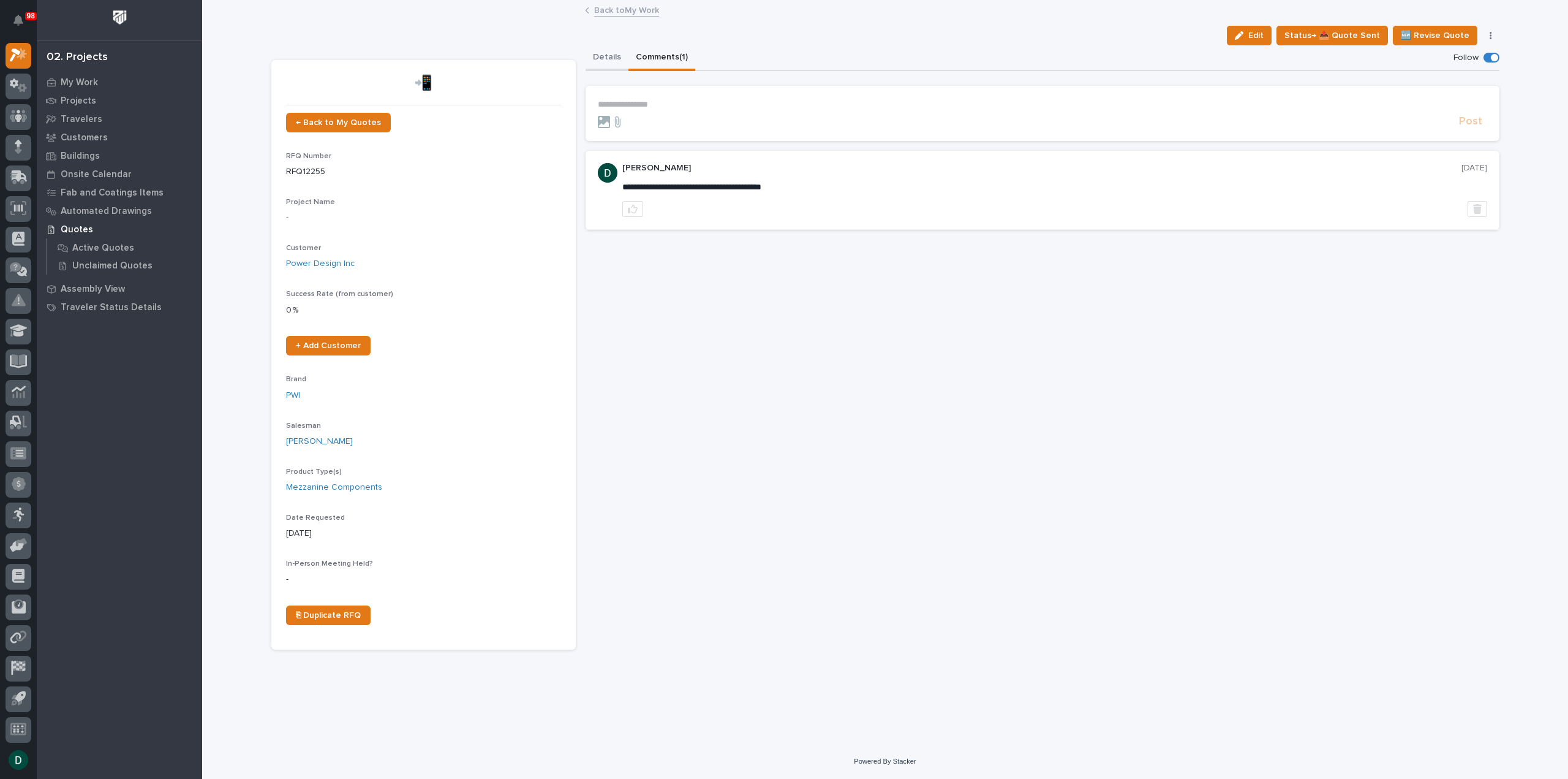
click at [606, 55] on button "Details" at bounding box center [606, 58] width 43 height 26
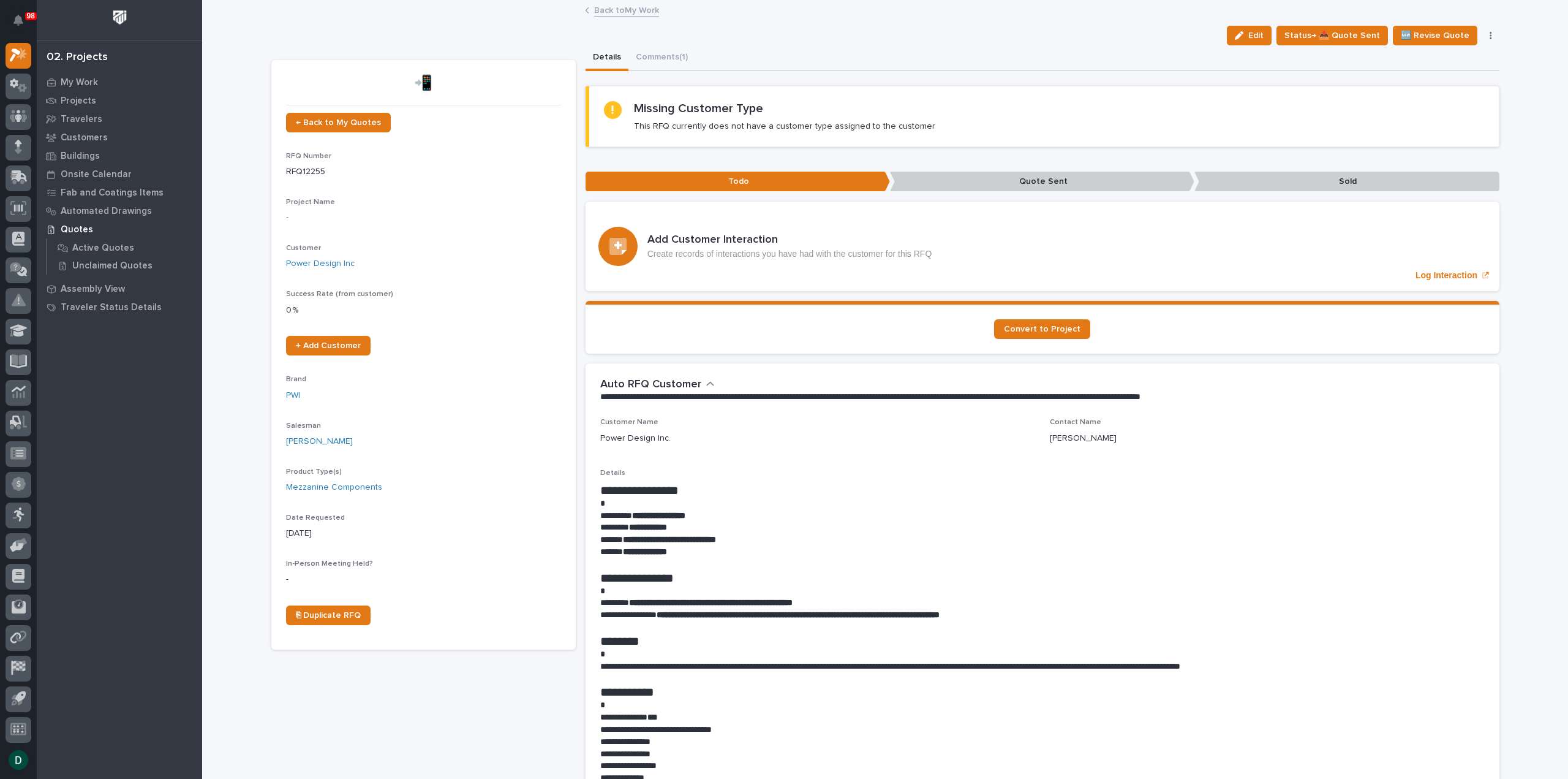
click at [640, 10] on link "Back to My Work" at bounding box center [626, 9] width 65 height 14
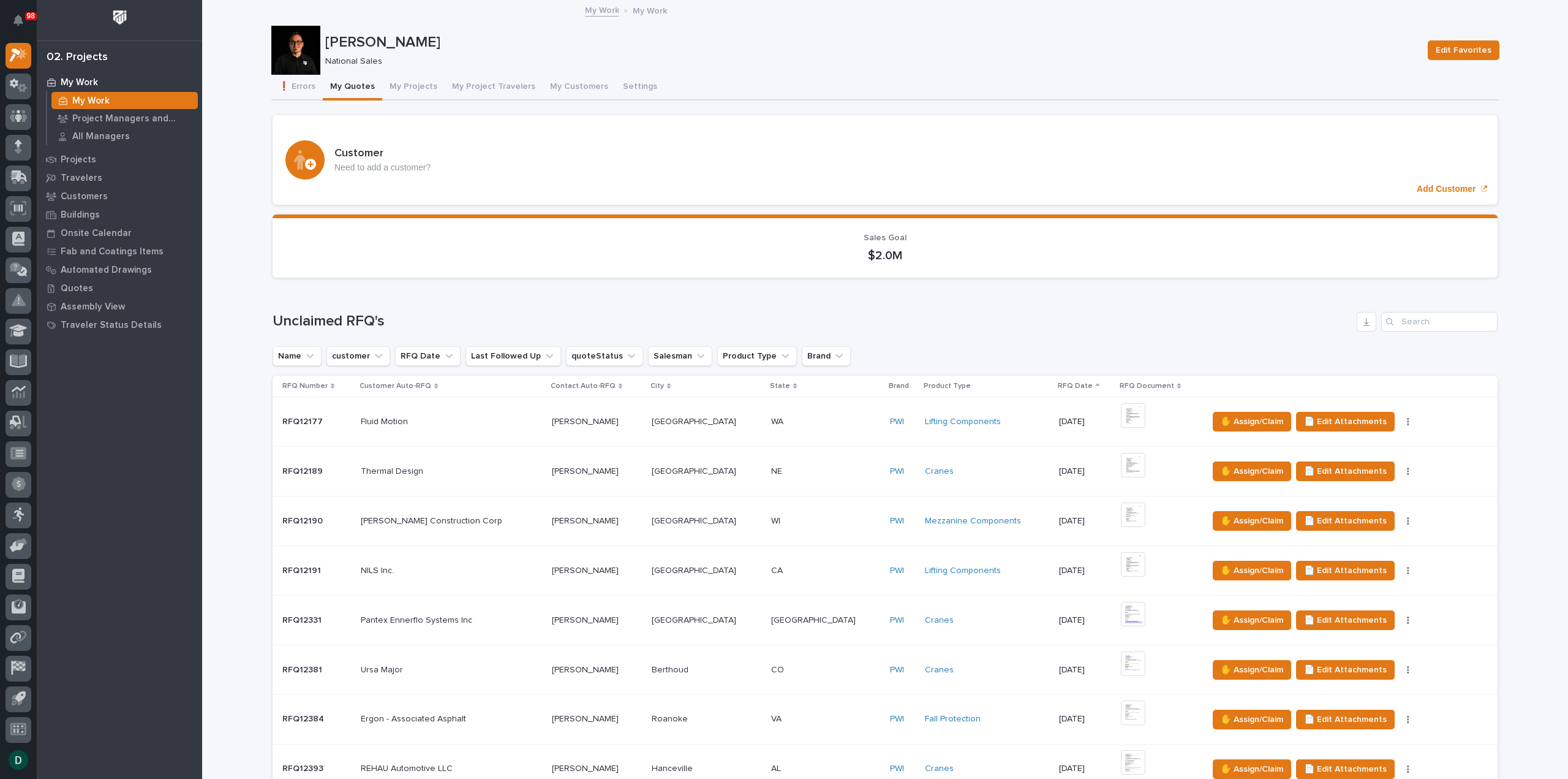
scroll to position [735, 0]
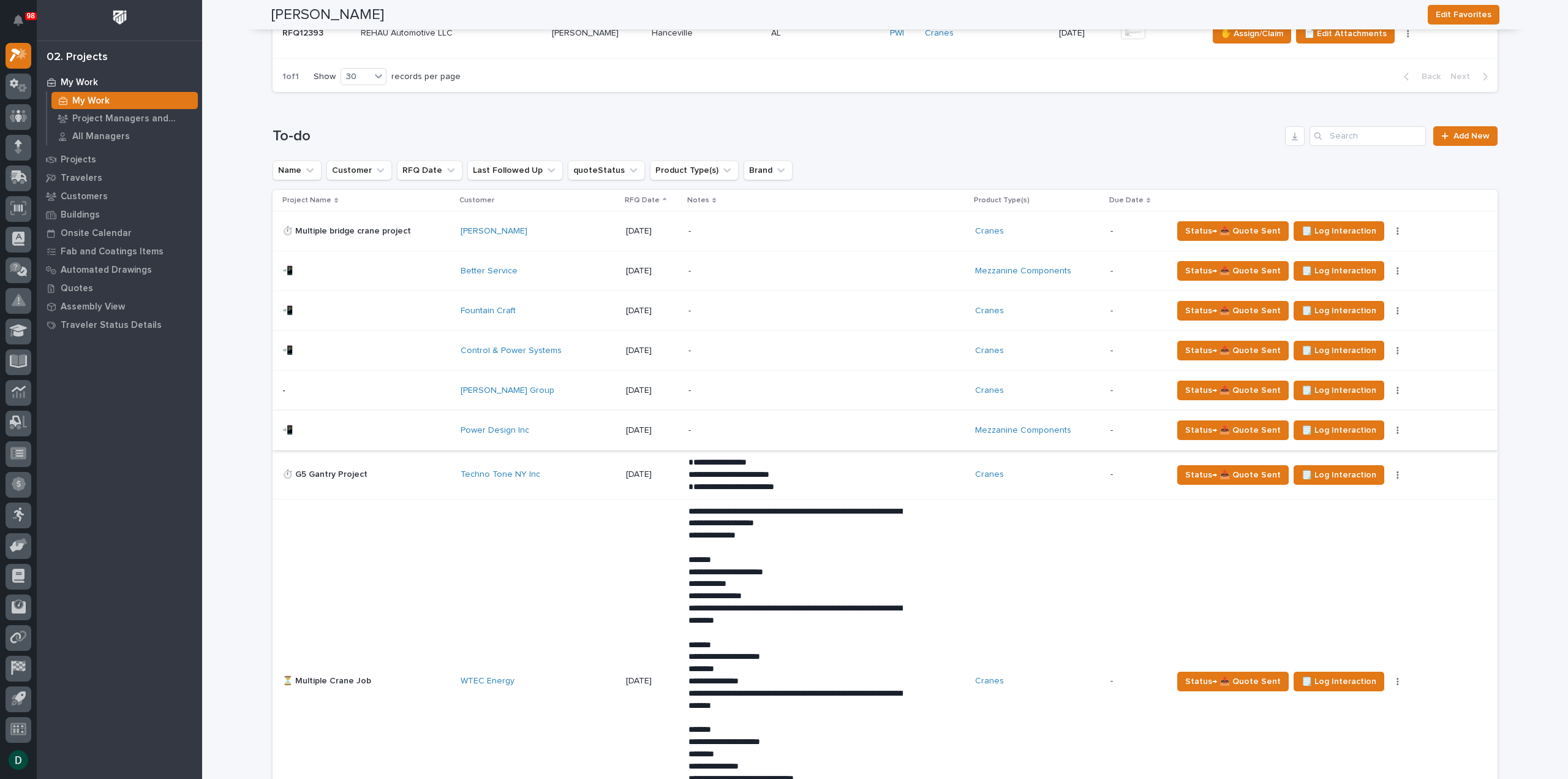
drag, startPoint x: 1381, startPoint y: 425, endPoint x: 1375, endPoint y: 423, distance: 6.3
click at [1389, 426] on button "button" at bounding box center [1398, 429] width 17 height 9
click at [1339, 450] on span "Status→ ❌ PWI Declined" at bounding box center [1334, 453] width 96 height 14
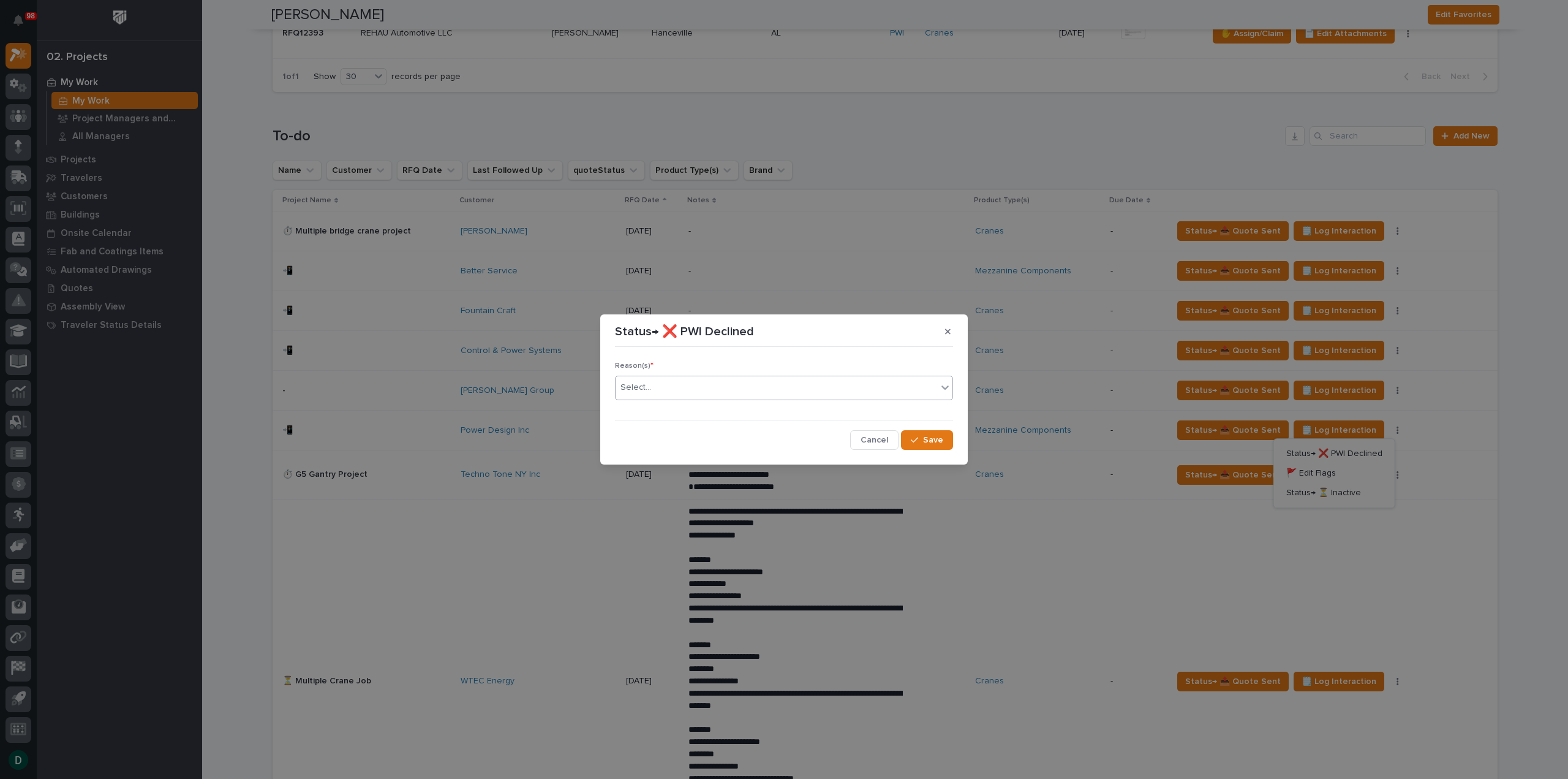
click at [685, 390] on div "Select..." at bounding box center [776, 388] width 322 height 20
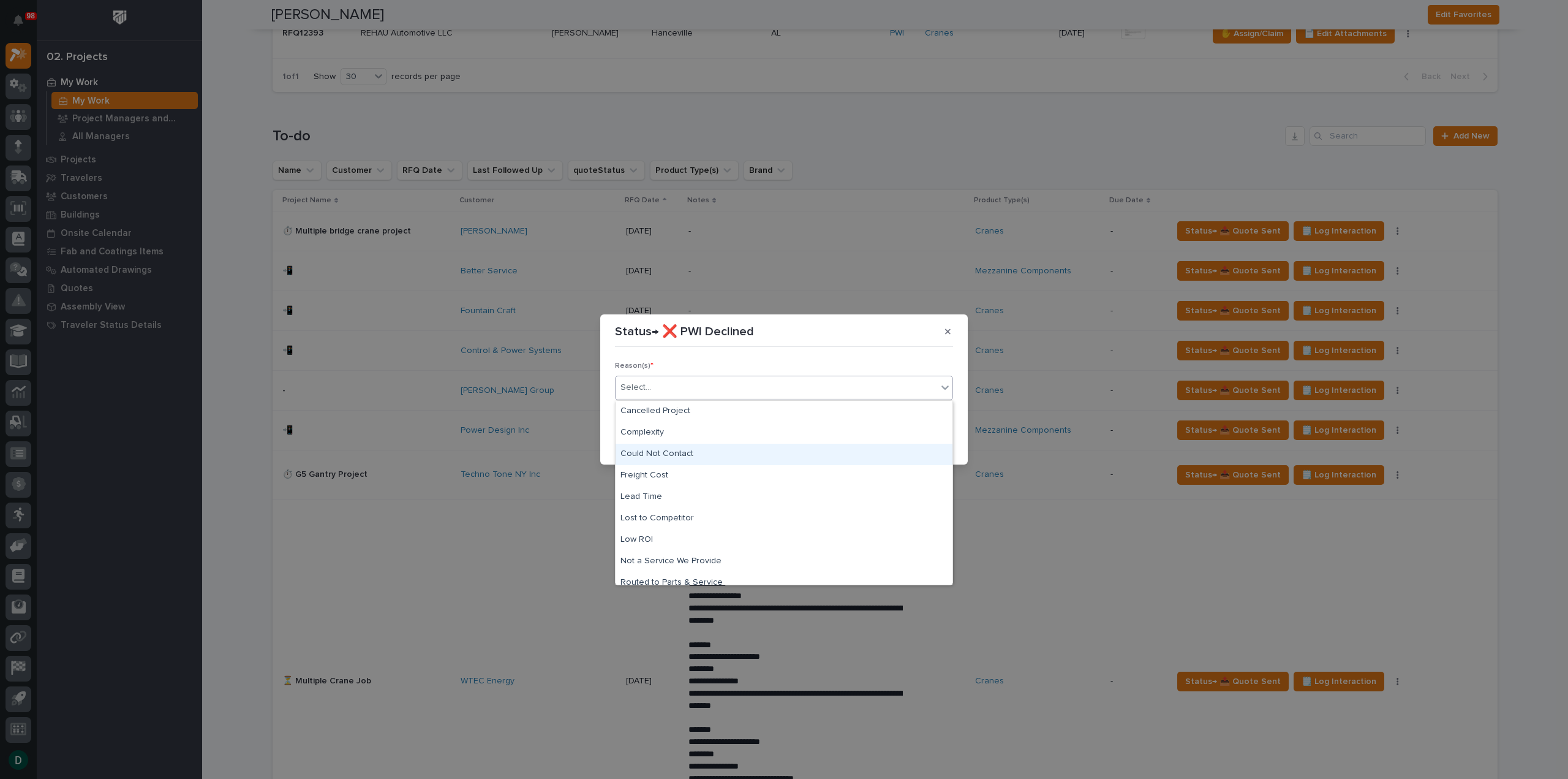
click at [737, 450] on div "Could Not Contact" at bounding box center [784, 454] width 337 height 22
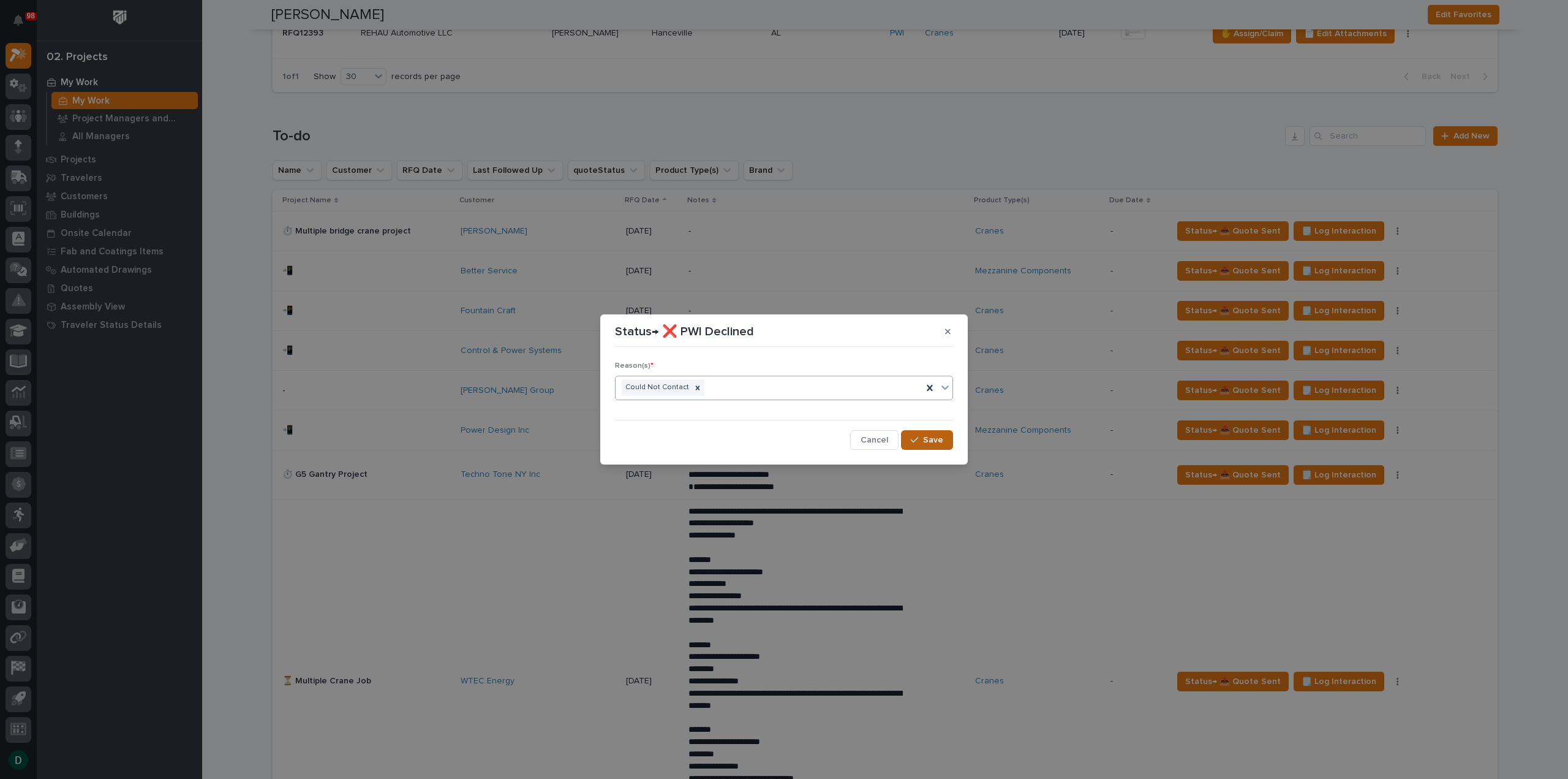
click at [928, 435] on span "Save" at bounding box center [933, 440] width 20 height 11
